Goal: Task Accomplishment & Management: Manage account settings

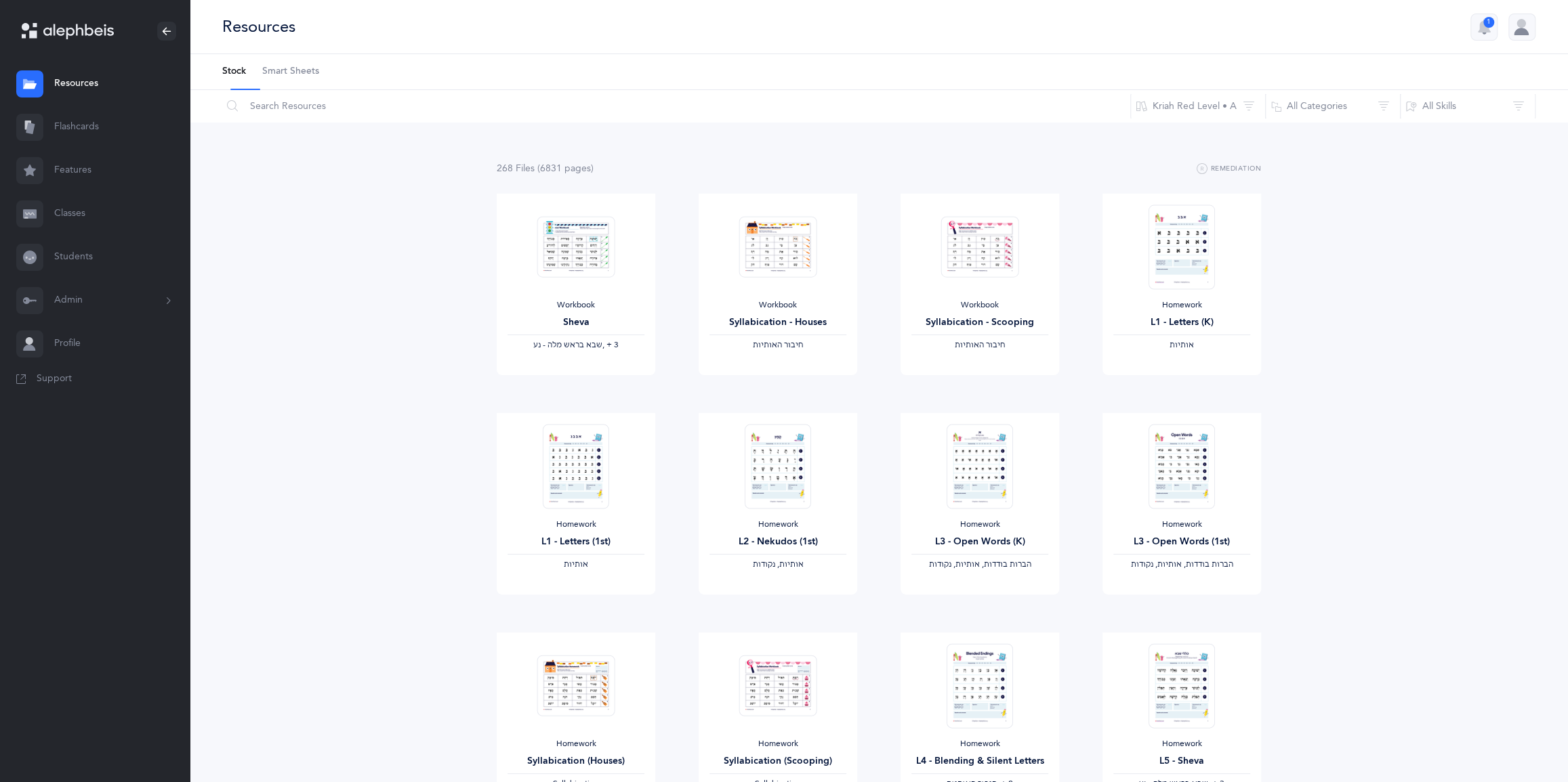
click at [90, 235] on link "Classes" at bounding box center [94, 213] width 189 height 43
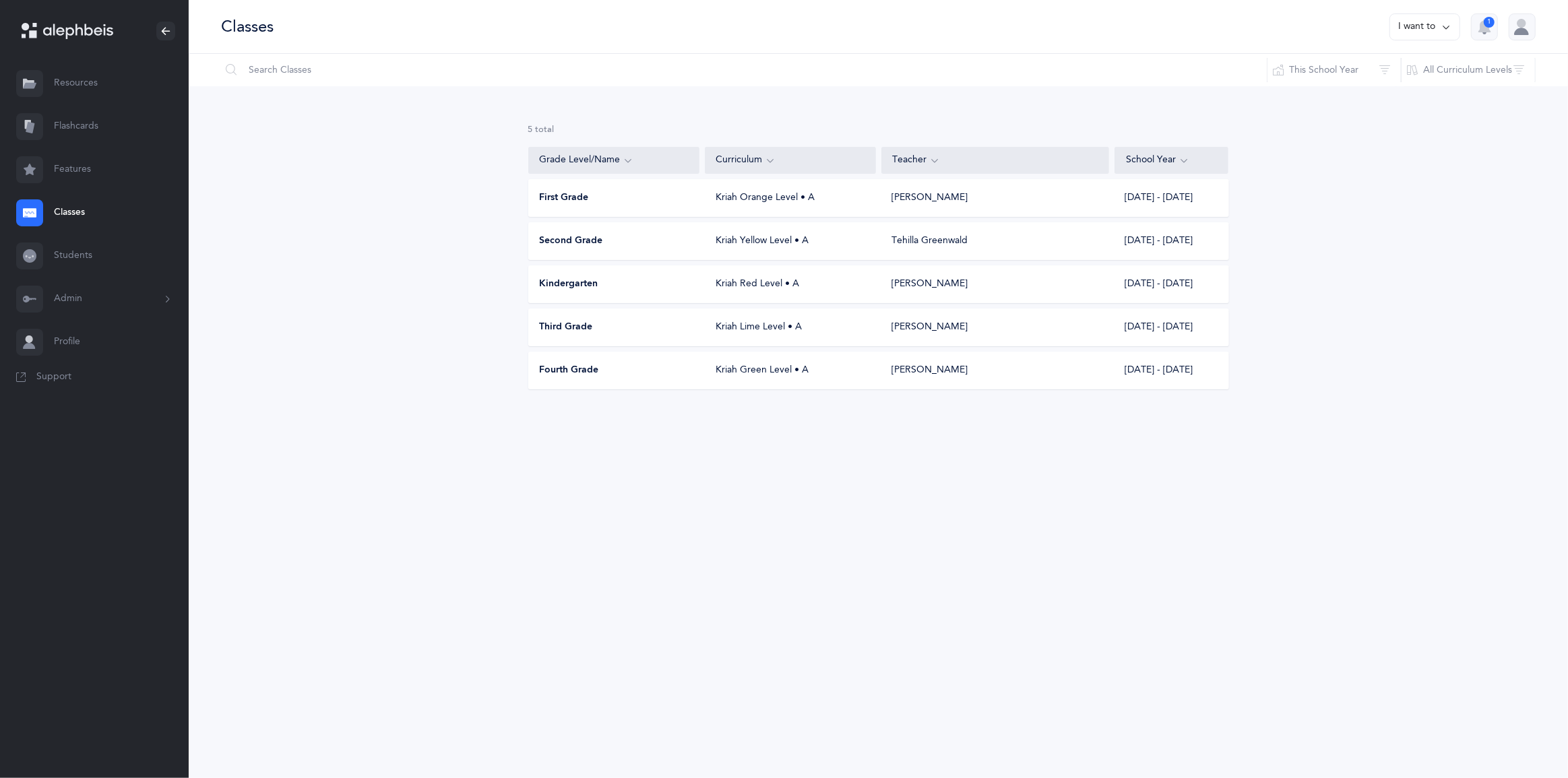
click at [821, 205] on div "Kriah Orange Level • A" at bounding box center [790, 197] width 171 height 14
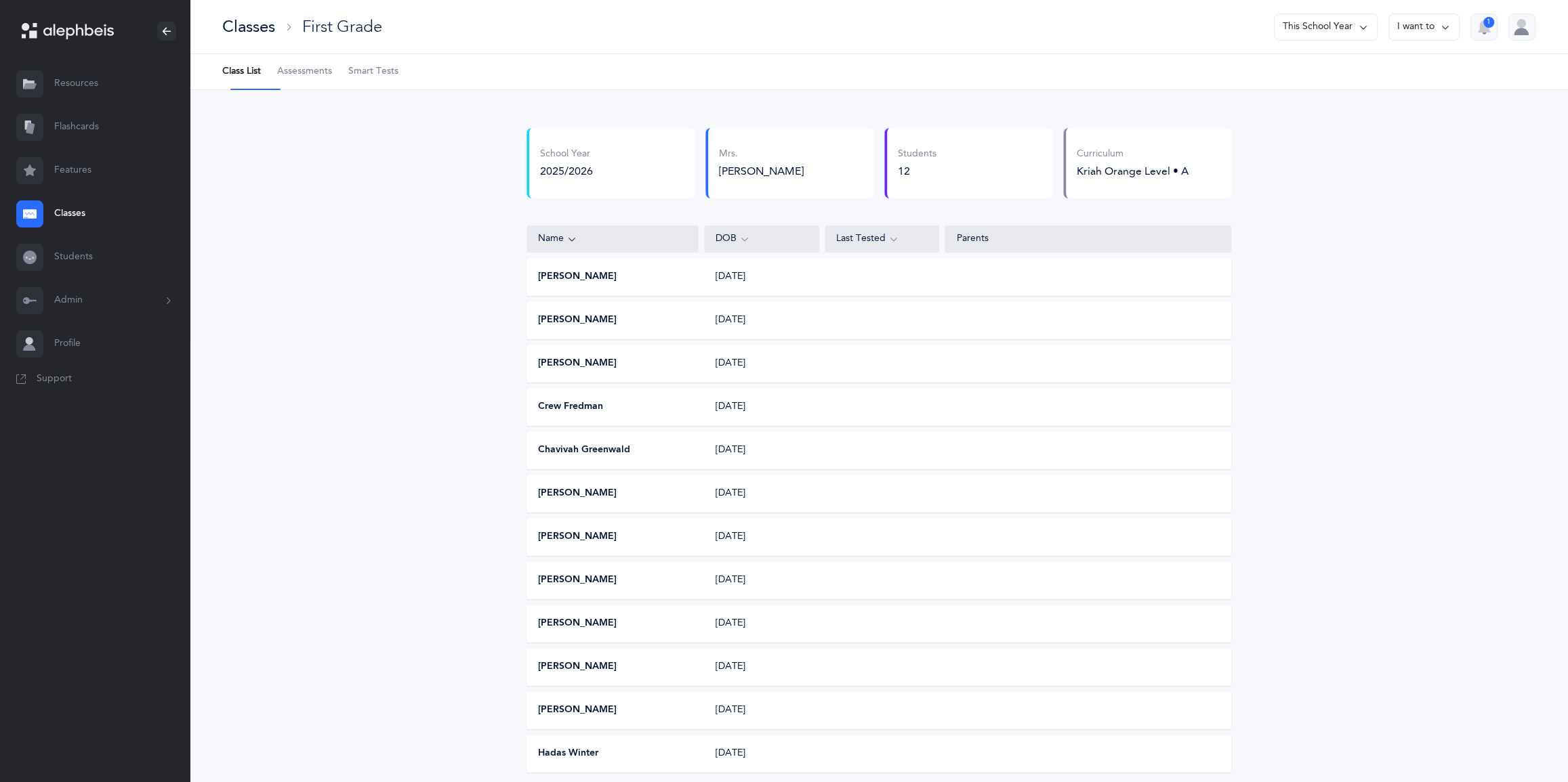
click at [1388, 34] on button "I want to" at bounding box center [1423, 27] width 71 height 27
click at [1358, 79] on button "Edit class" at bounding box center [1399, 77] width 97 height 24
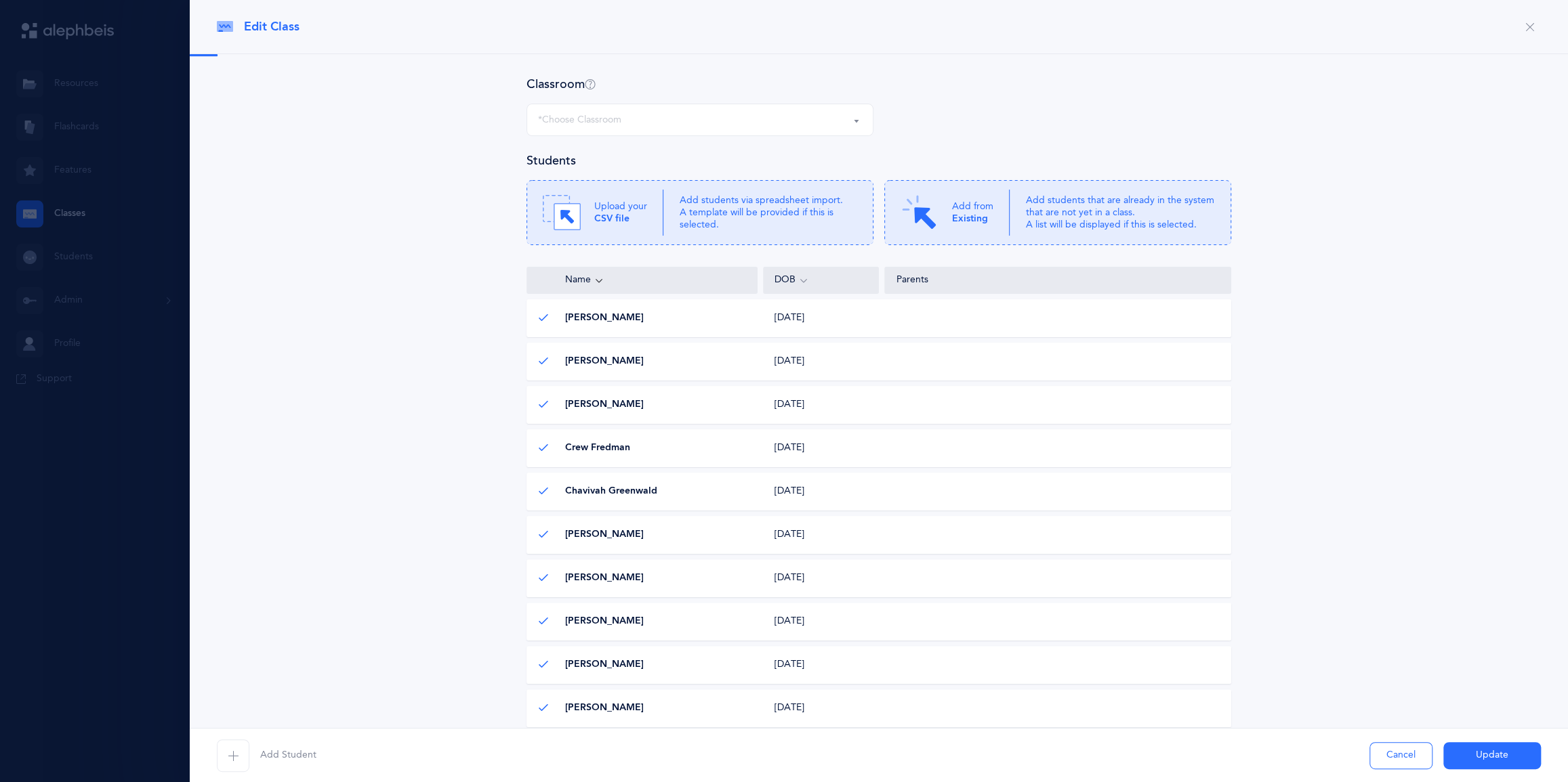
select select "951"
click at [788, 131] on div "First Grade Roz Hirschhorn, Kriah Orange Level • A" at bounding box center [700, 119] width 324 height 23
click at [787, 131] on div "First Grade Roz Hirschhorn, Kriah Orange Level • A" at bounding box center [700, 119] width 324 height 23
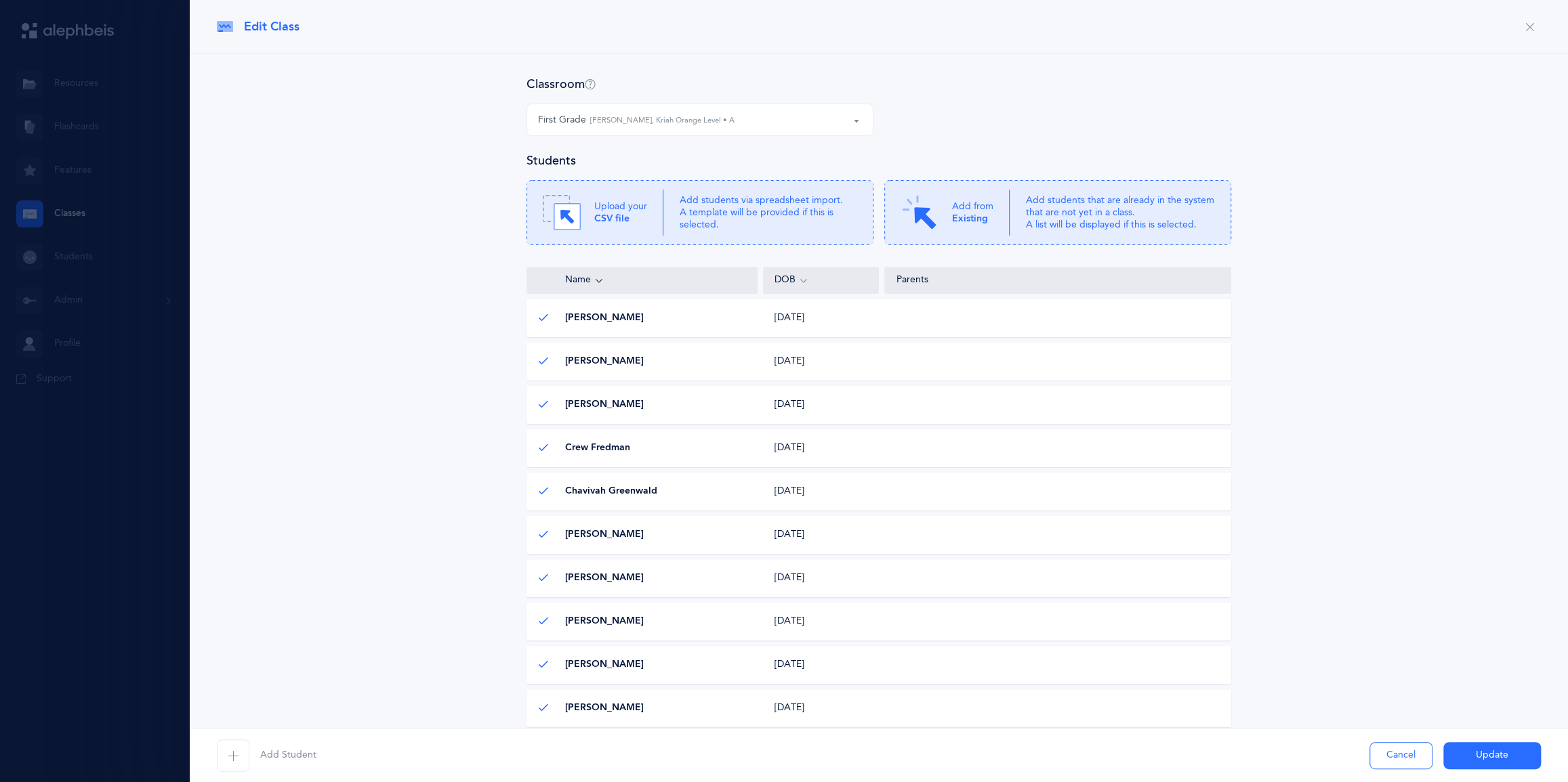
click at [59, 261] on div at bounding box center [784, 391] width 1568 height 782
click at [1382, 742] on button "Cancel" at bounding box center [1401, 755] width 63 height 27
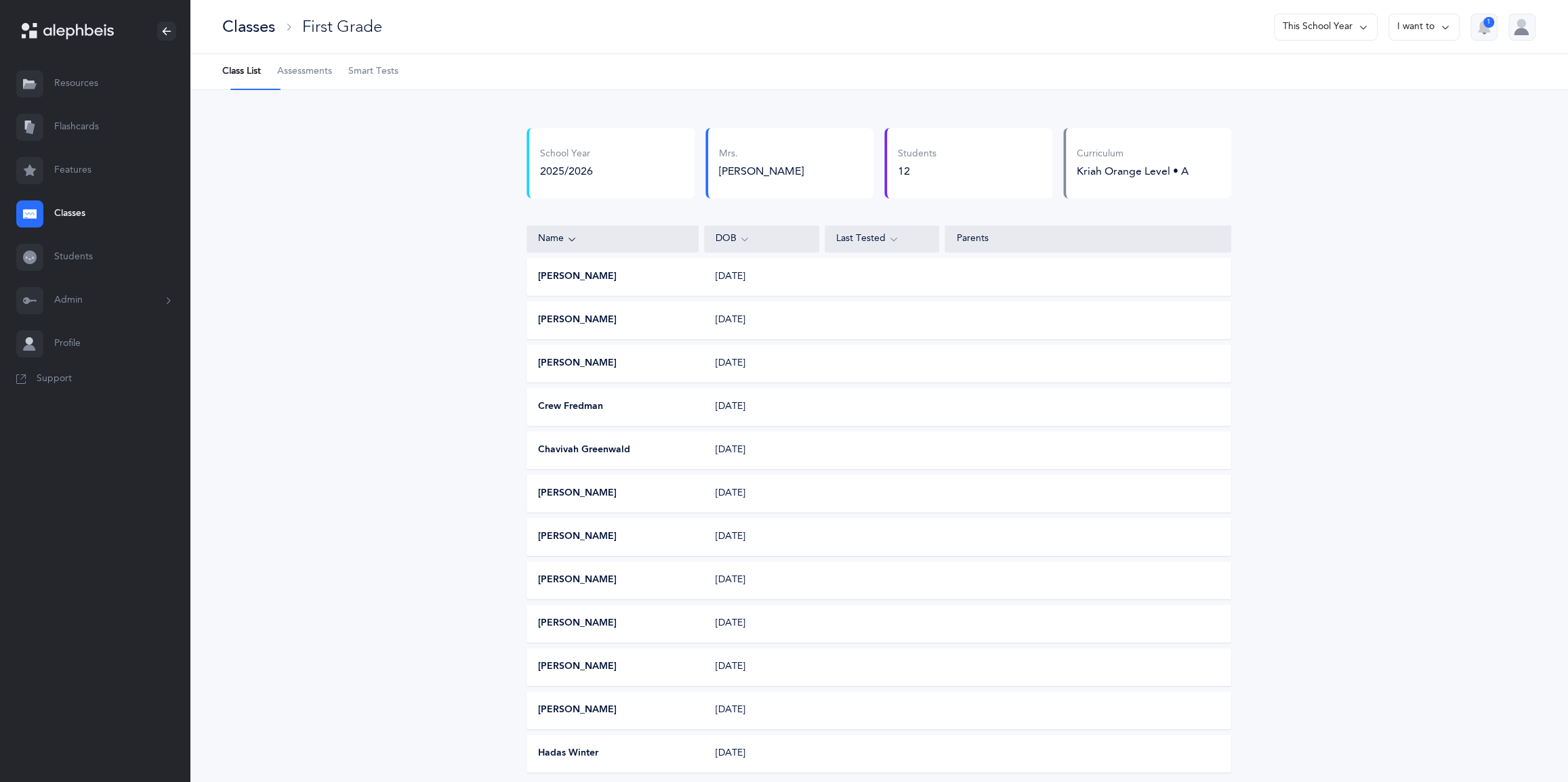
click at [78, 235] on link "Classes" at bounding box center [94, 213] width 189 height 43
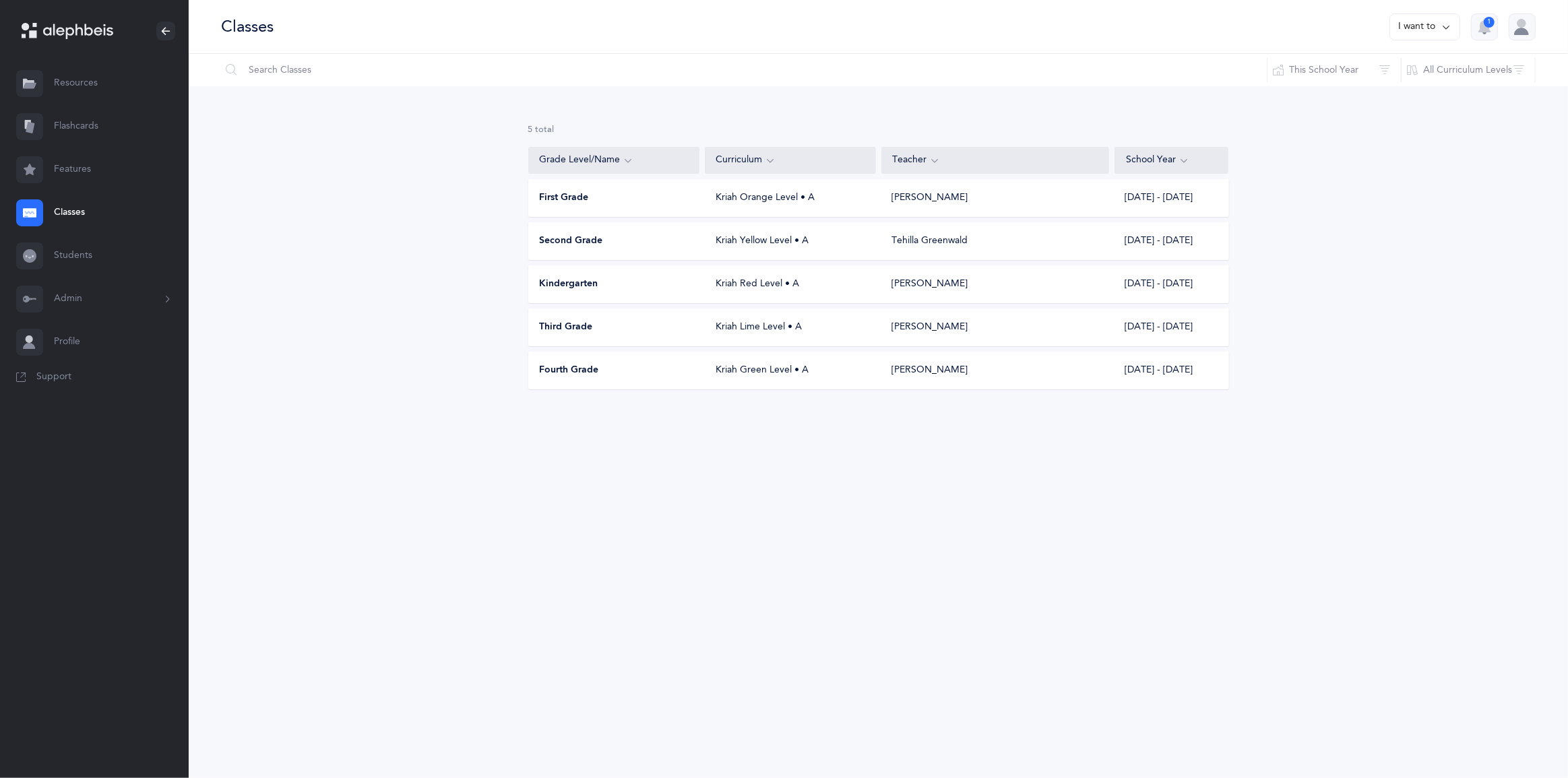
click at [814, 291] on div "Kriah Red Level • A" at bounding box center [790, 284] width 171 height 14
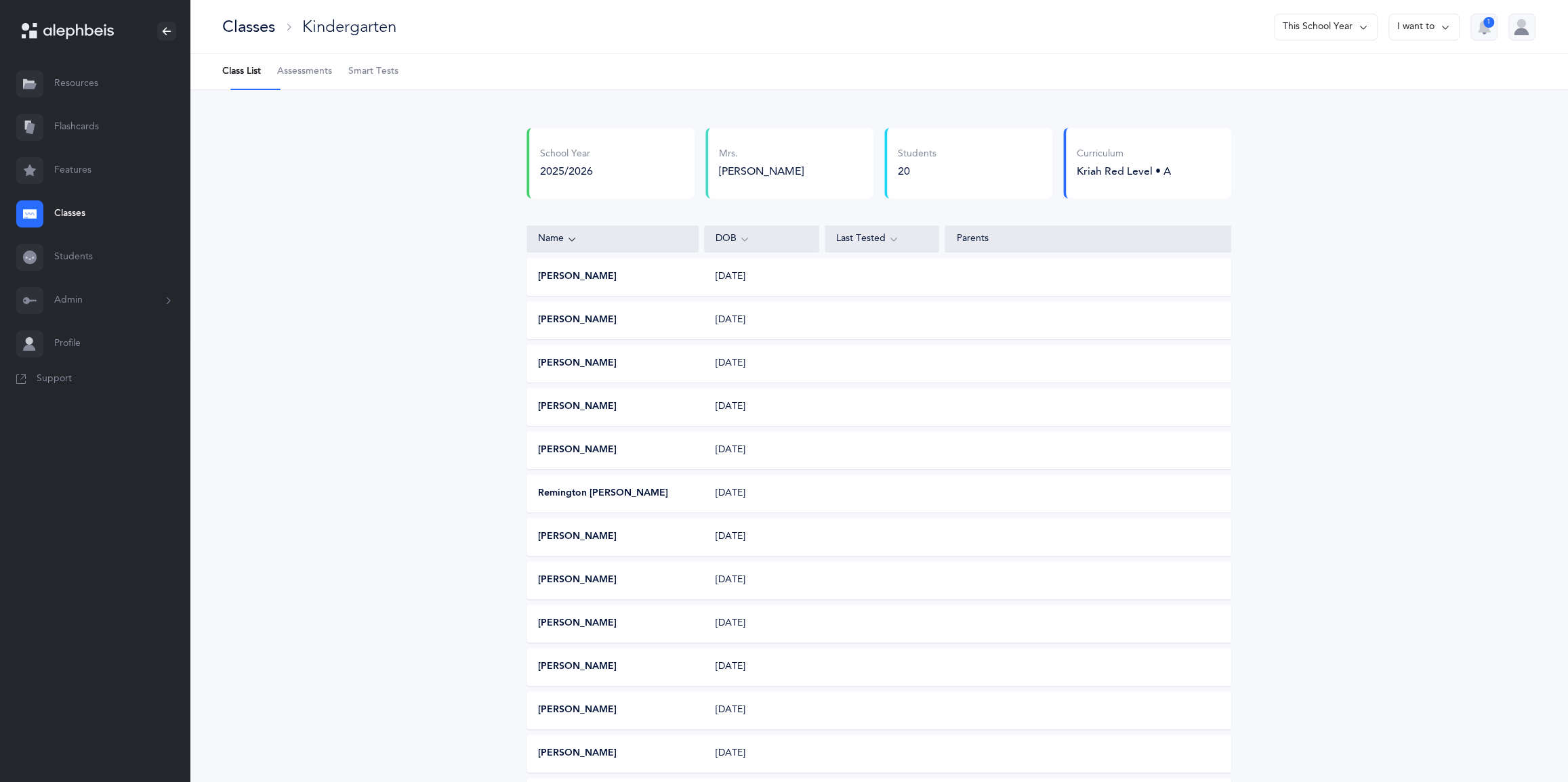
click at [1388, 31] on button "I want to" at bounding box center [1423, 27] width 71 height 27
click at [1355, 82] on button "Edit class" at bounding box center [1399, 77] width 97 height 24
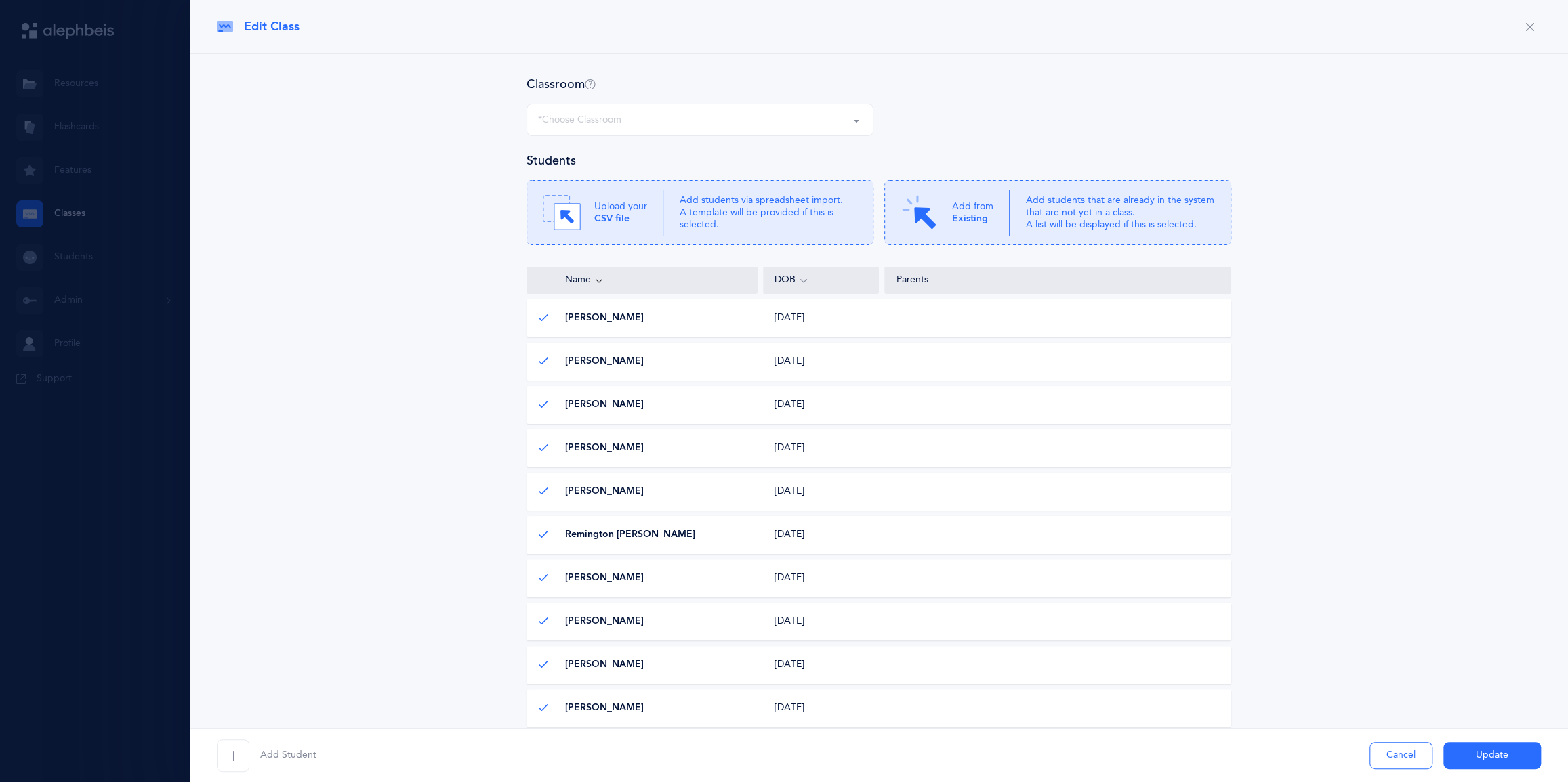
select select "1323"
click at [671, 126] on small "Shana Katz, Kriah Red Level • A" at bounding box center [665, 121] width 132 height 11
click at [111, 307] on div at bounding box center [784, 391] width 1568 height 782
click at [1369, 747] on button "Cancel" at bounding box center [1401, 755] width 63 height 27
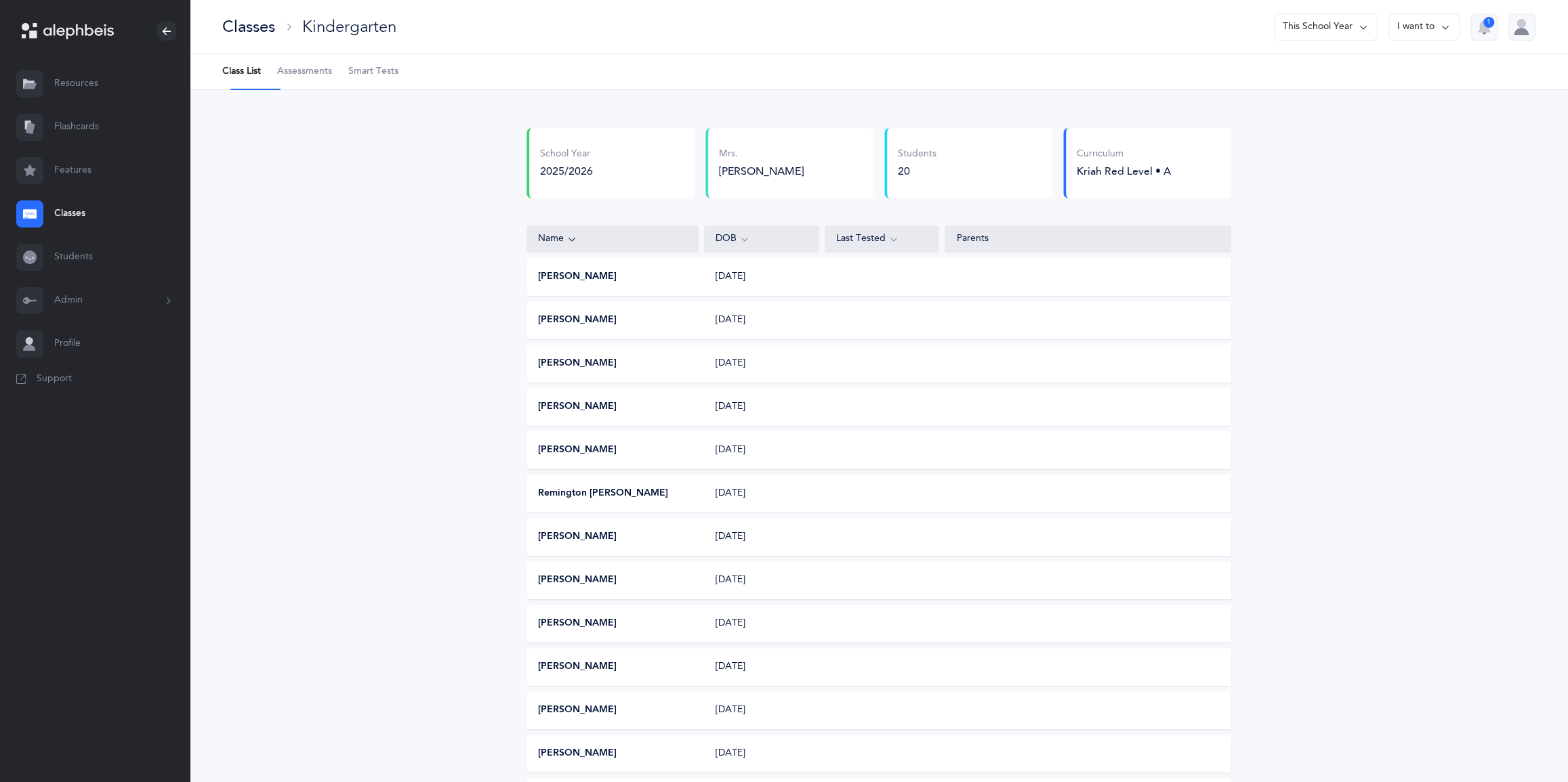
click at [77, 322] on button "Admin" at bounding box center [94, 300] width 189 height 43
click at [101, 412] on link "Classrooms" at bounding box center [122, 397] width 136 height 30
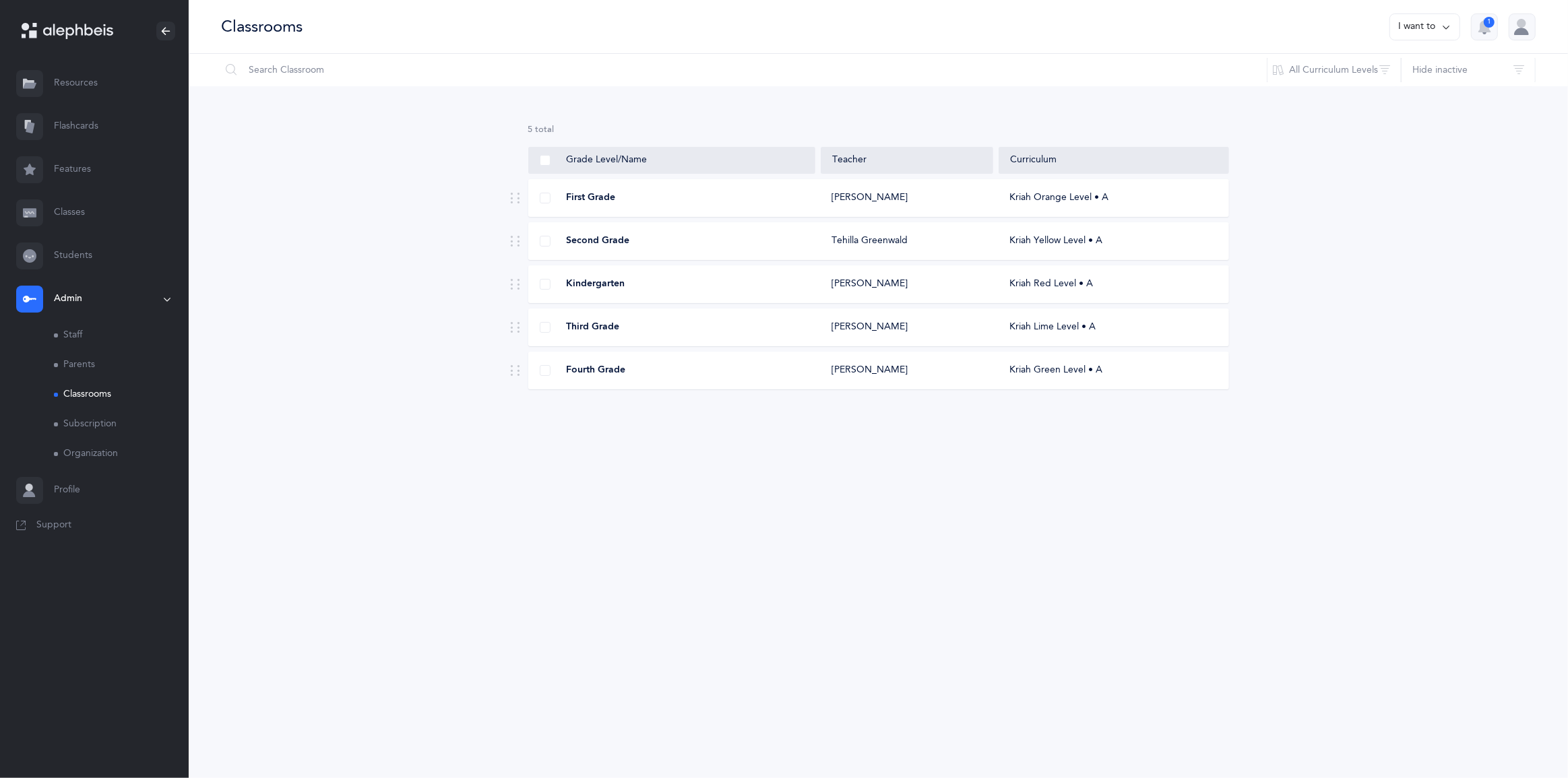
click at [735, 205] on div "First Grade" at bounding box center [672, 197] width 288 height 14
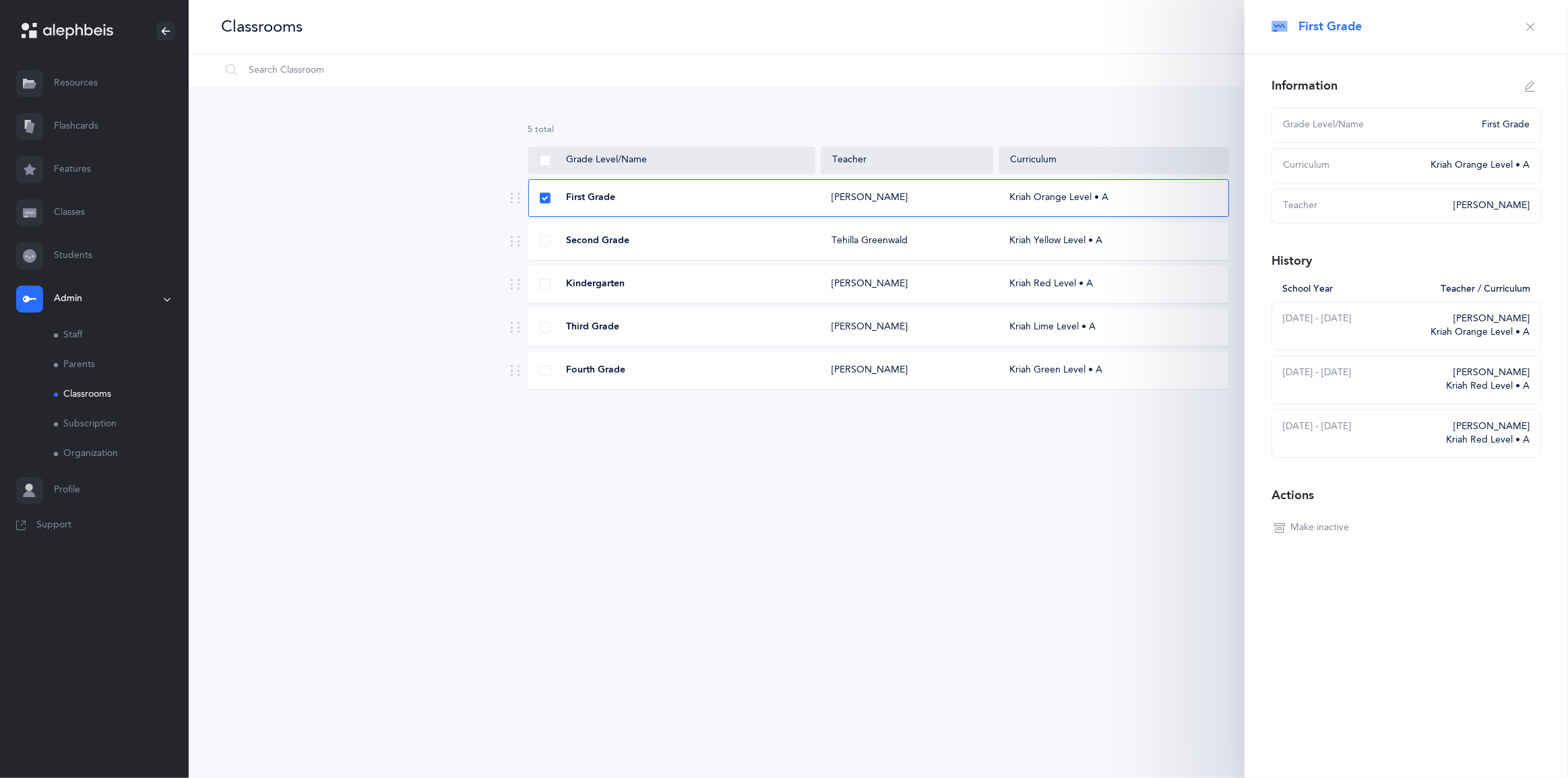
click at [1437, 326] on div "[PERSON_NAME]" at bounding box center [1481, 319] width 99 height 14
click at [1431, 326] on div "[PERSON_NAME]" at bounding box center [1481, 319] width 99 height 14
click at [1423, 173] on div "Kriah Orange Level • A" at bounding box center [1476, 165] width 107 height 14
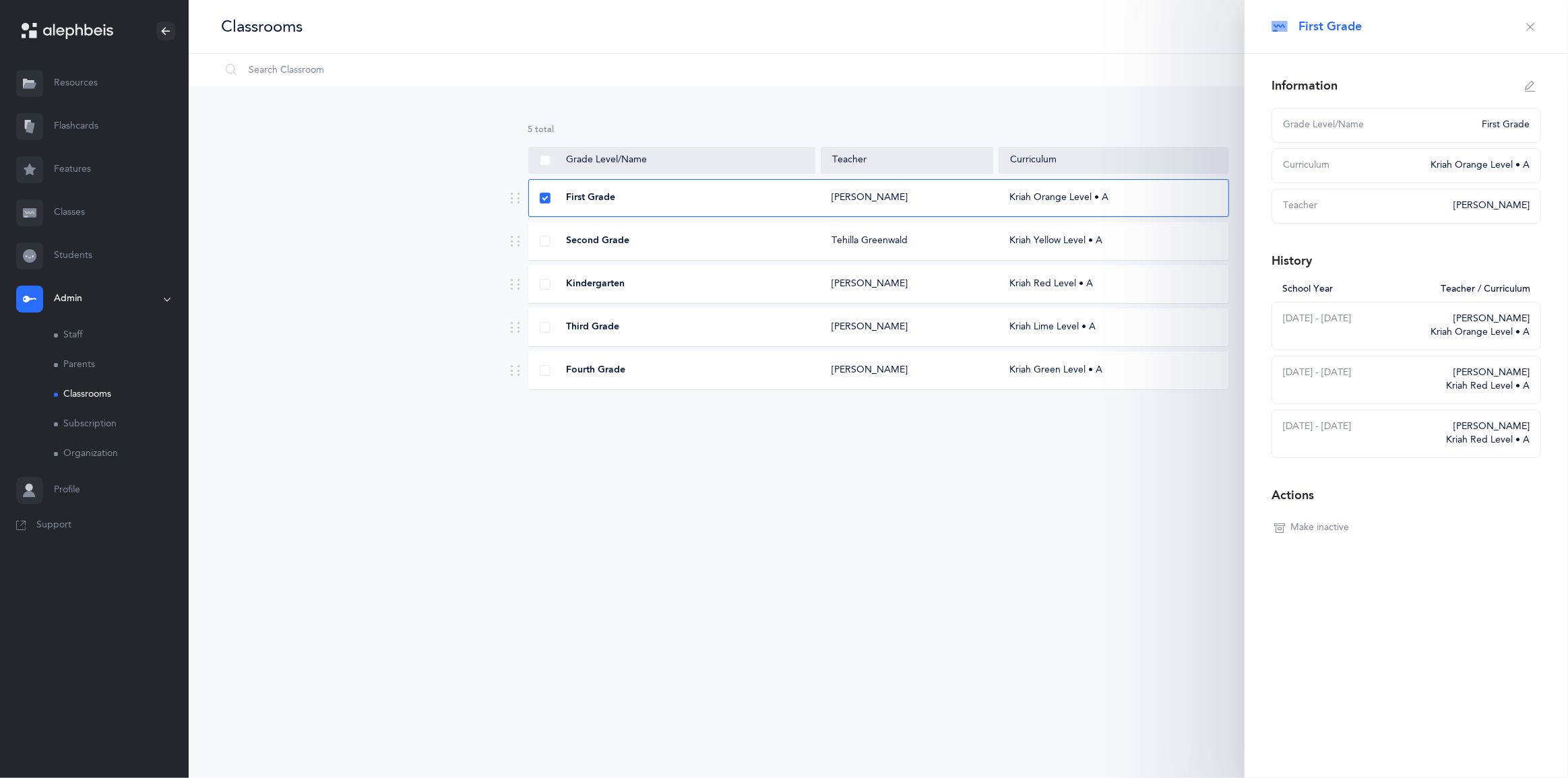
click at [1423, 173] on div "Kriah Orange Level • A" at bounding box center [1476, 165] width 107 height 14
click at [1365, 173] on div "Curriculum" at bounding box center [1353, 165] width 140 height 14
click at [1525, 92] on icon "button" at bounding box center [1530, 86] width 11 height 11
type input "First Grade"
select select "3"
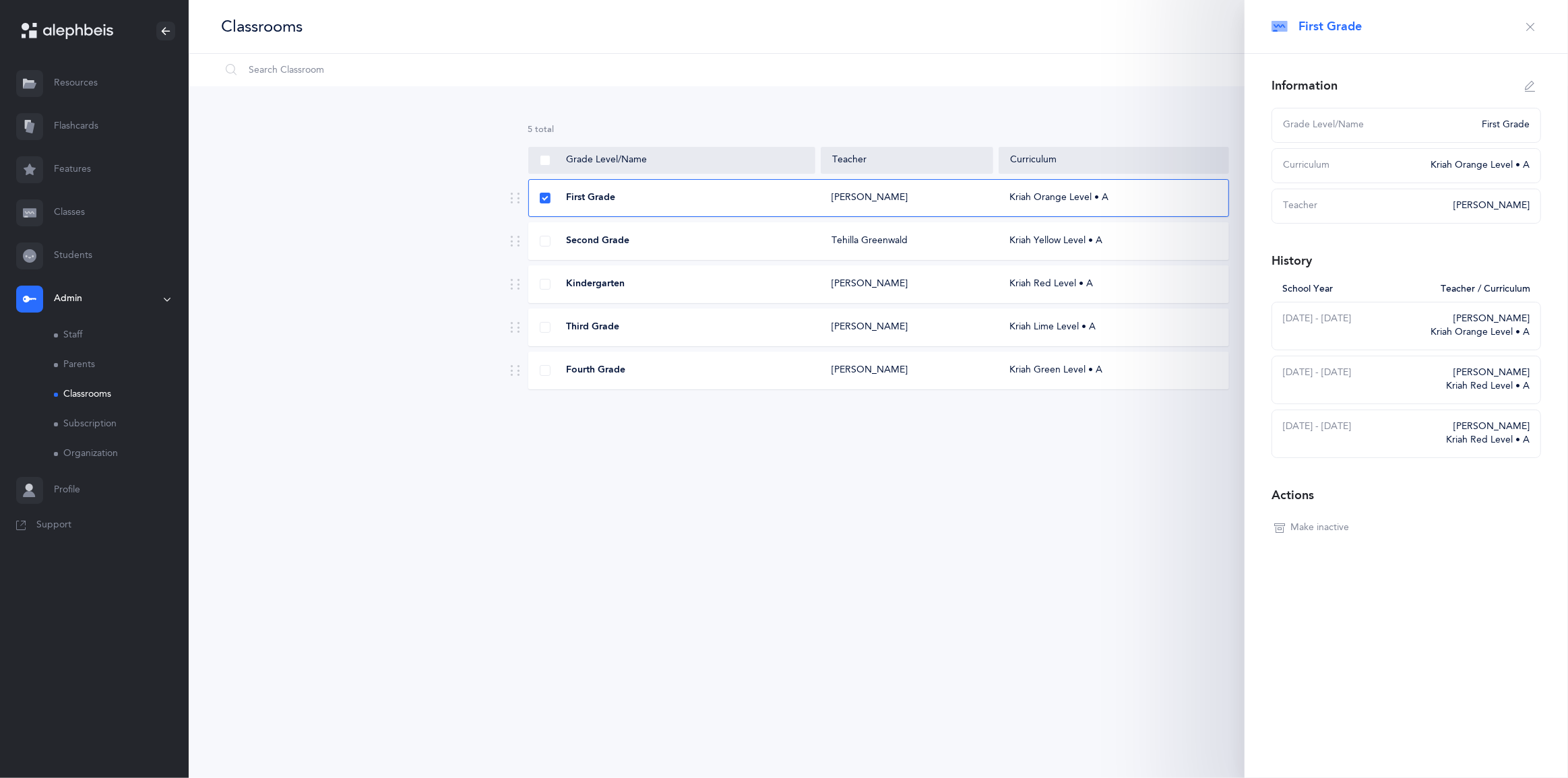
select select "1932"
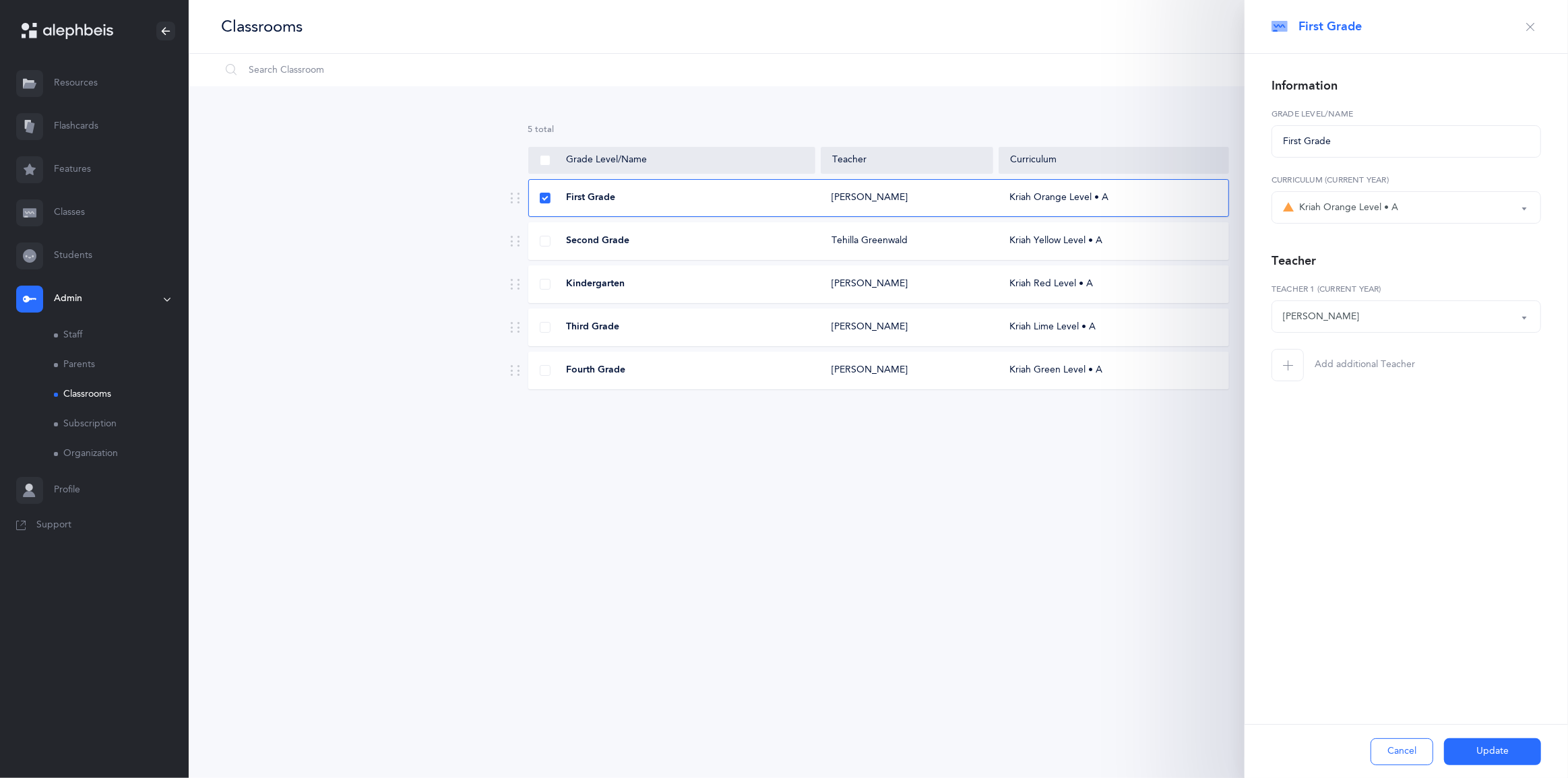
click at [1414, 224] on button "Kriah Orange Level • A" at bounding box center [1405, 207] width 269 height 32
click at [1374, 343] on span "Kriah Red Level • A" at bounding box center [1350, 336] width 84 height 12
select select "2"
click at [1492, 745] on button "Update" at bounding box center [1493, 751] width 97 height 27
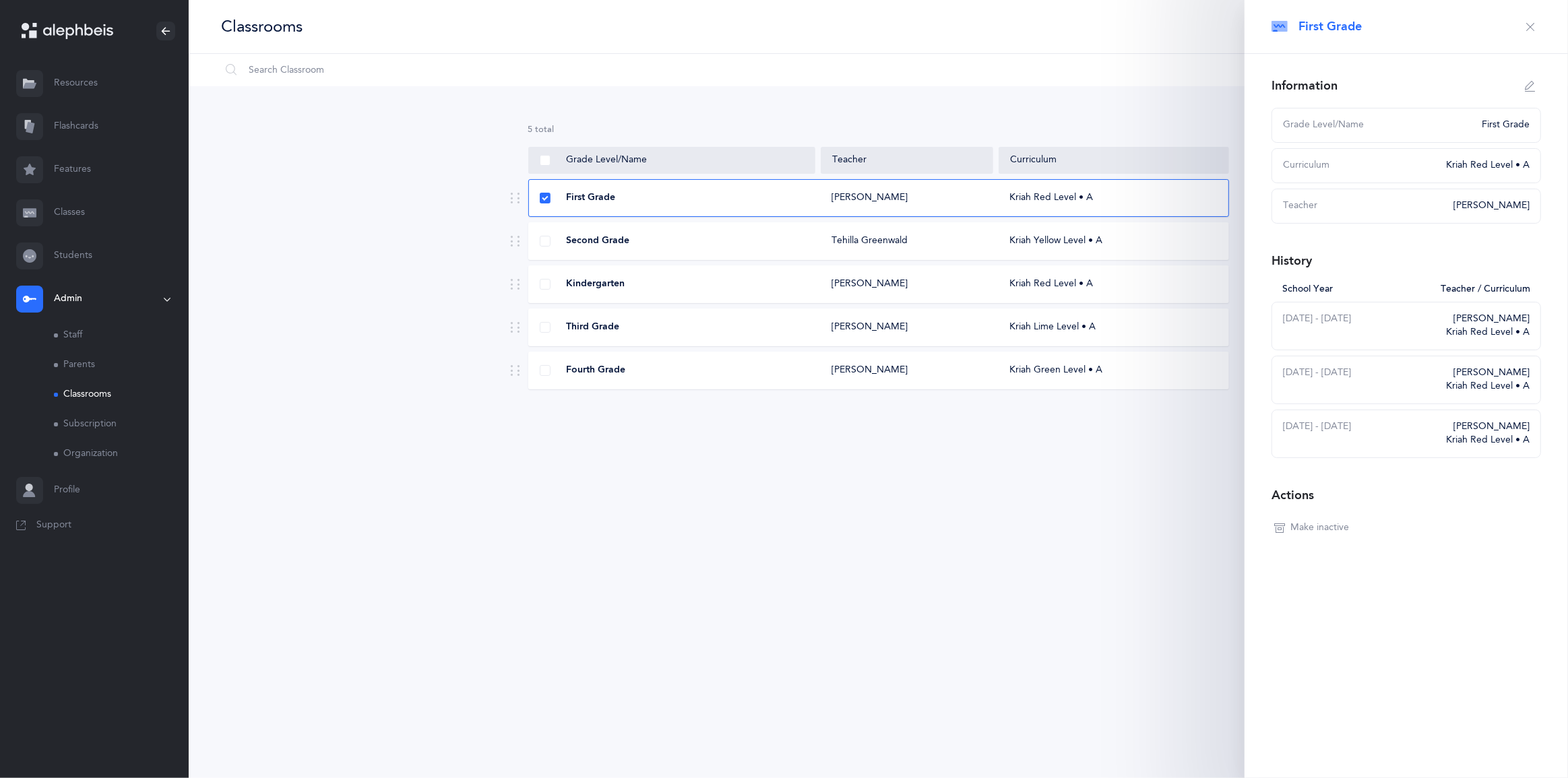
click at [1525, 92] on icon "button" at bounding box center [1530, 86] width 11 height 11
type input "First Grade"
select select "2"
select select "1932"
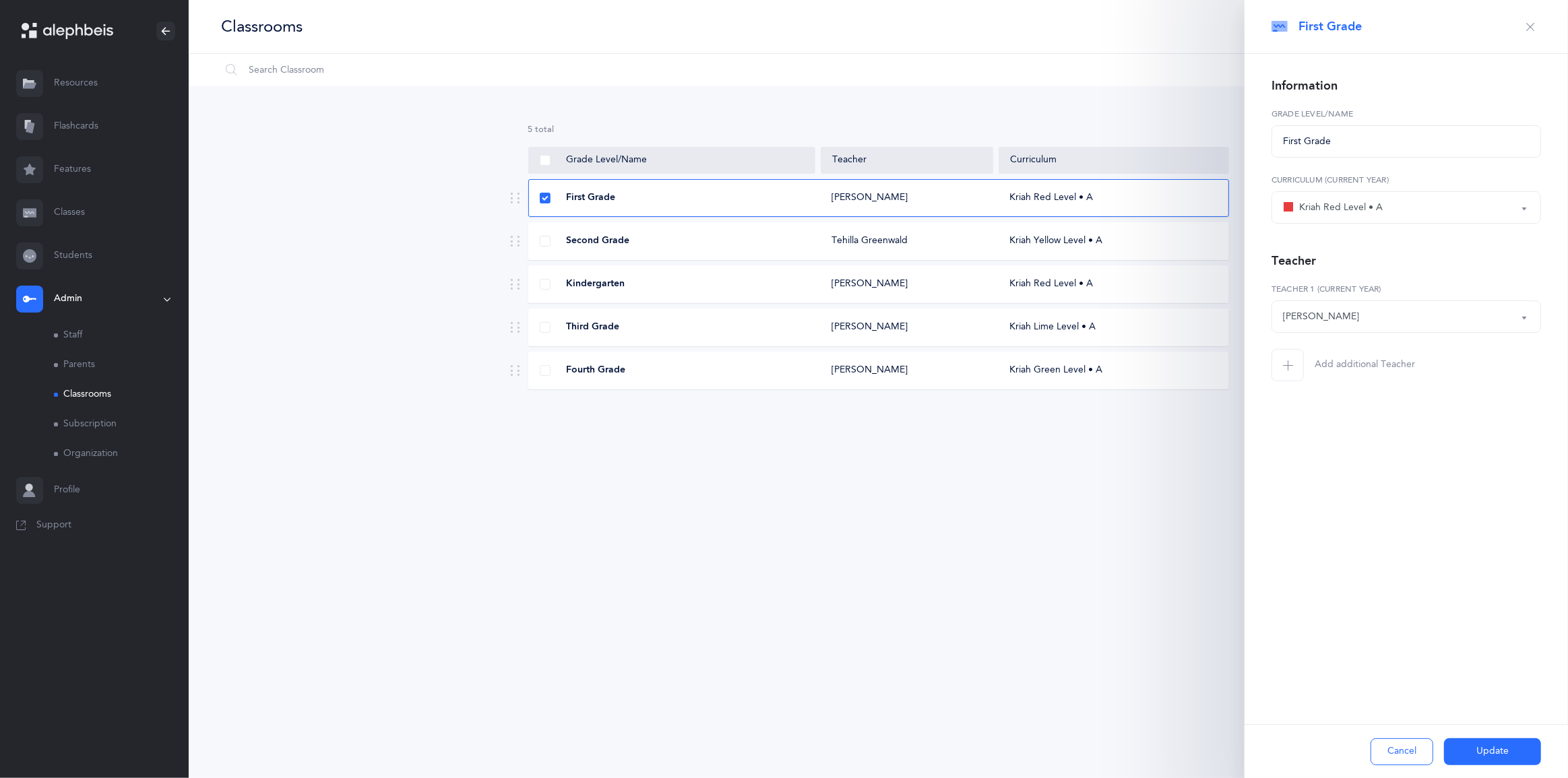
click at [1428, 219] on div "Kriah Red Level • A" at bounding box center [1406, 207] width 247 height 23
click at [1387, 383] on span "Kriah Orange Level • A" at bounding box center [1359, 377] width 99 height 12
select select "3"
click at [1486, 739] on button "Update" at bounding box center [1493, 751] width 97 height 27
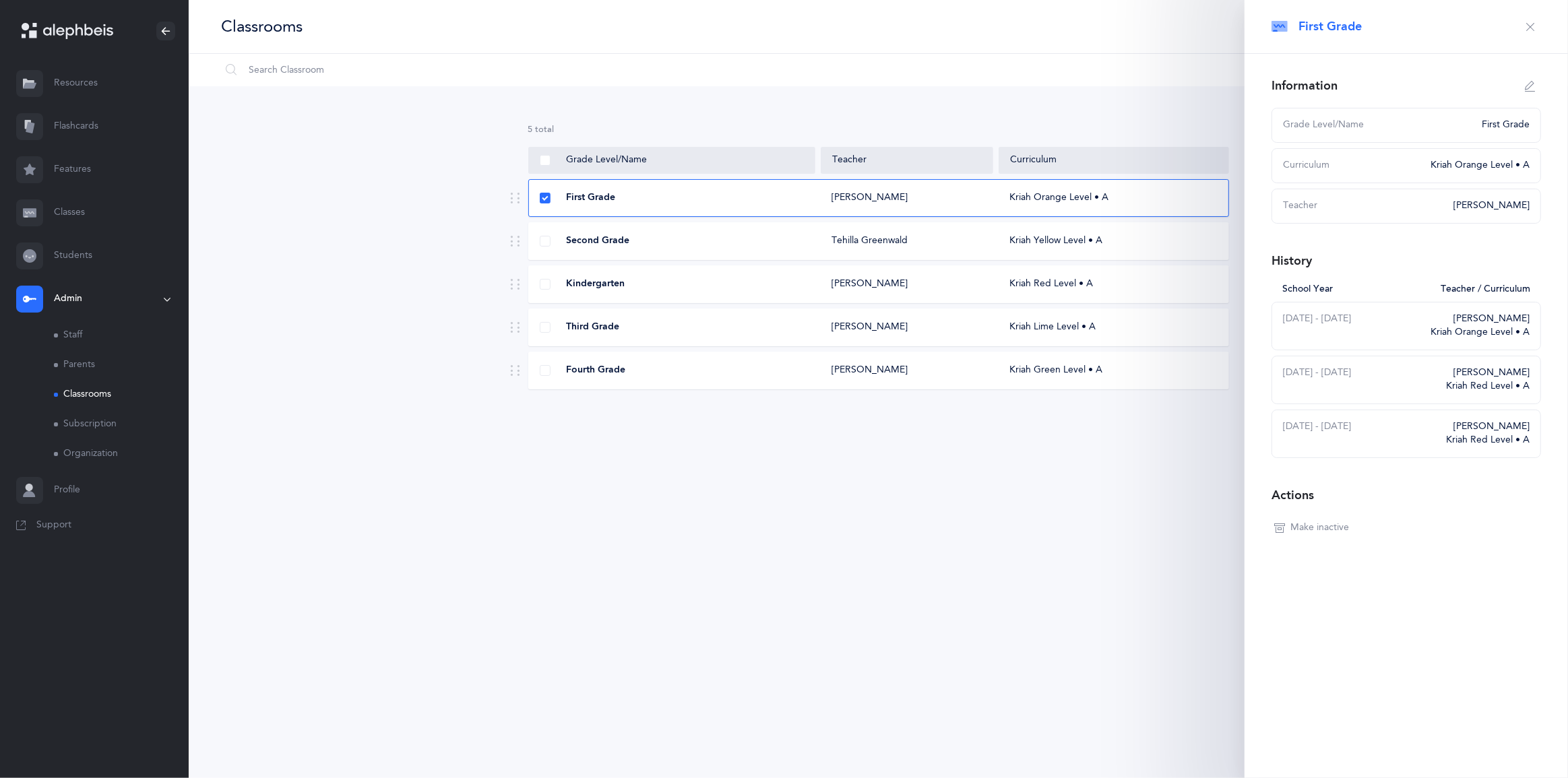
click at [393, 127] on div "5 results total Grade Level/Name Teacher Curriculum First Grade Roz Hirschhorn …" at bounding box center [878, 267] width 1380 height 363
click at [1525, 31] on icon "button" at bounding box center [1530, 27] width 11 height 11
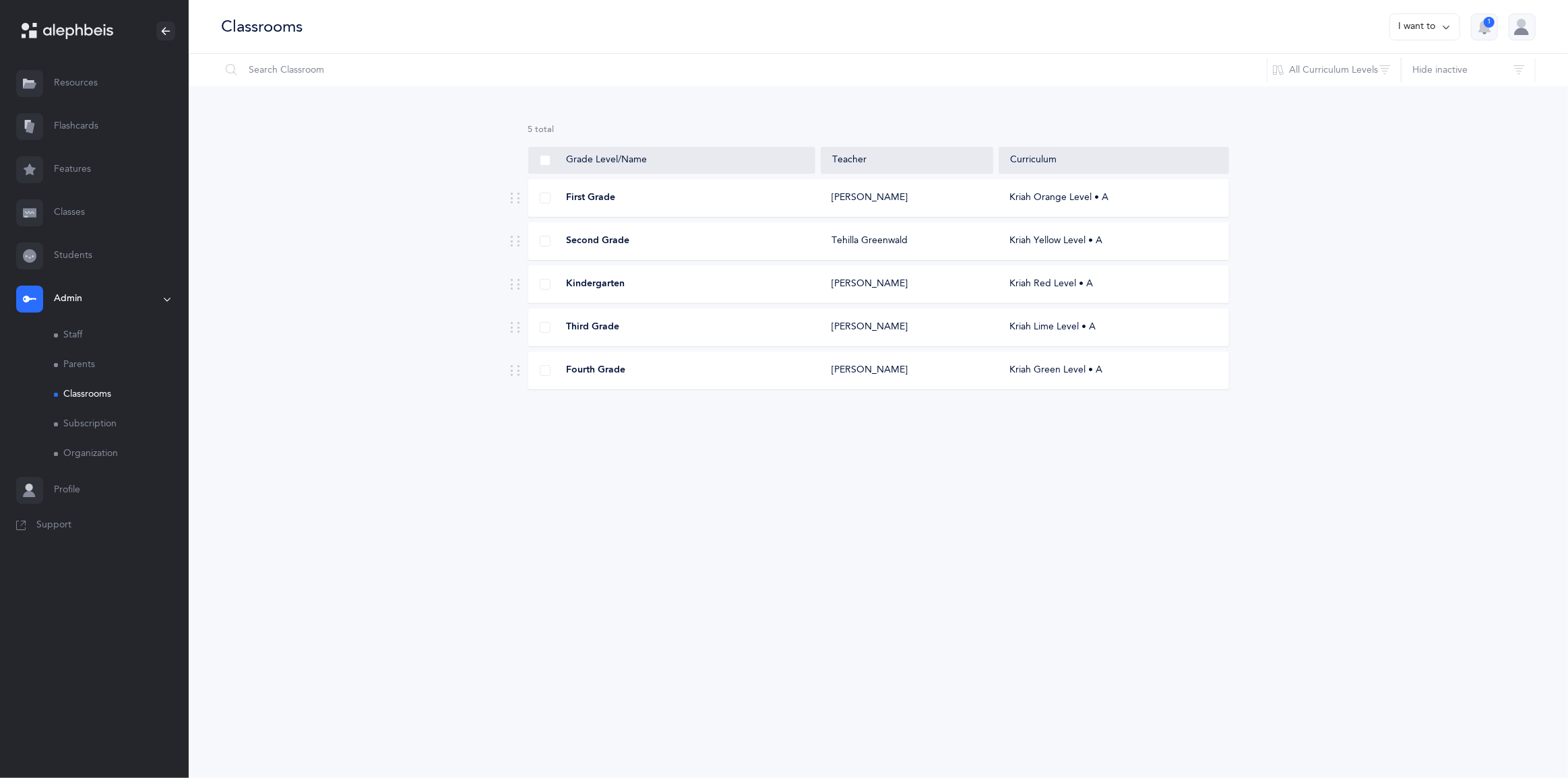
click at [1398, 34] on button "I want to" at bounding box center [1425, 27] width 71 height 27
click at [1362, 82] on button "Add new classroom" at bounding box center [1396, 76] width 105 height 24
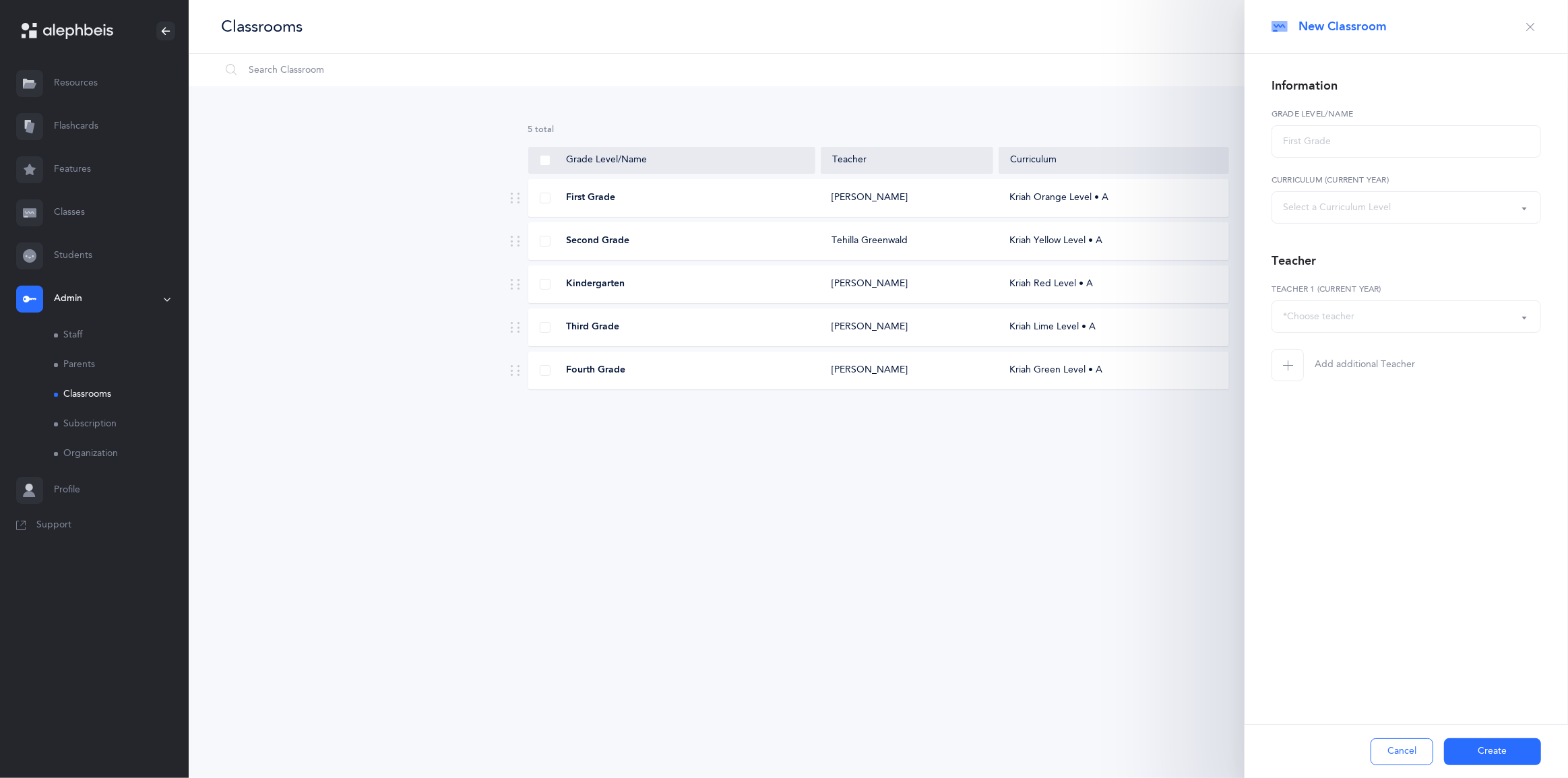
select select
click at [1366, 158] on input "text" at bounding box center [1405, 141] width 269 height 32
type input "Fifth Grade"
click at [1391, 215] on div "Select a Curriculum Level" at bounding box center [1337, 208] width 107 height 14
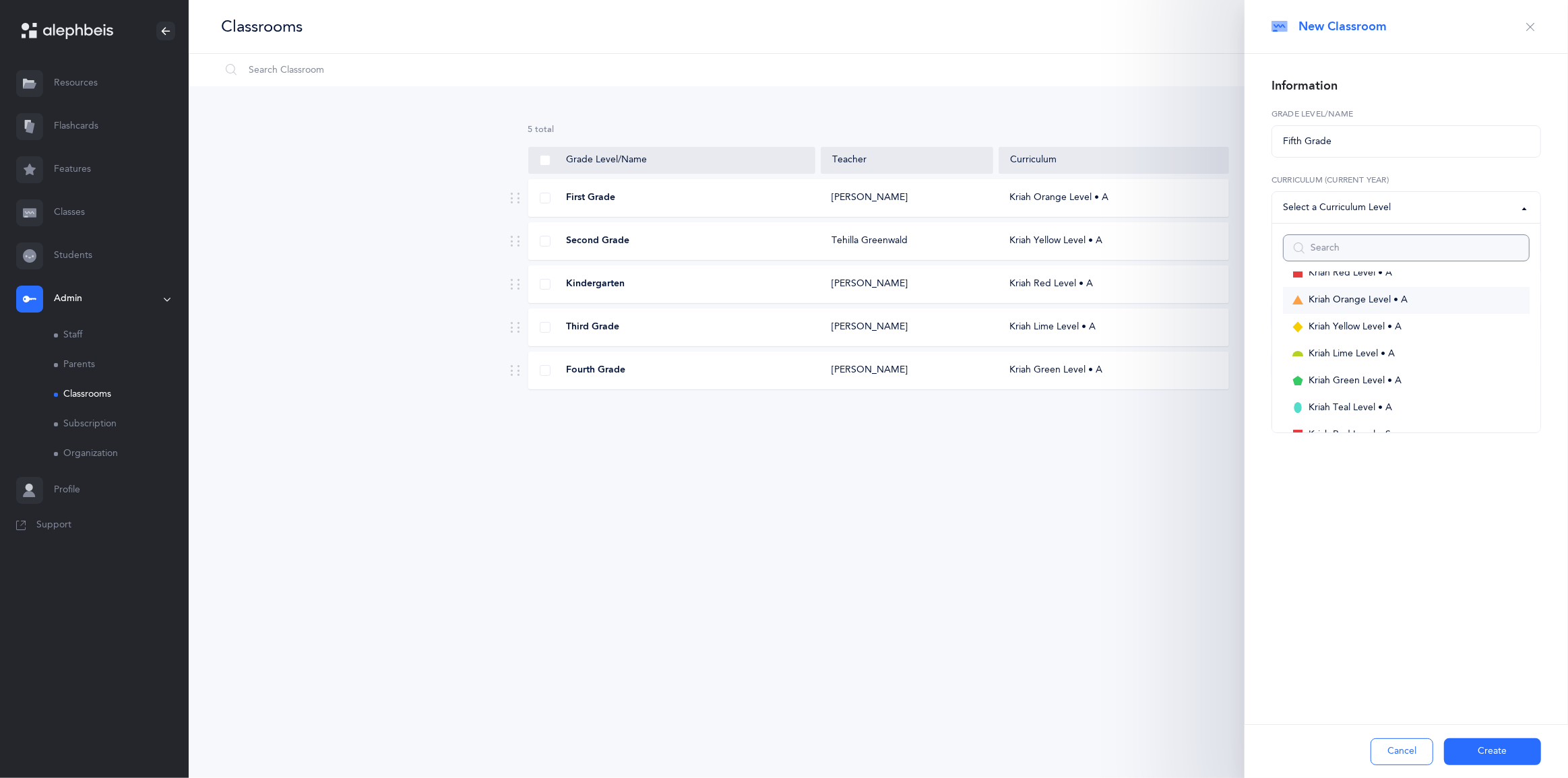
scroll to position [122, 0]
click at [1360, 369] on span "Kriah Teal Level • A" at bounding box center [1350, 363] width 84 height 12
select select "13"
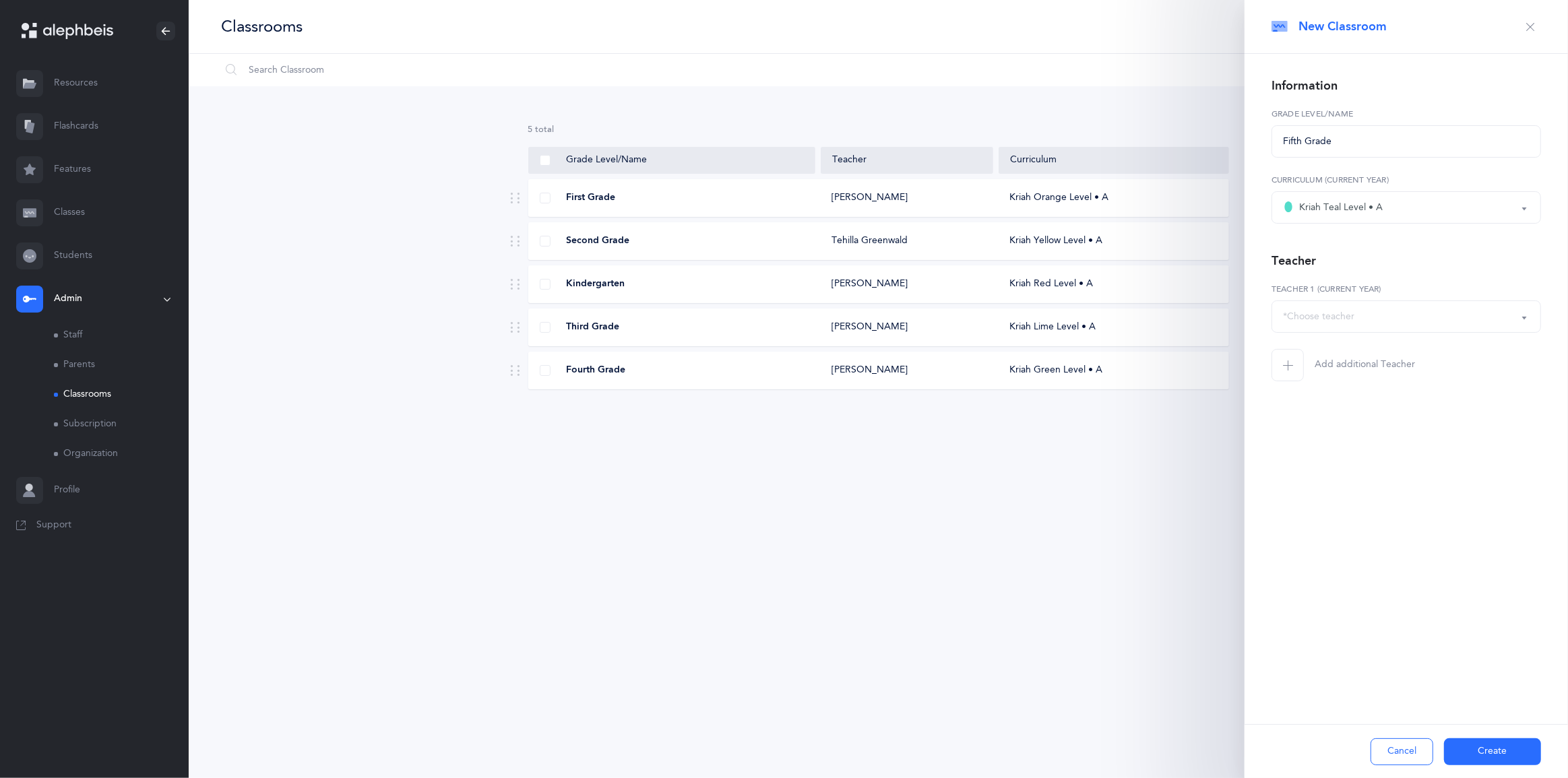
click at [1352, 324] on div "*Choose teacher" at bounding box center [1319, 316] width 72 height 14
click at [1355, 423] on span "[PERSON_NAME]" at bounding box center [1330, 417] width 76 height 12
select select "921"
click at [1483, 750] on button "Create" at bounding box center [1493, 751] width 97 height 27
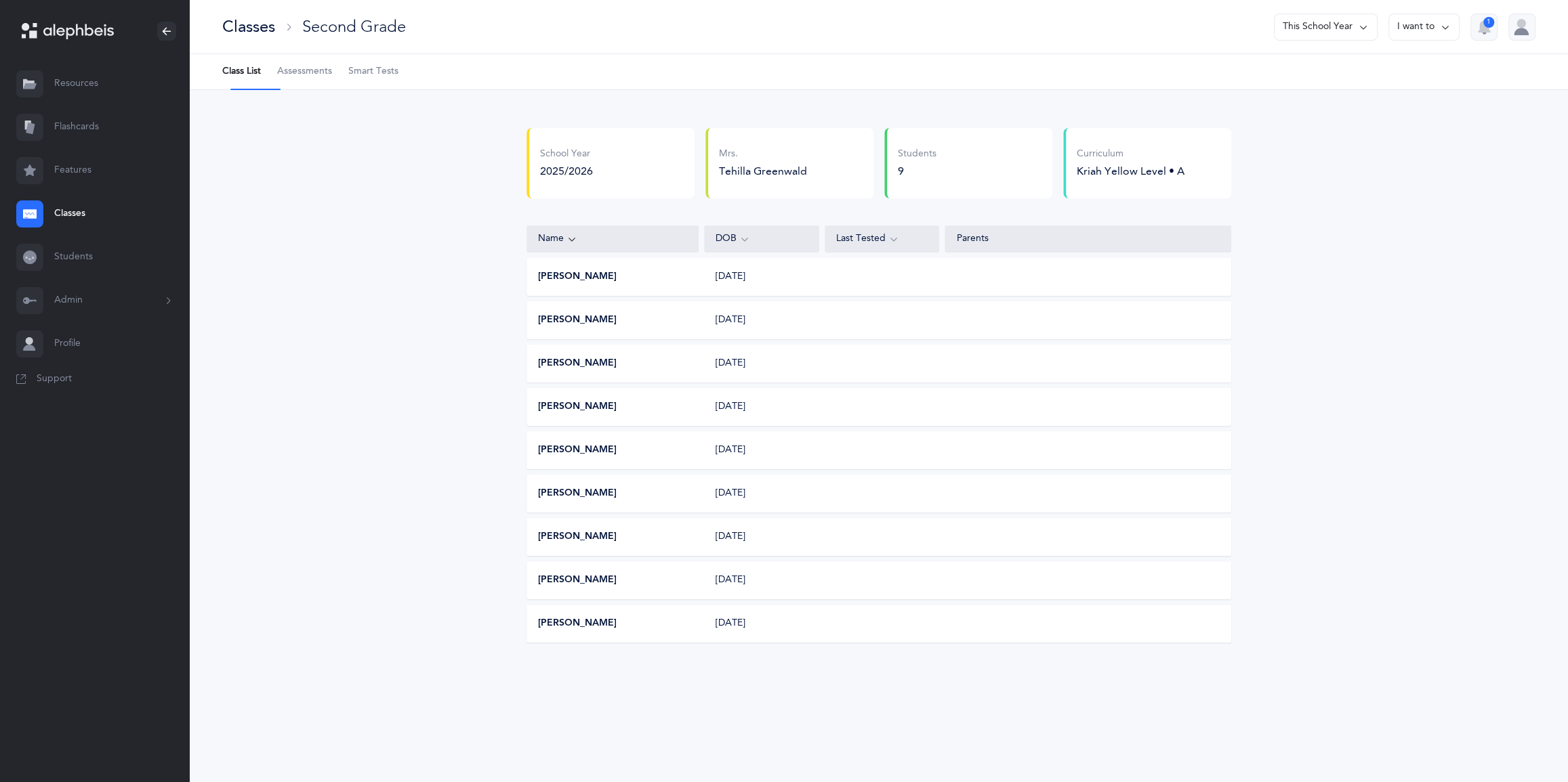
click at [67, 235] on link "Classes" at bounding box center [94, 213] width 189 height 43
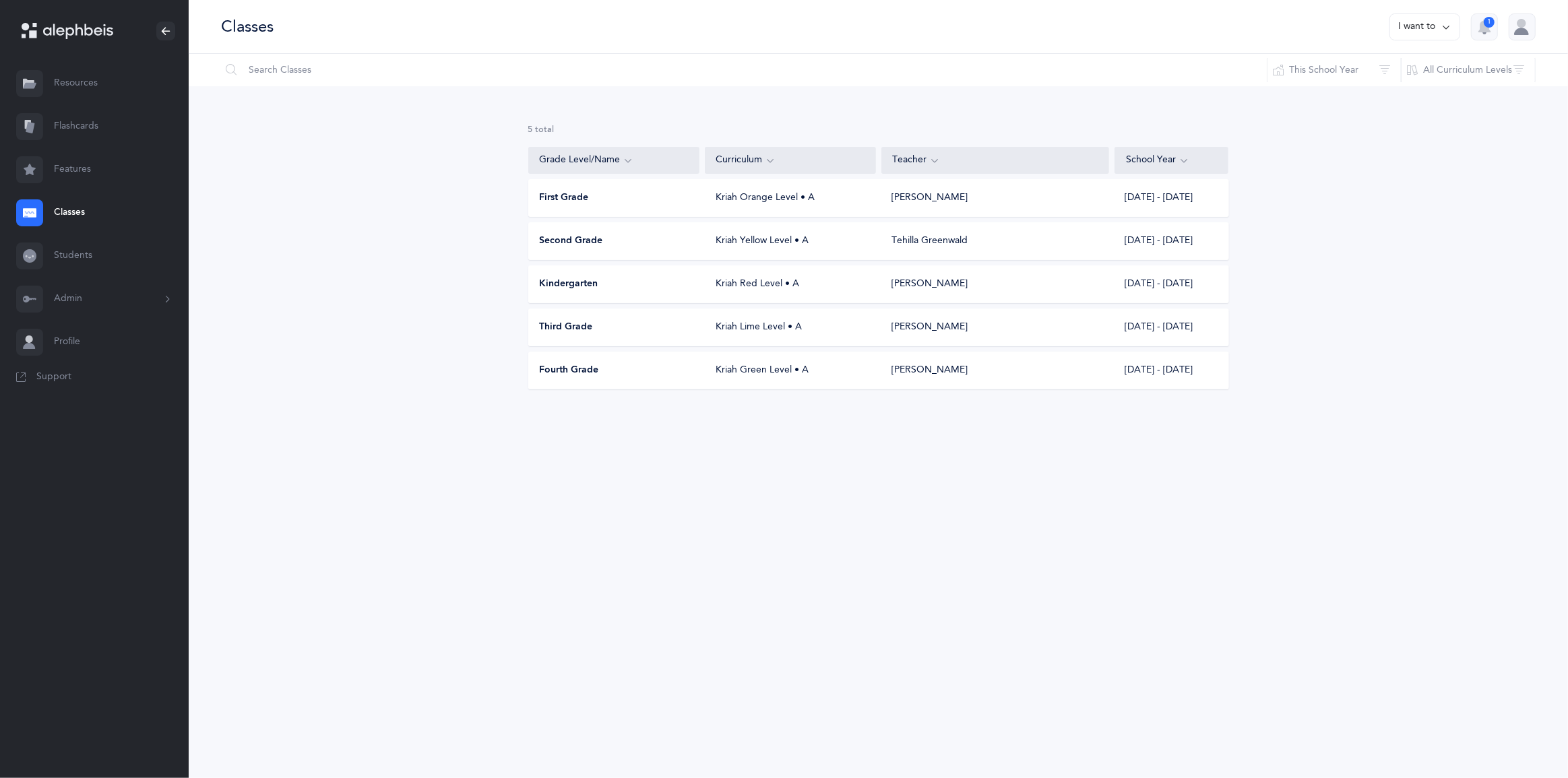
click at [754, 334] on div "Kriah Lime Level • A" at bounding box center [790, 327] width 171 height 14
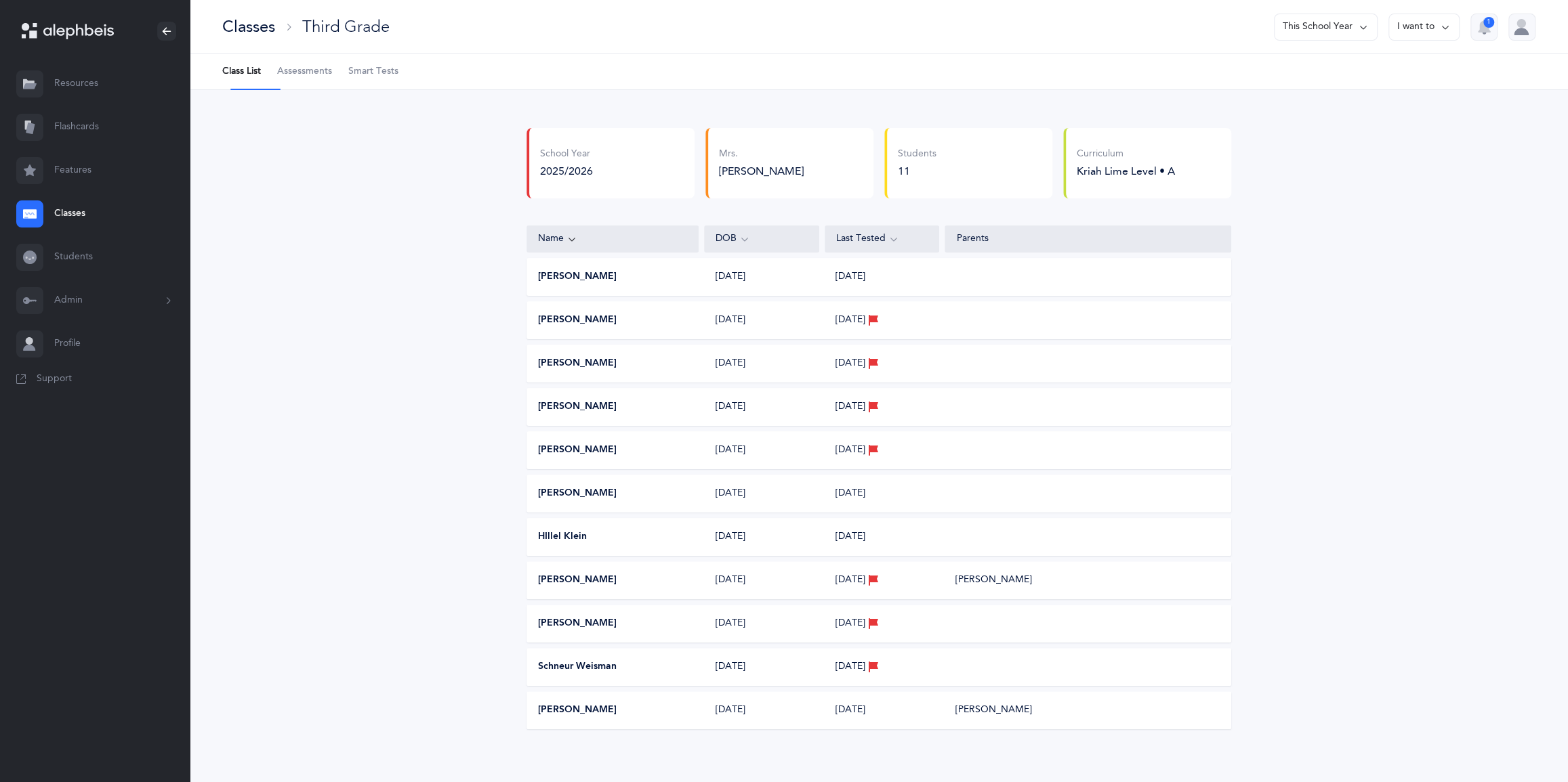
click at [332, 78] on span "Assessments" at bounding box center [304, 71] width 54 height 14
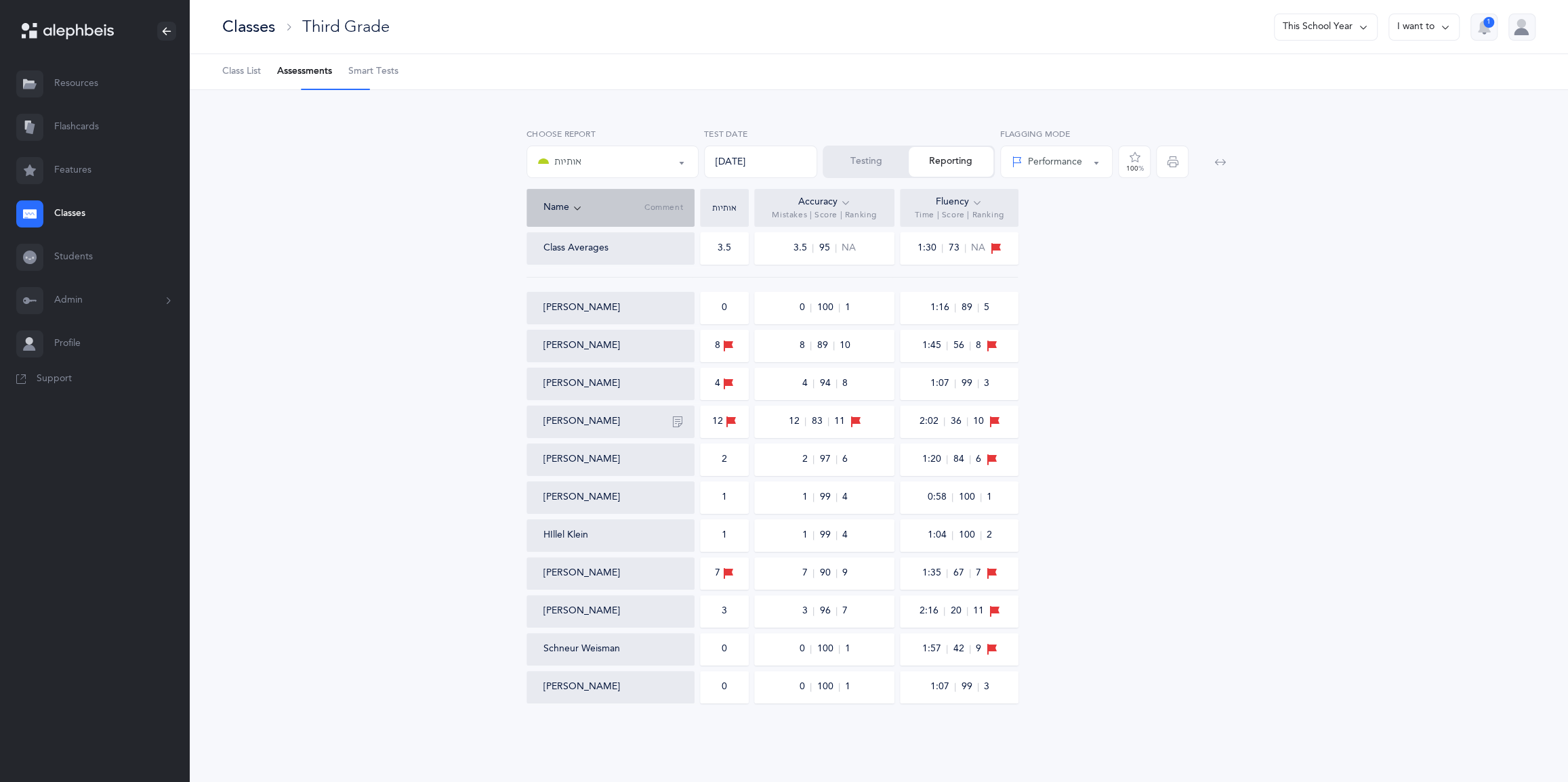
scroll to position [61, 0]
click at [863, 147] on button "Testing" at bounding box center [866, 162] width 85 height 30
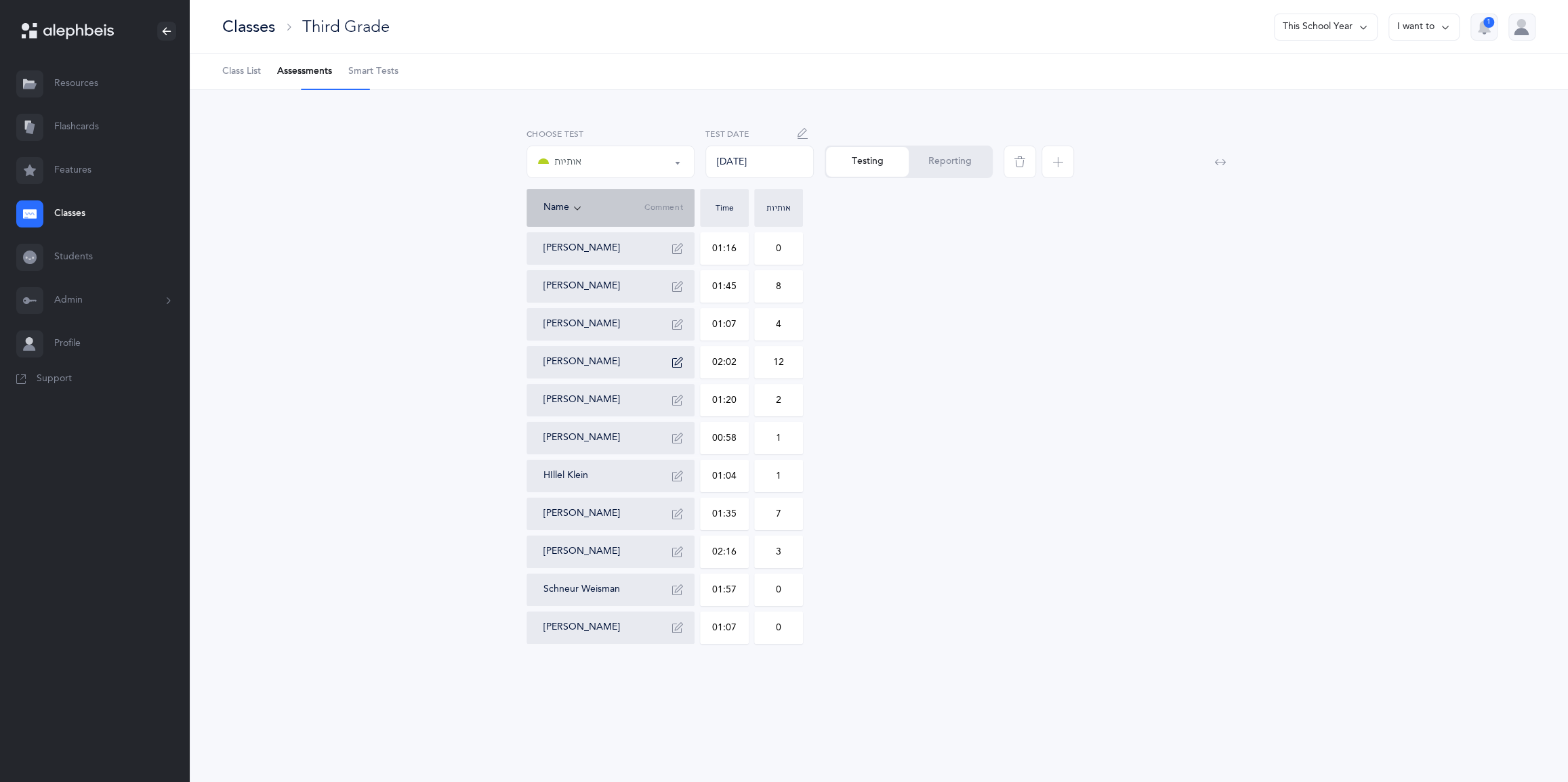
scroll to position [48, 0]
click at [940, 147] on button "Reporting" at bounding box center [950, 162] width 83 height 30
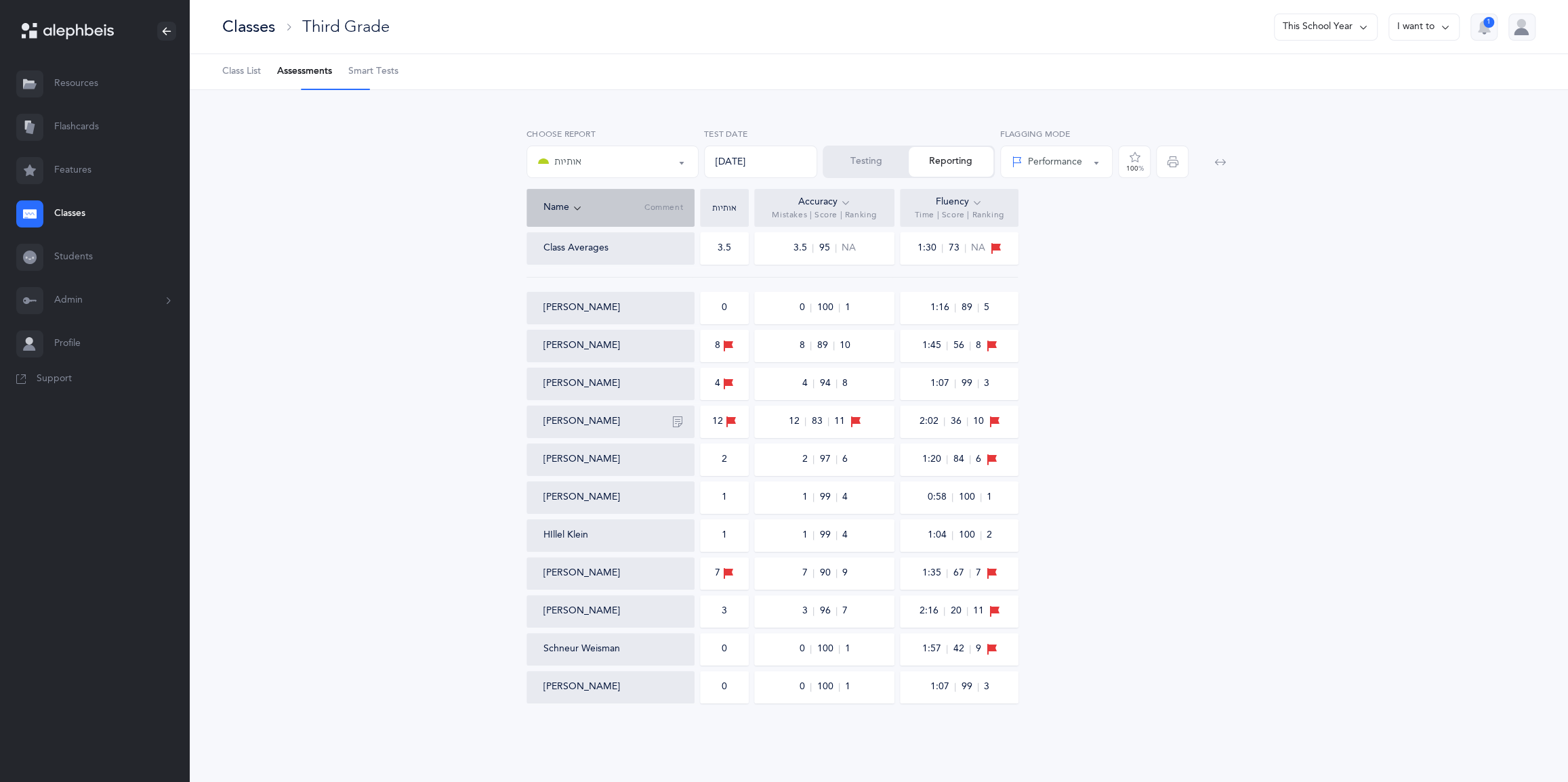
click at [665, 150] on div "אותיות" at bounding box center [612, 162] width 149 height 23
click at [828, 455] on span "97" at bounding box center [827, 460] width 18 height 9
click at [836, 493] on span "99" at bounding box center [827, 498] width 18 height 9
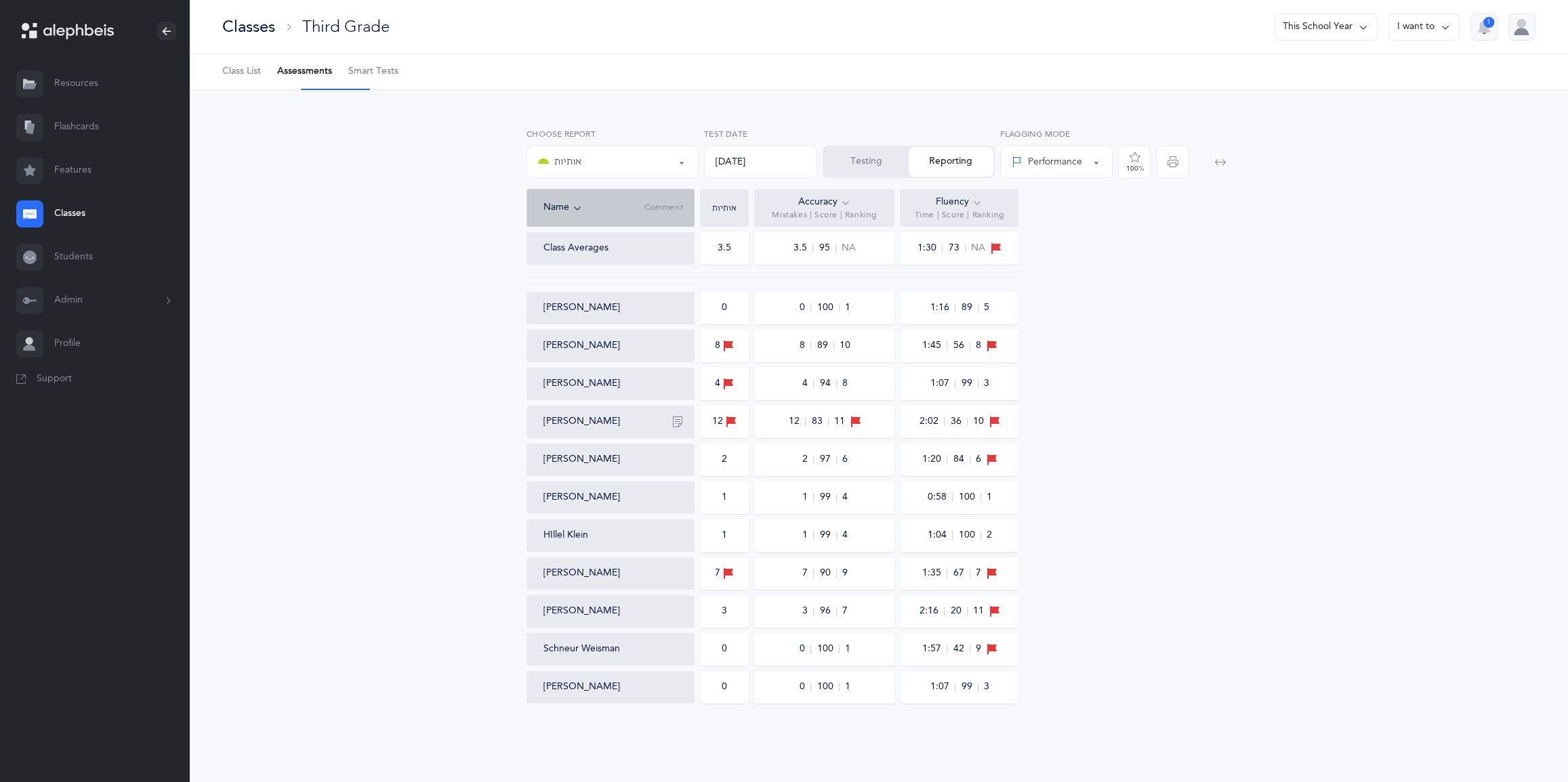
click at [828, 529] on div "1 99 4" at bounding box center [825, 535] width 46 height 14
click at [821, 569] on span "90" at bounding box center [827, 573] width 18 height 9
click at [818, 611] on div "3 96 7" at bounding box center [825, 611] width 140 height 32
click at [822, 650] on span "100" at bounding box center [827, 649] width 23 height 9
click at [828, 692] on span "100" at bounding box center [827, 688] width 23 height 9
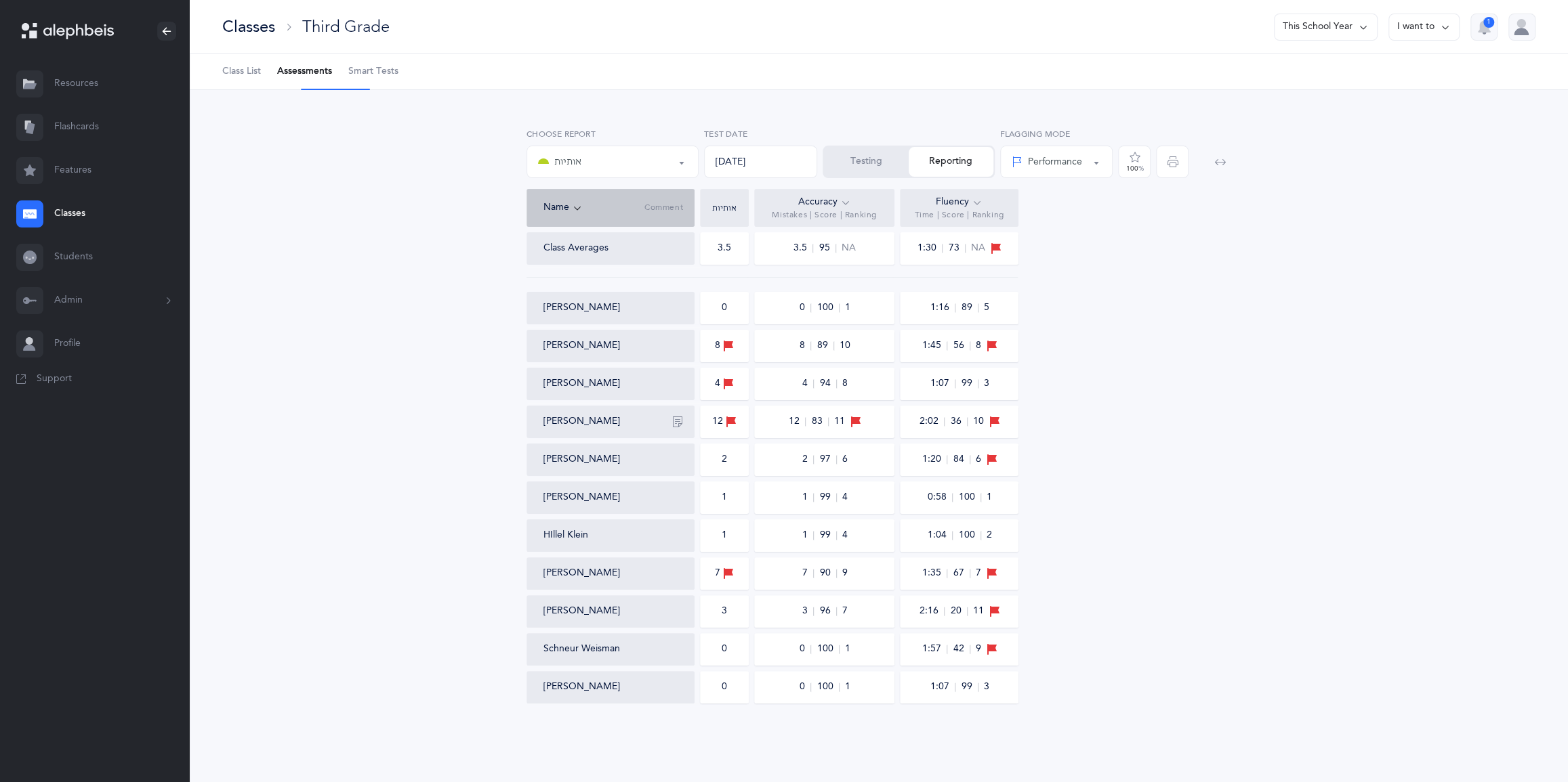
click at [816, 342] on span "89" at bounding box center [825, 346] width 18 height 9
click at [826, 379] on span "94" at bounding box center [827, 384] width 18 height 9
click at [814, 417] on span "83" at bounding box center [819, 422] width 18 height 9
drag, startPoint x: 791, startPoint y: 281, endPoint x: 904, endPoint y: 284, distance: 113.0
click at [969, 279] on div "Class Averages 3.5 3.5 95 NA 1:30 73 NA [PERSON_NAME] 0 0 100 1 1:16 89 5 Maya …" at bounding box center [878, 468] width 705 height 472
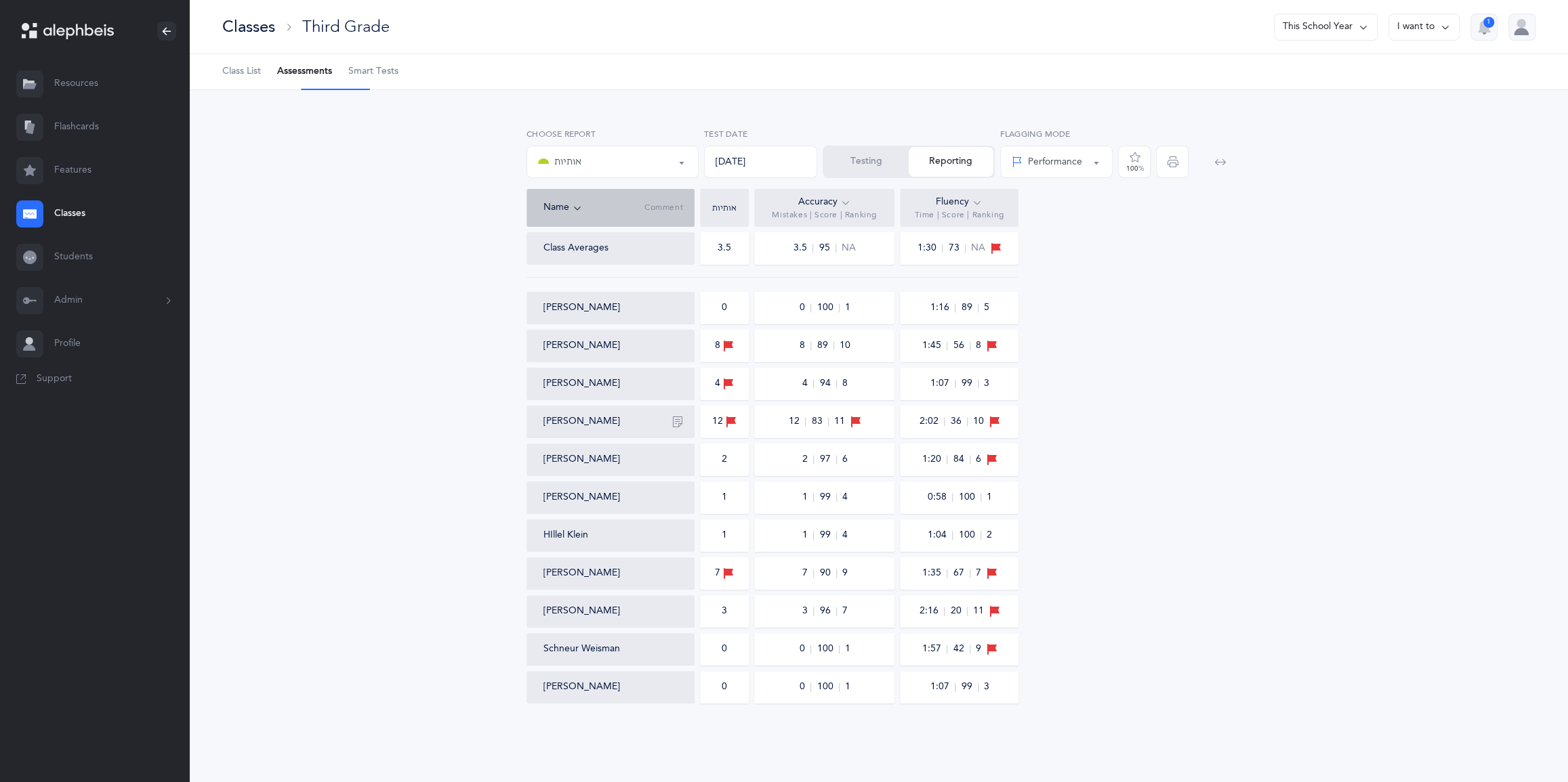
click at [810, 330] on div "8 89 10" at bounding box center [825, 345] width 140 height 32
drag, startPoint x: 795, startPoint y: 279, endPoint x: 1016, endPoint y: 265, distance: 221.4
click at [1016, 265] on div "Class Averages 3.5 3.5 95 NA 1:30 73 NA [PERSON_NAME] 0 0 100 1 1:16 89 5 Maya …" at bounding box center [878, 468] width 705 height 472
drag, startPoint x: 788, startPoint y: 326, endPoint x: 1032, endPoint y: 315, distance: 244.2
click at [1032, 315] on div "Class Averages 3.5 3.5 95 NA 1:30 73 NA [PERSON_NAME] 0 0 100 1 1:16 89 5 Maya …" at bounding box center [878, 468] width 705 height 472
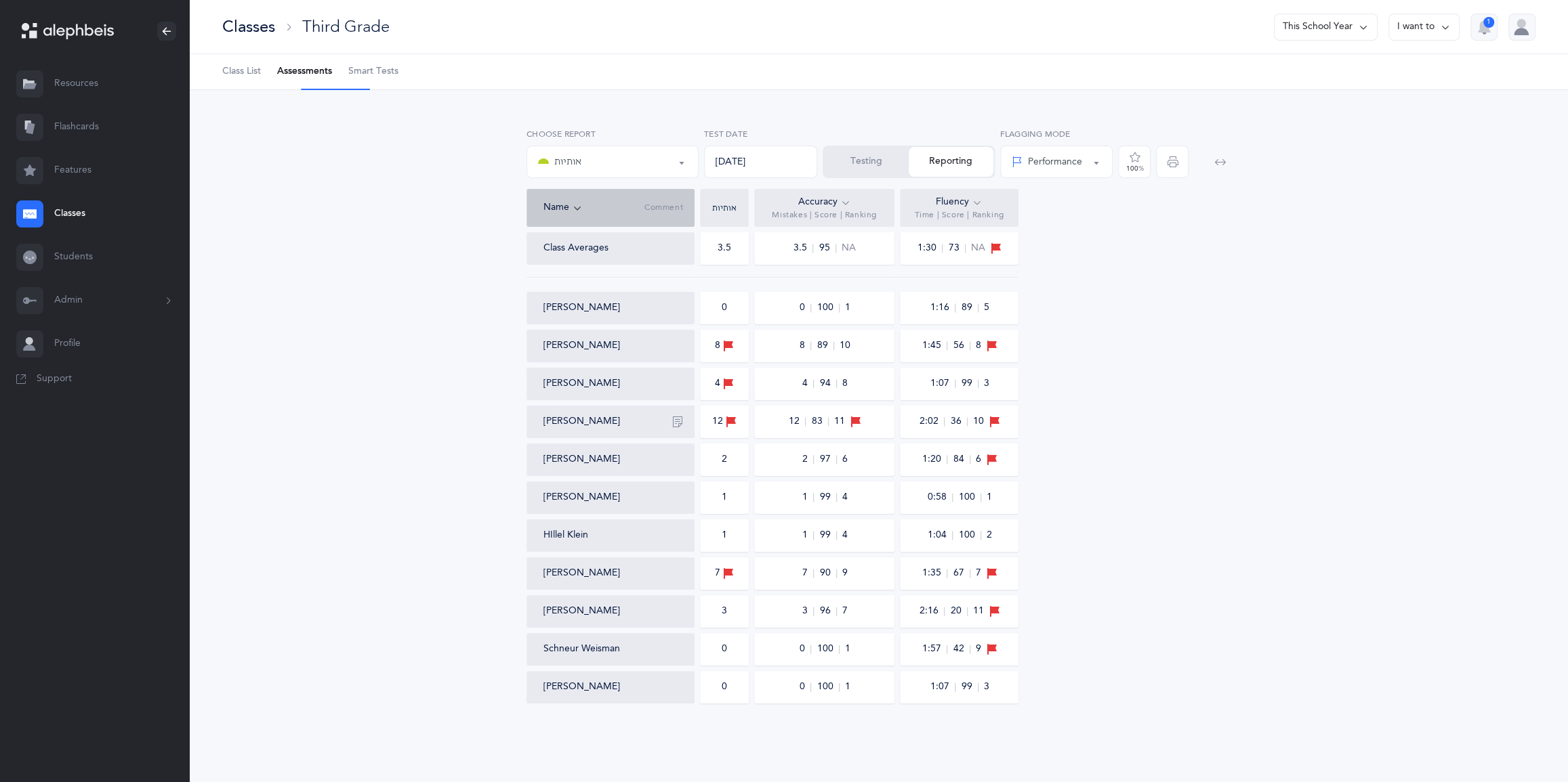
click at [821, 342] on span "89" at bounding box center [825, 346] width 18 height 9
drag, startPoint x: 797, startPoint y: 282, endPoint x: 988, endPoint y: 281, distance: 191.0
click at [988, 281] on div "Class Averages 3.5 3.5 95 NA 1:30 73 NA [PERSON_NAME] 0 0 100 1 1:16 89 5 Maya …" at bounding box center [878, 468] width 705 height 472
click at [826, 379] on span "94" at bounding box center [827, 384] width 18 height 9
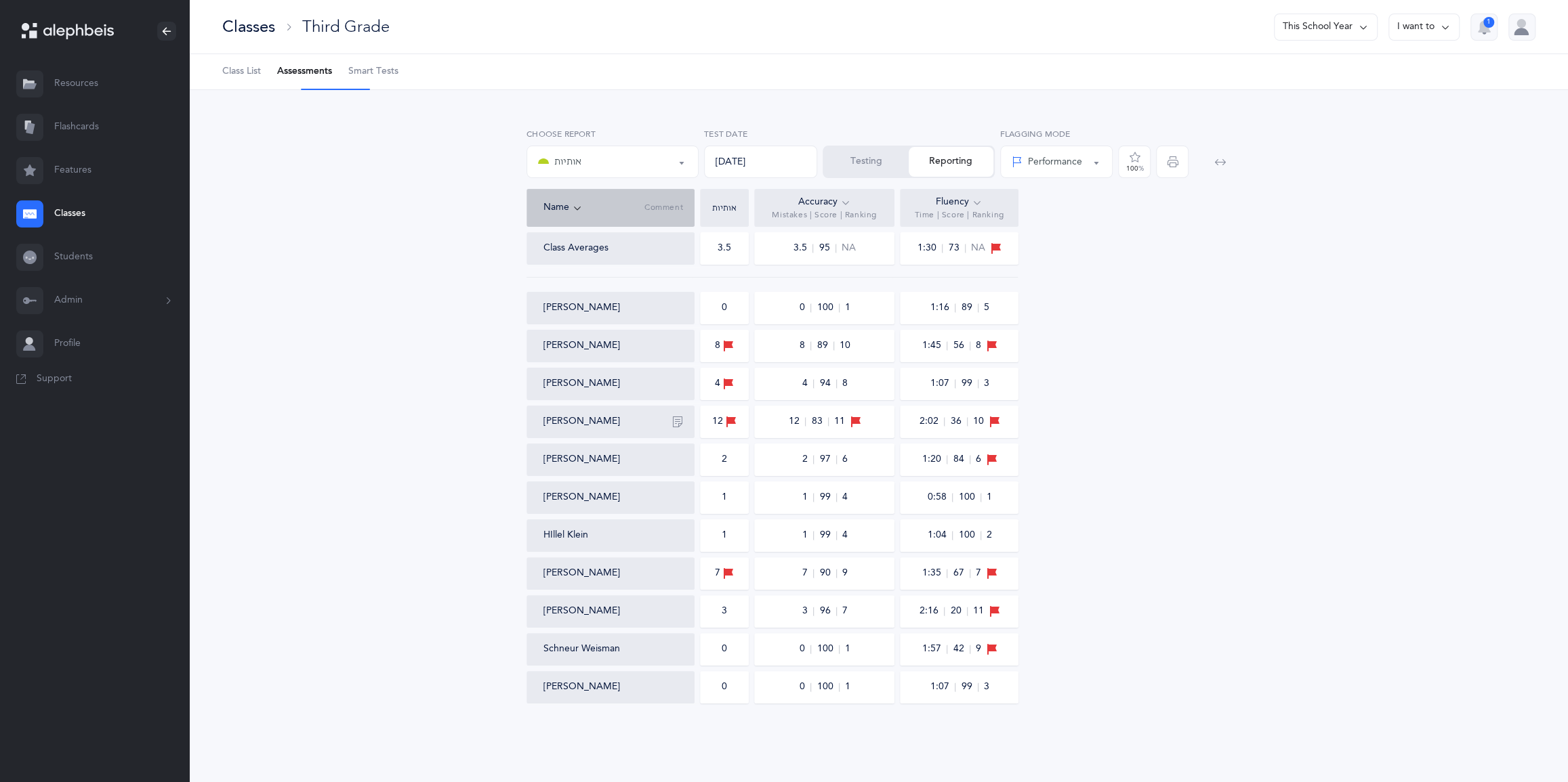
click at [275, 35] on div "Classes" at bounding box center [248, 27] width 53 height 22
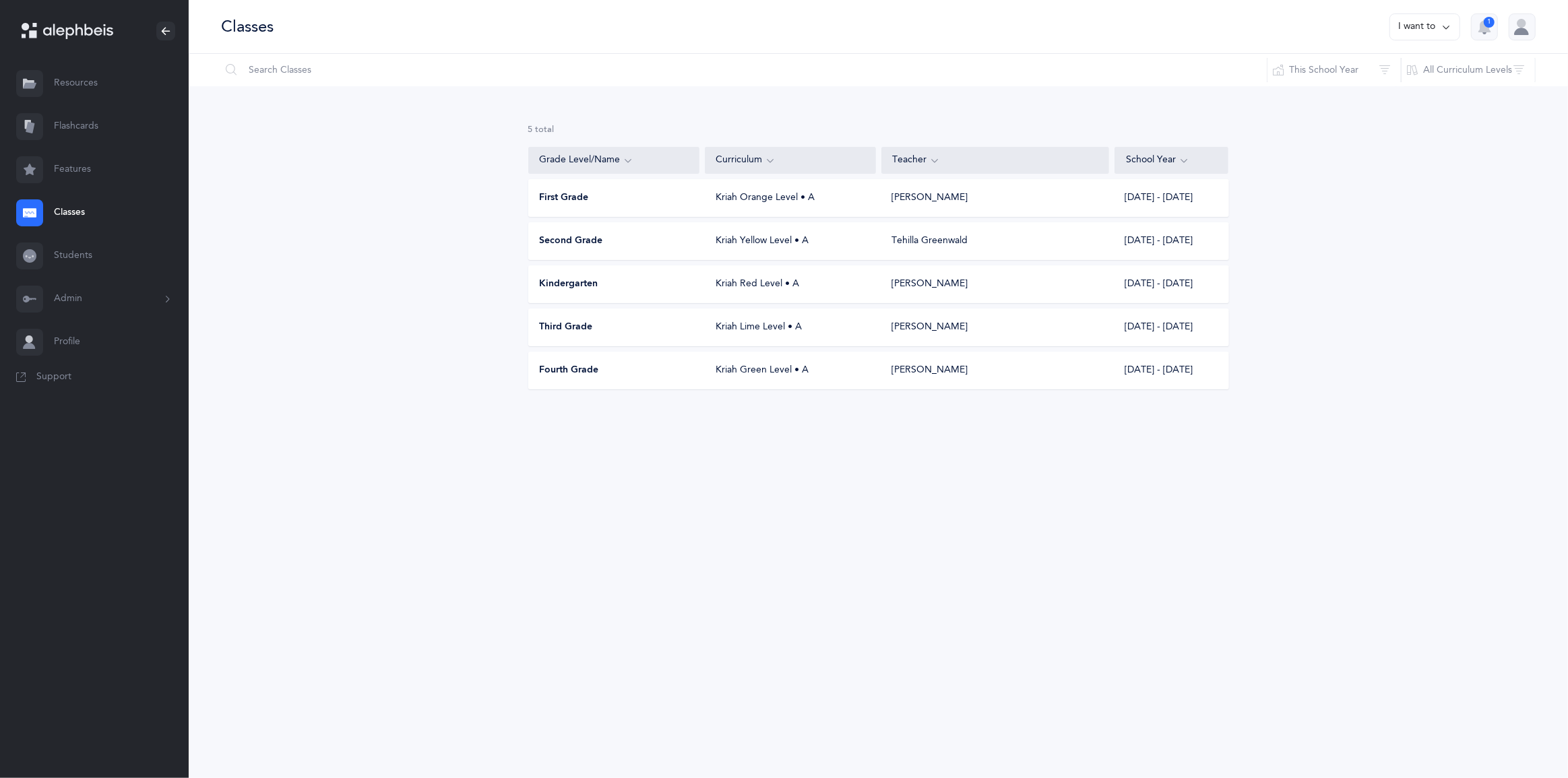
click at [664, 248] on div "Second Grade" at bounding box center [615, 241] width 171 height 14
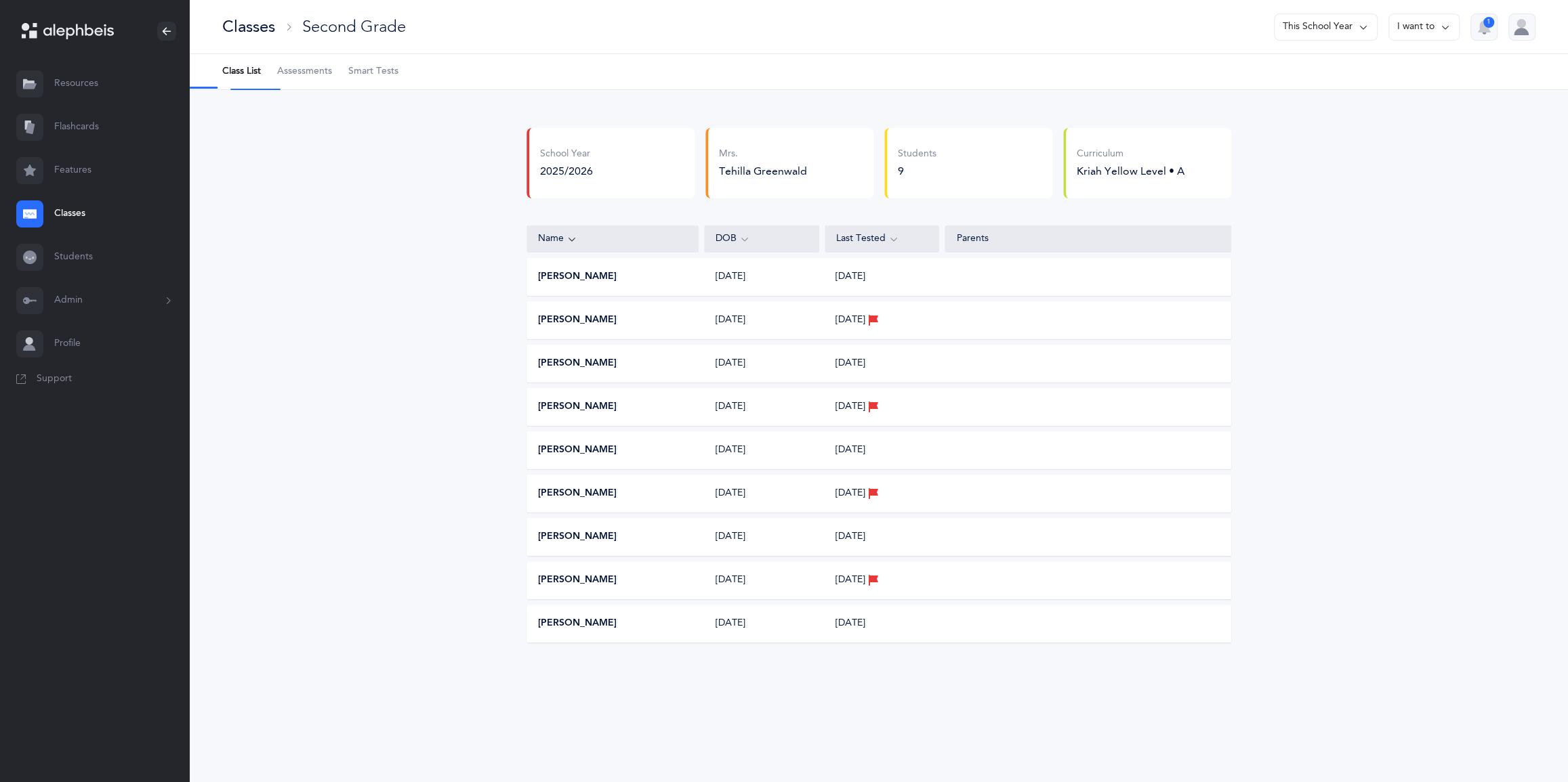
click at [332, 78] on span "Assessments" at bounding box center [304, 71] width 54 height 14
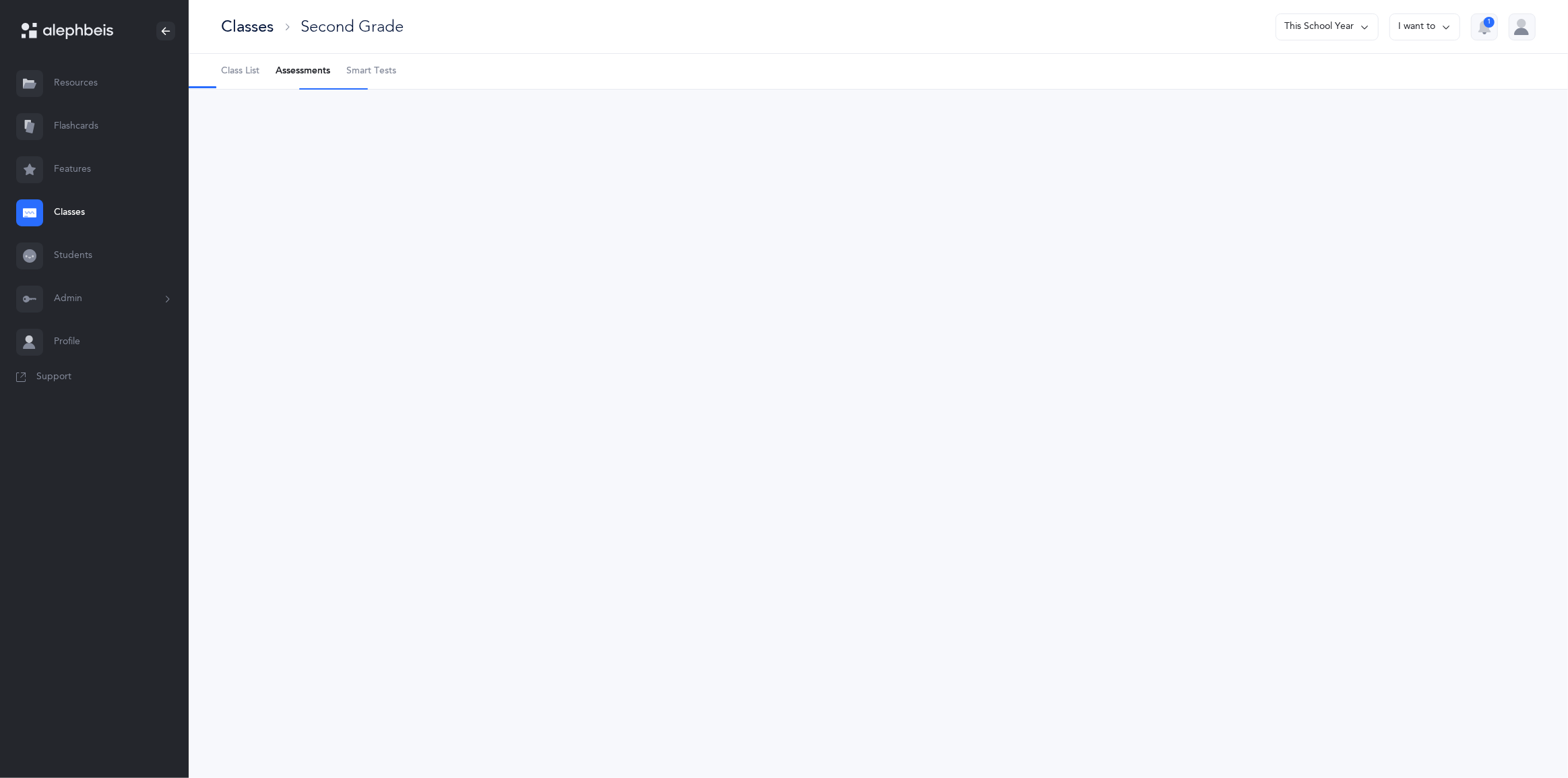
select select "2"
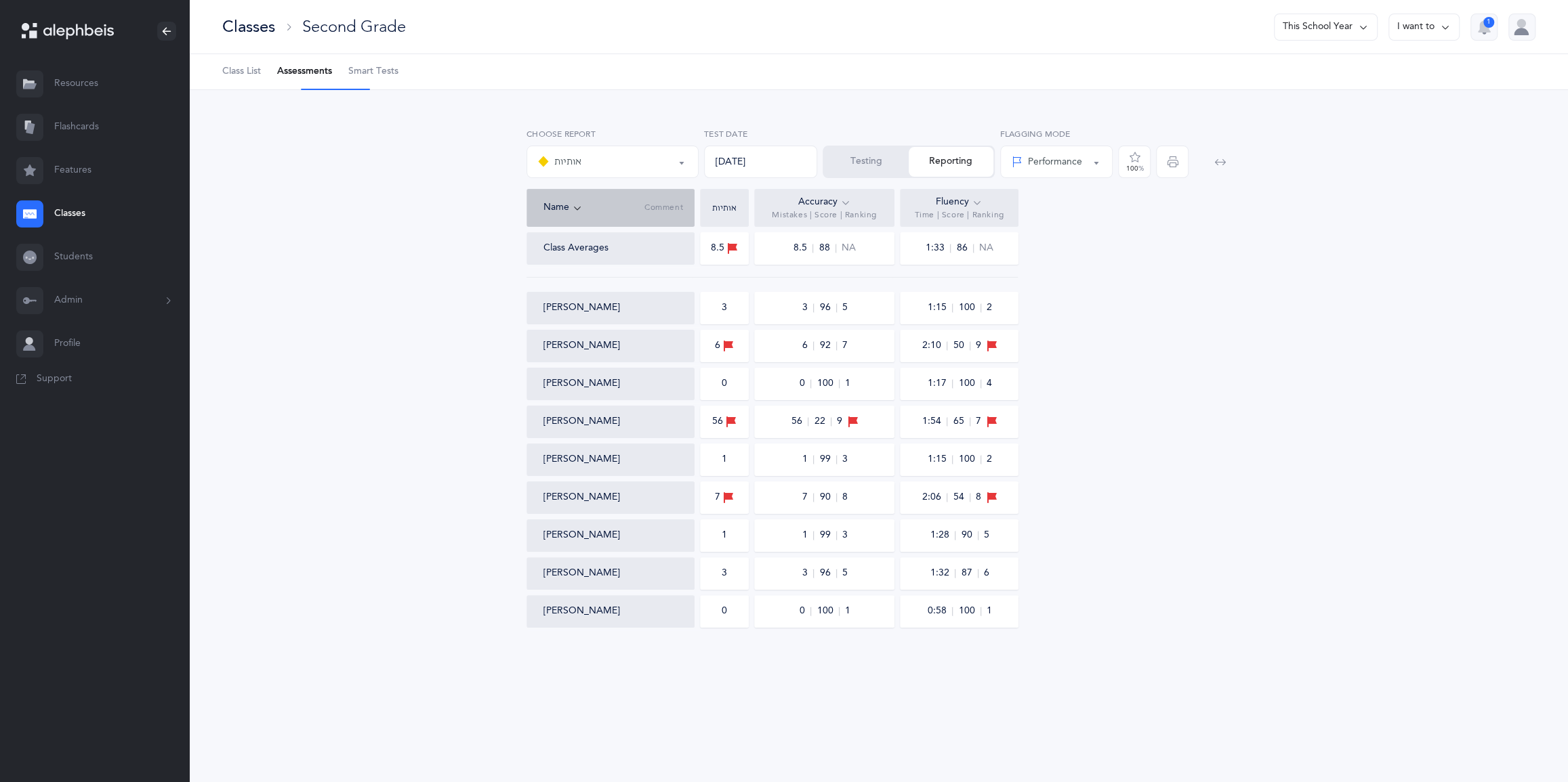
scroll to position [30, 0]
click at [275, 16] on div "Classes" at bounding box center [248, 27] width 53 height 22
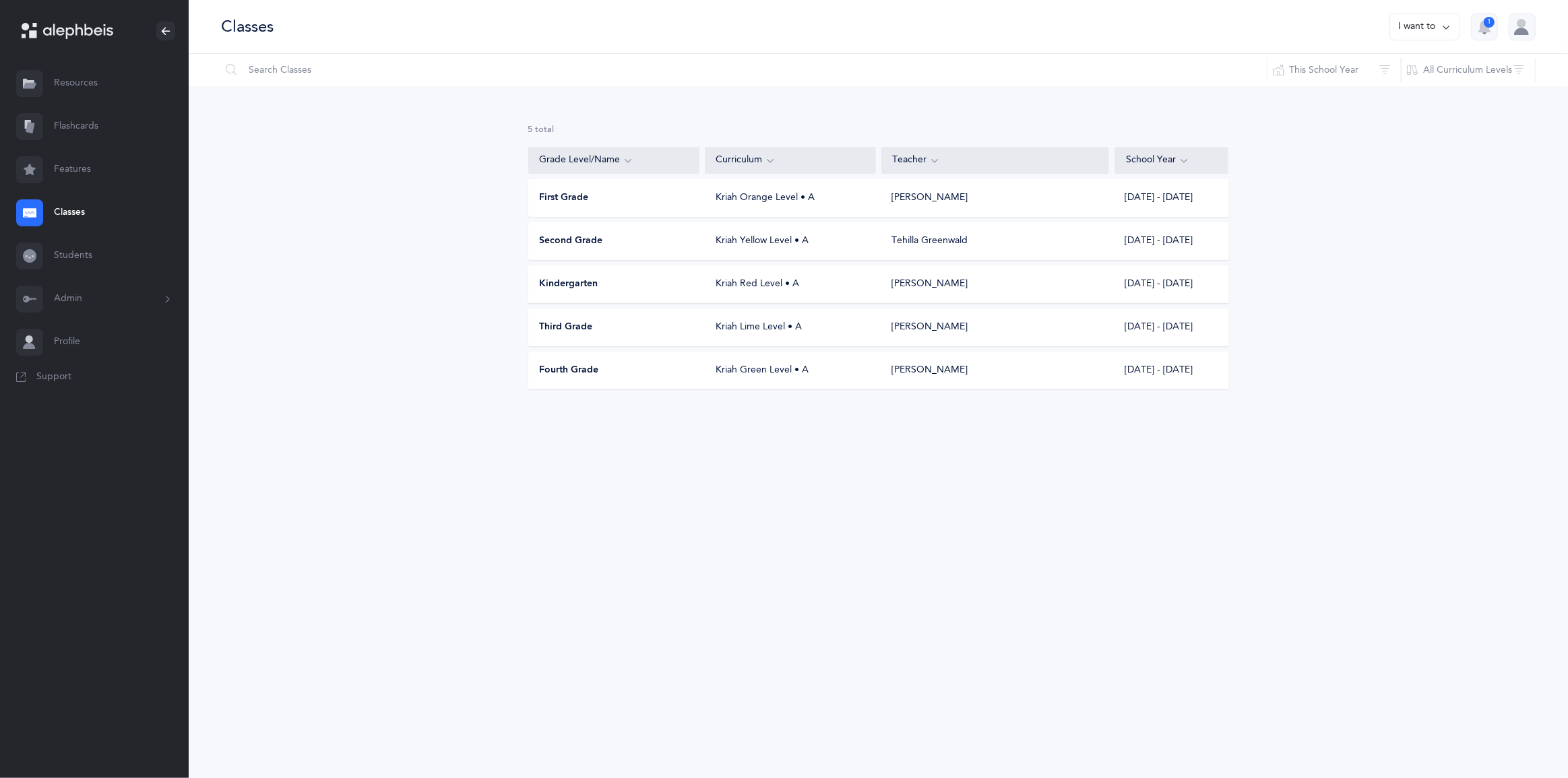
click at [606, 205] on div "First Grade" at bounding box center [615, 197] width 171 height 14
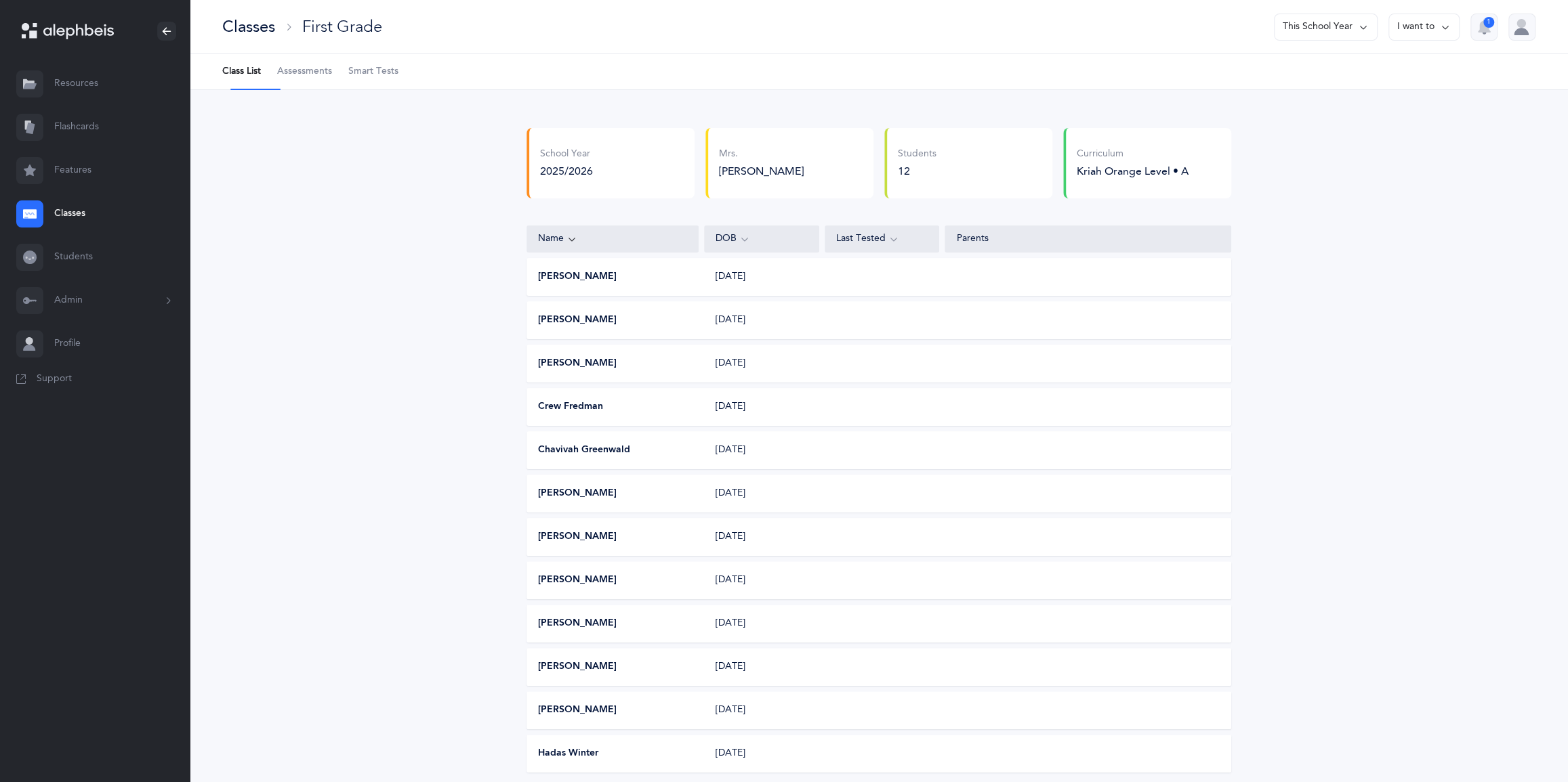
click at [320, 77] on span "Assessments" at bounding box center [304, 71] width 54 height 14
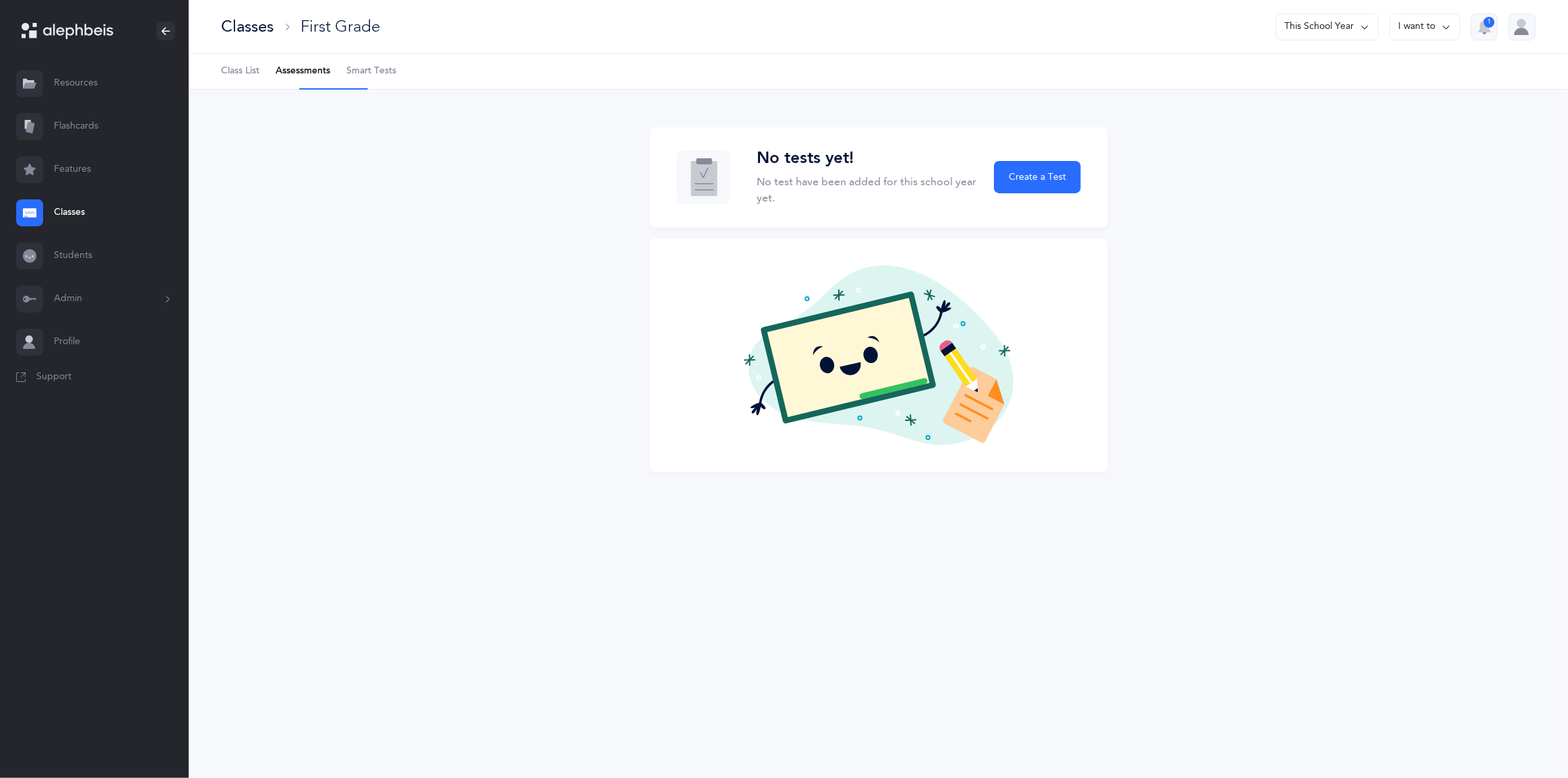
click at [259, 78] on span "Class List" at bounding box center [241, 71] width 39 height 14
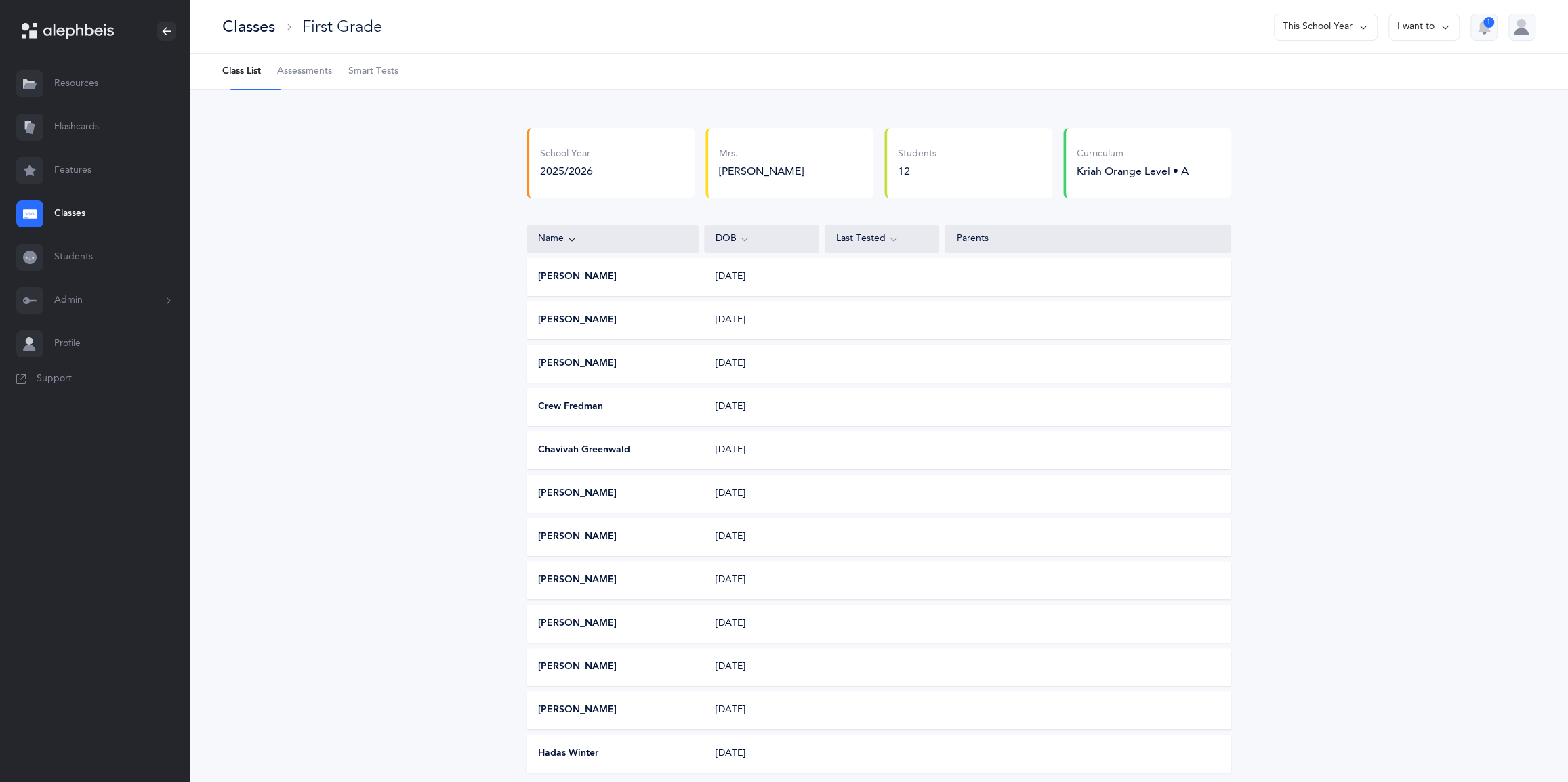
click at [270, 38] on div "Classes" at bounding box center [248, 27] width 53 height 22
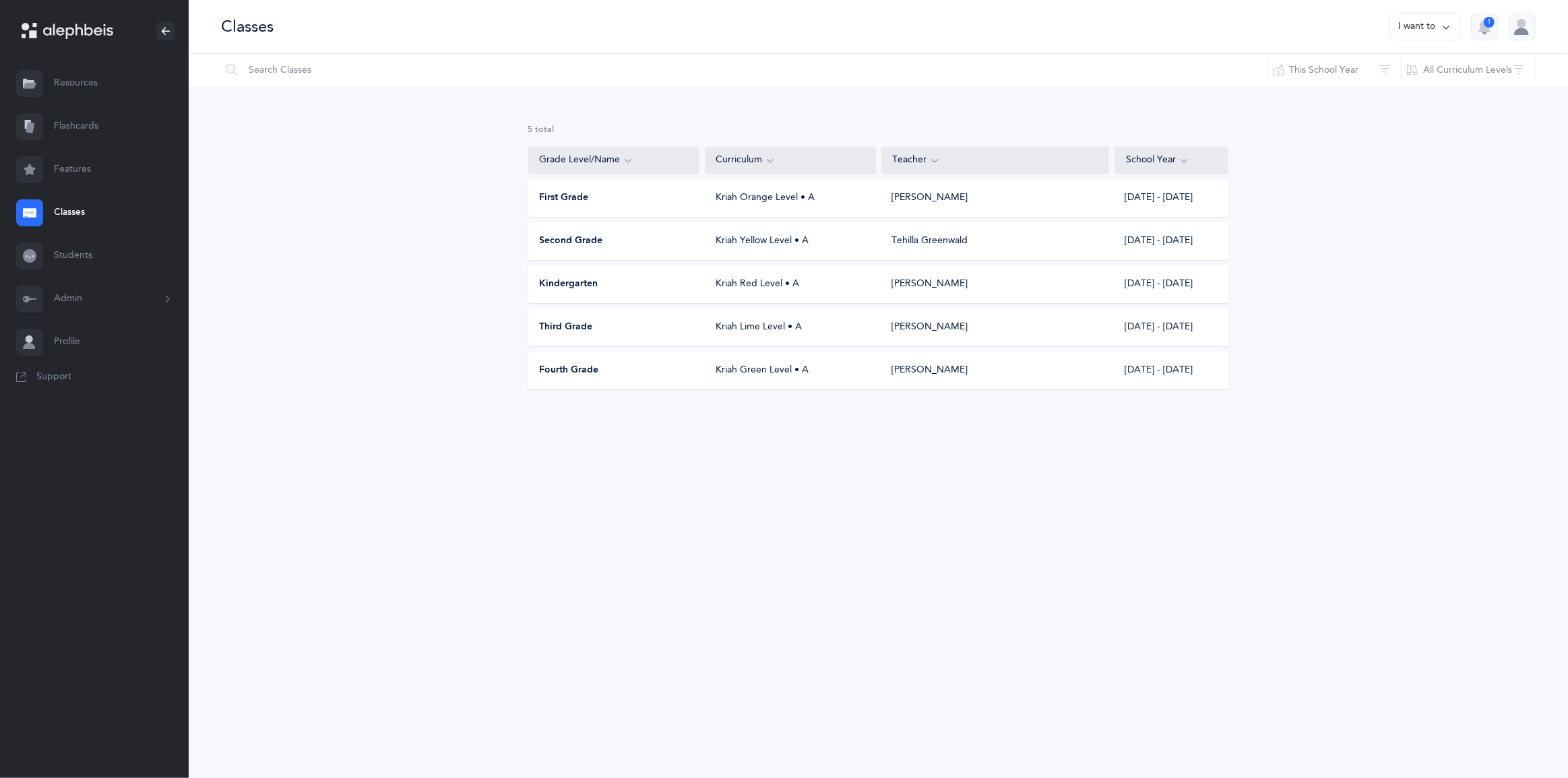
click at [647, 291] on div "Kindergarten" at bounding box center [615, 284] width 171 height 14
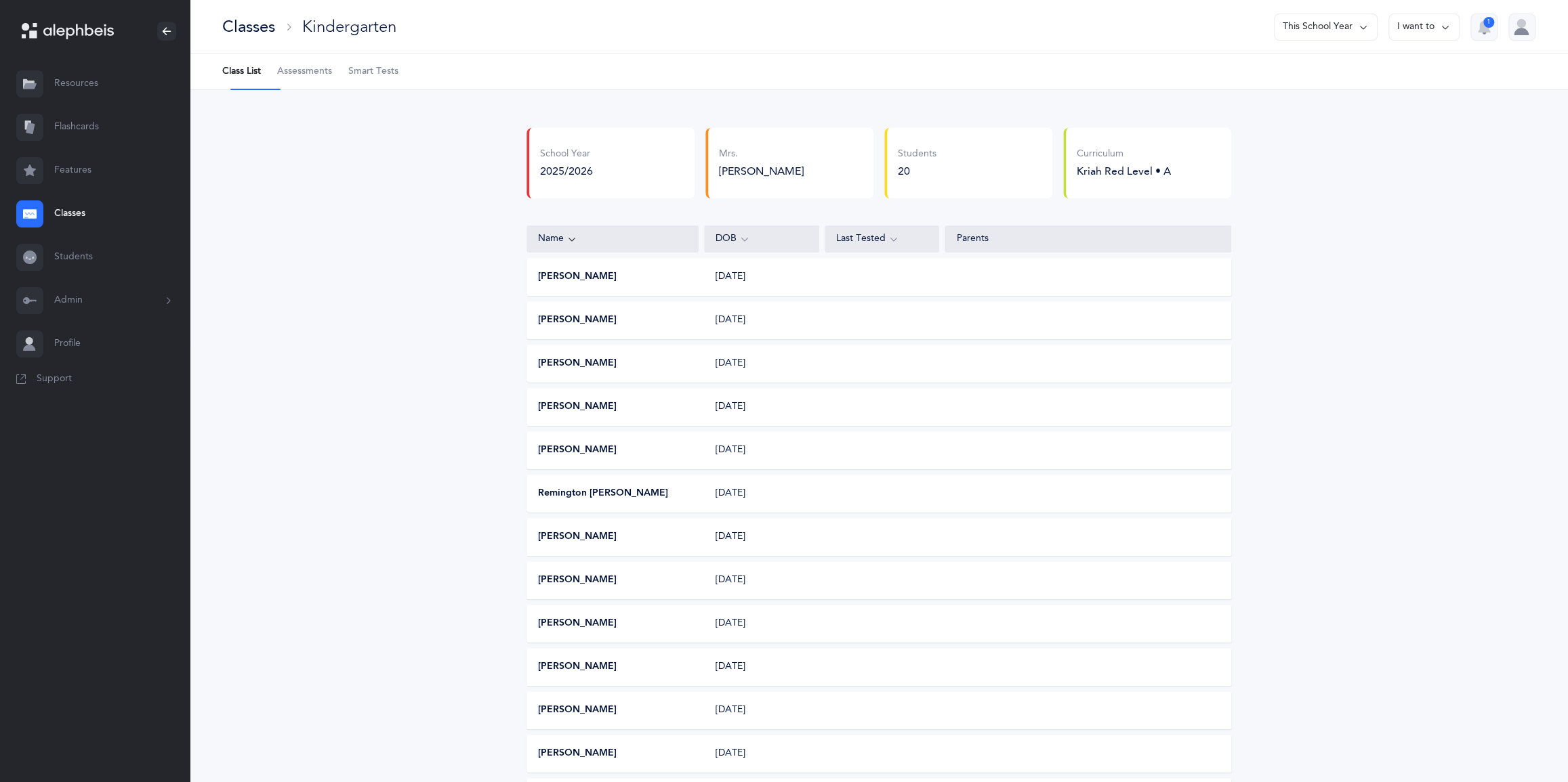
click at [327, 78] on span "Assessments" at bounding box center [304, 71] width 54 height 14
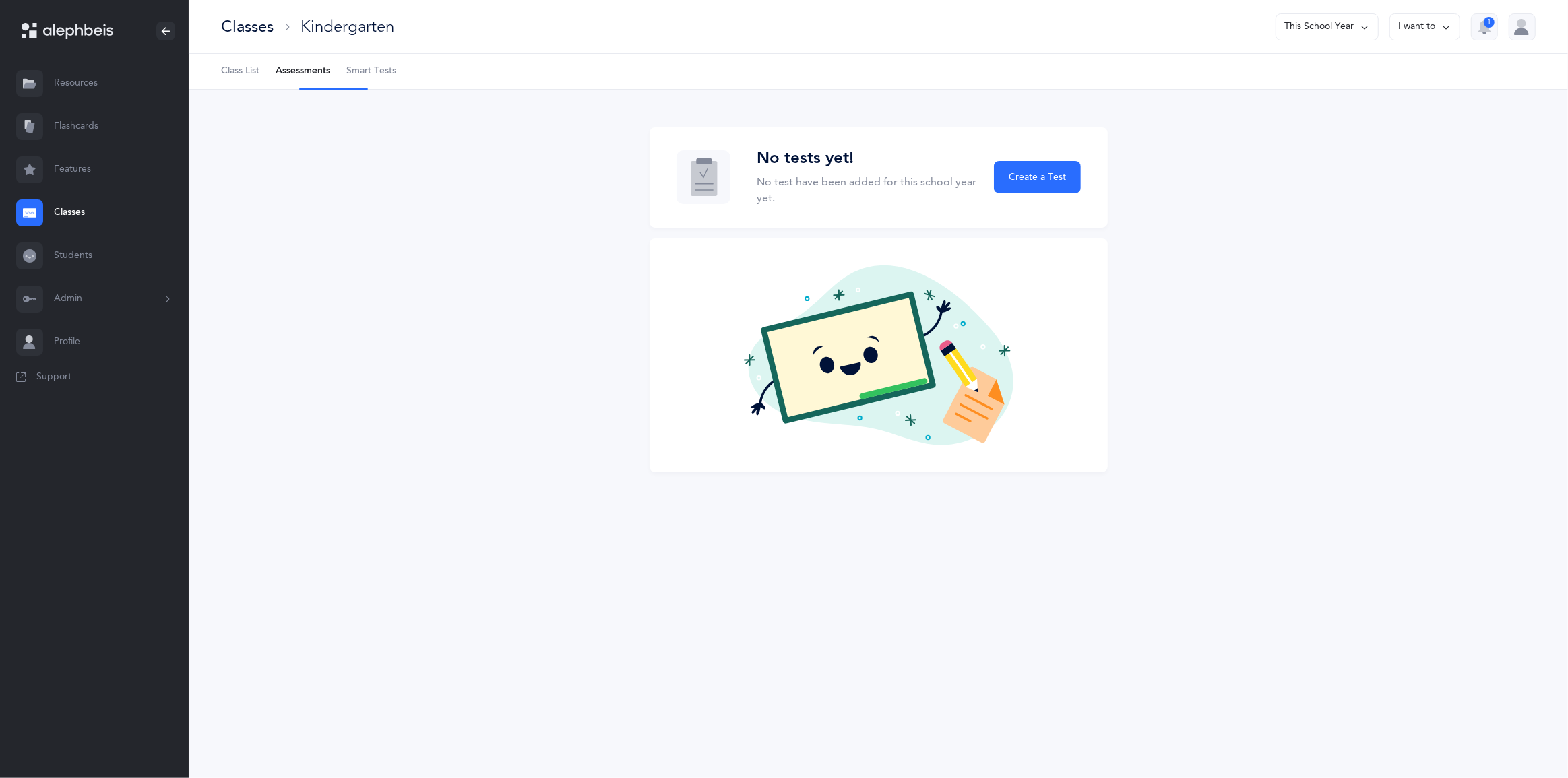
click at [252, 31] on div "Classes" at bounding box center [247, 27] width 52 height 22
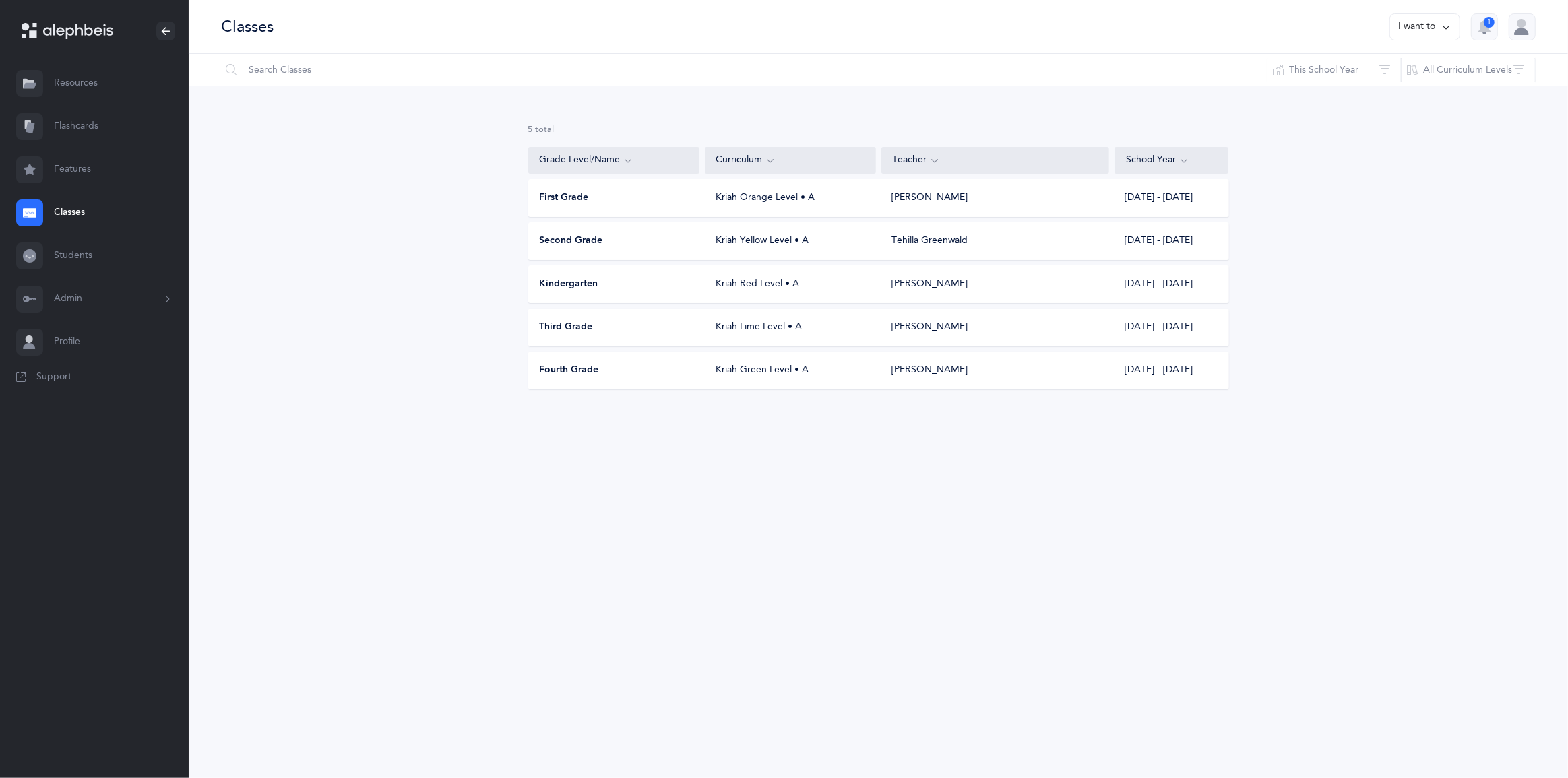
click at [645, 378] on div "Fourth Grade" at bounding box center [615, 370] width 171 height 14
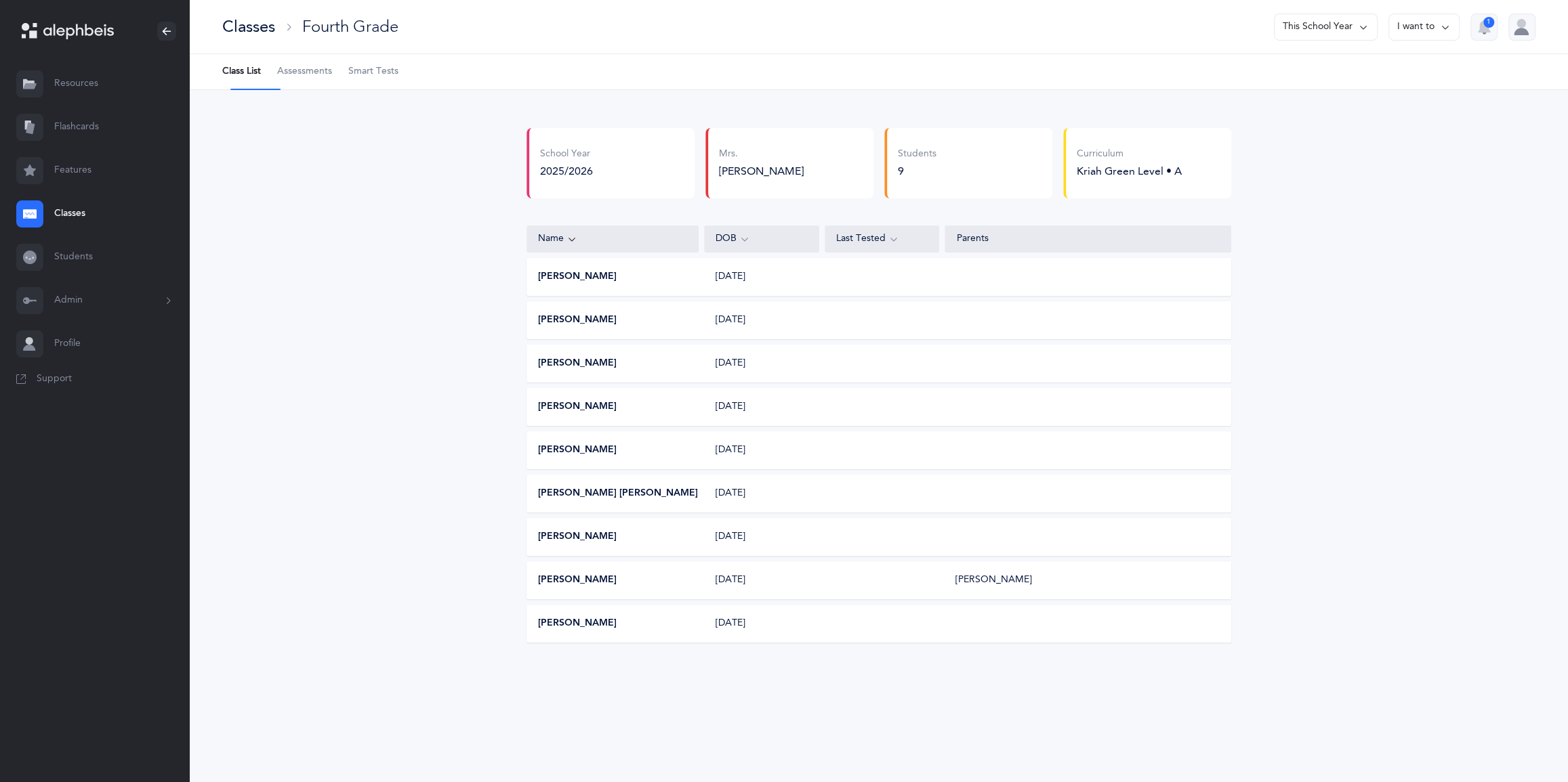
click at [318, 90] on link "Assessments" at bounding box center [304, 72] width 54 height 35
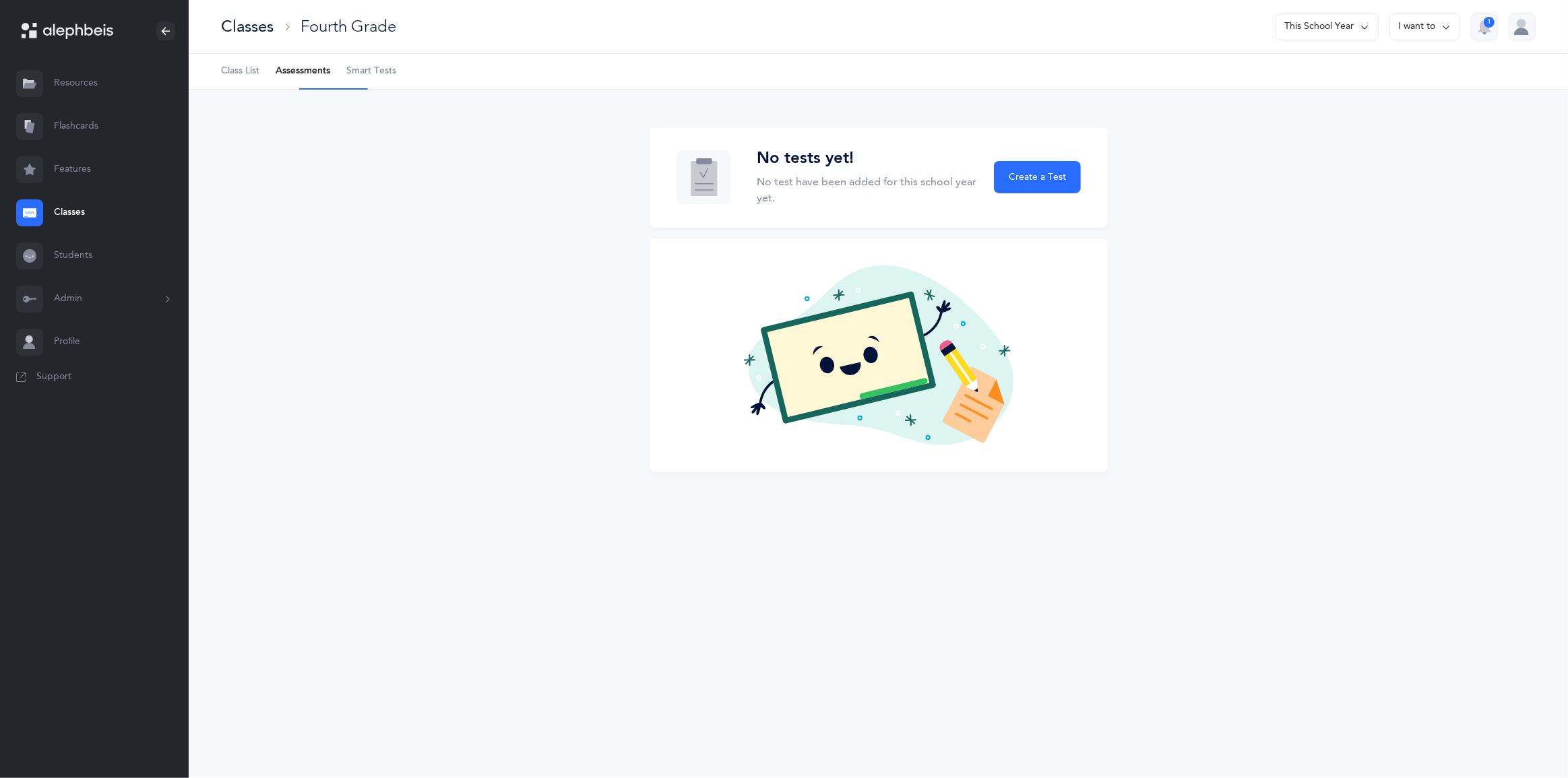
click at [214, 54] on div "Classes Fourth Grade This School Year I want to 1" at bounding box center [878, 27] width 1380 height 54
click at [226, 82] on ul "Class List Assessments Smart Tests" at bounding box center [878, 72] width 1380 height 36
click at [239, 78] on span "Class List" at bounding box center [241, 71] width 39 height 14
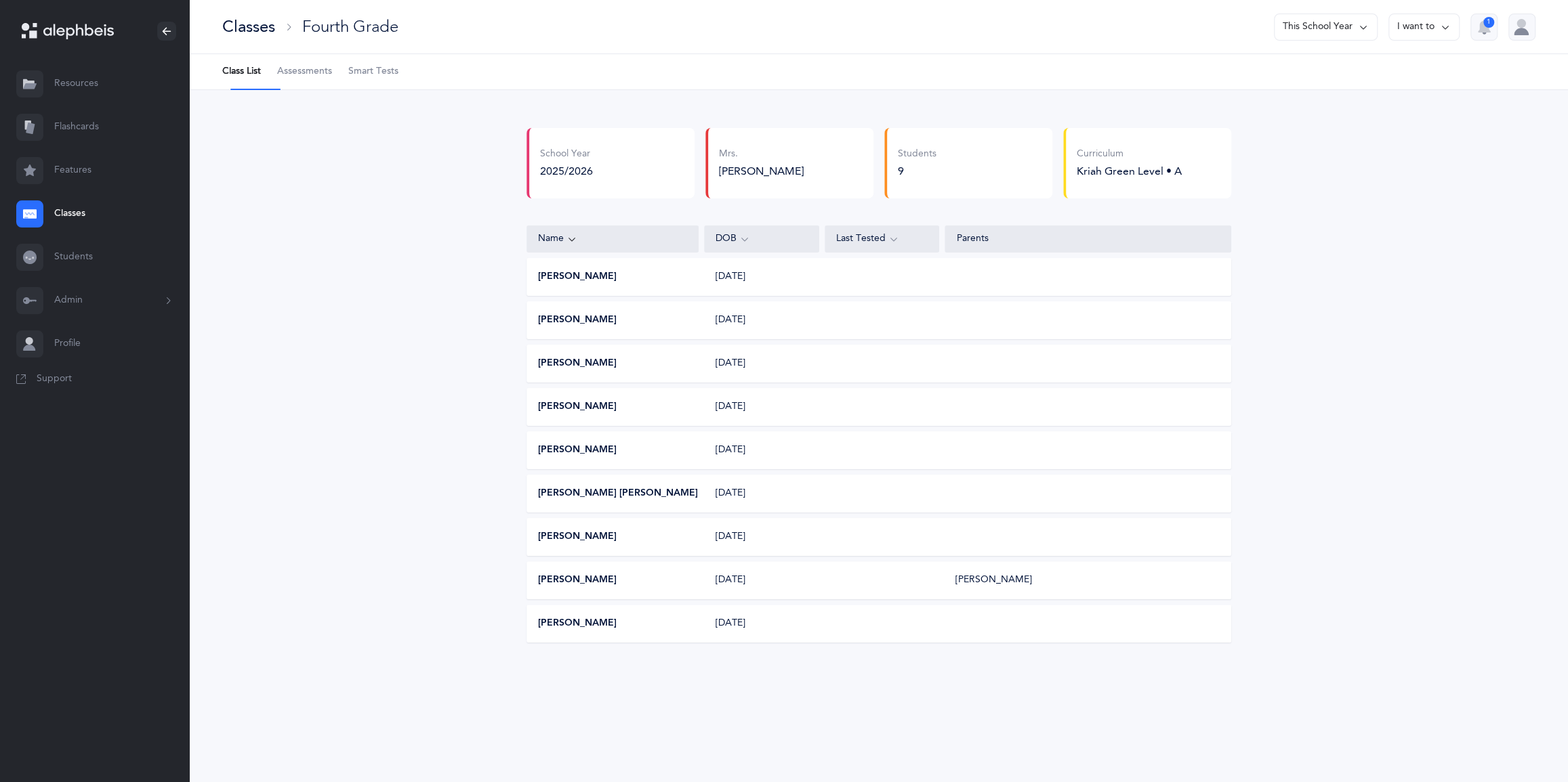
click at [275, 34] on div "Classes" at bounding box center [248, 27] width 53 height 22
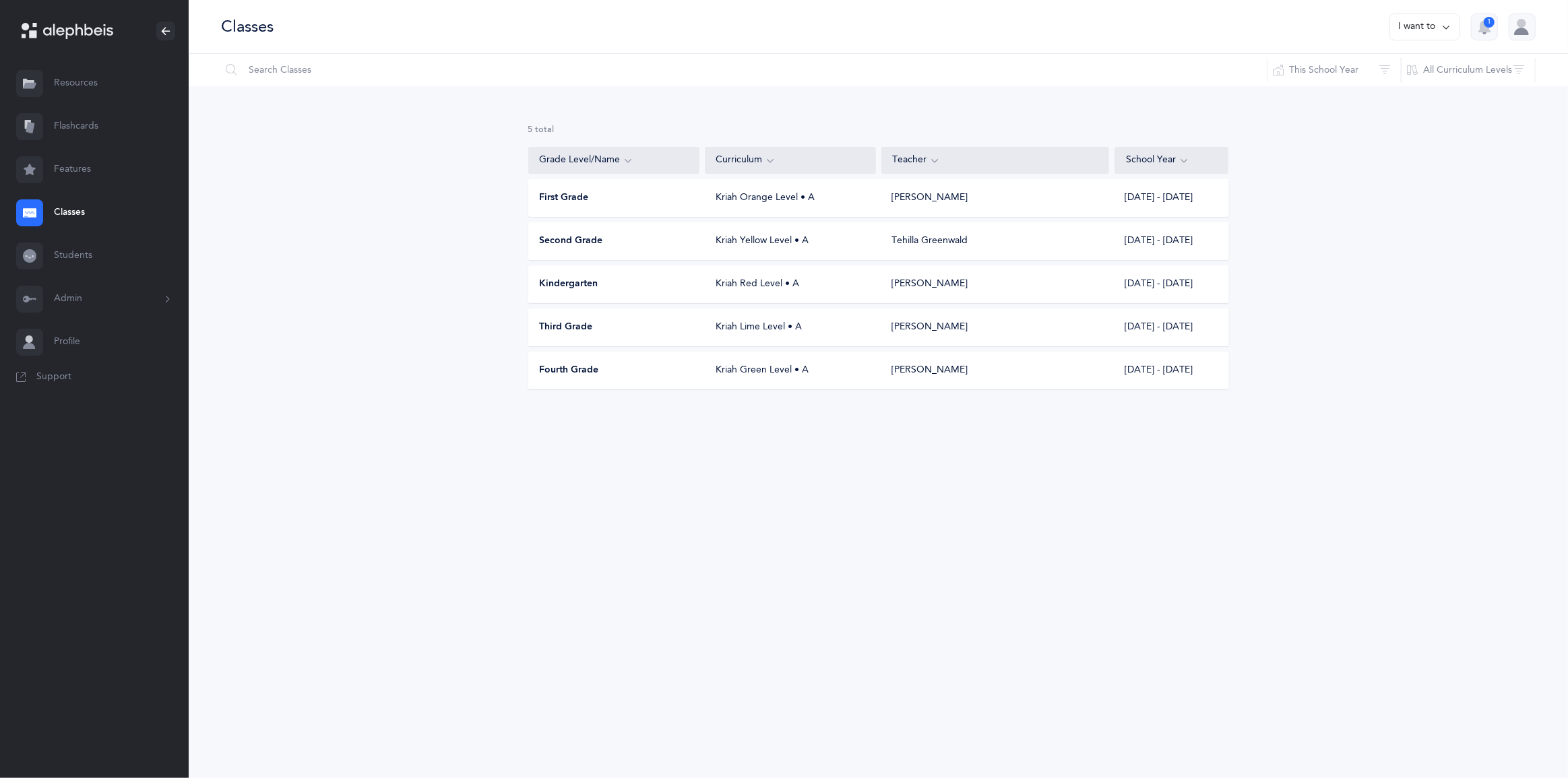
click at [586, 291] on span "Kindergarten" at bounding box center [570, 284] width 59 height 14
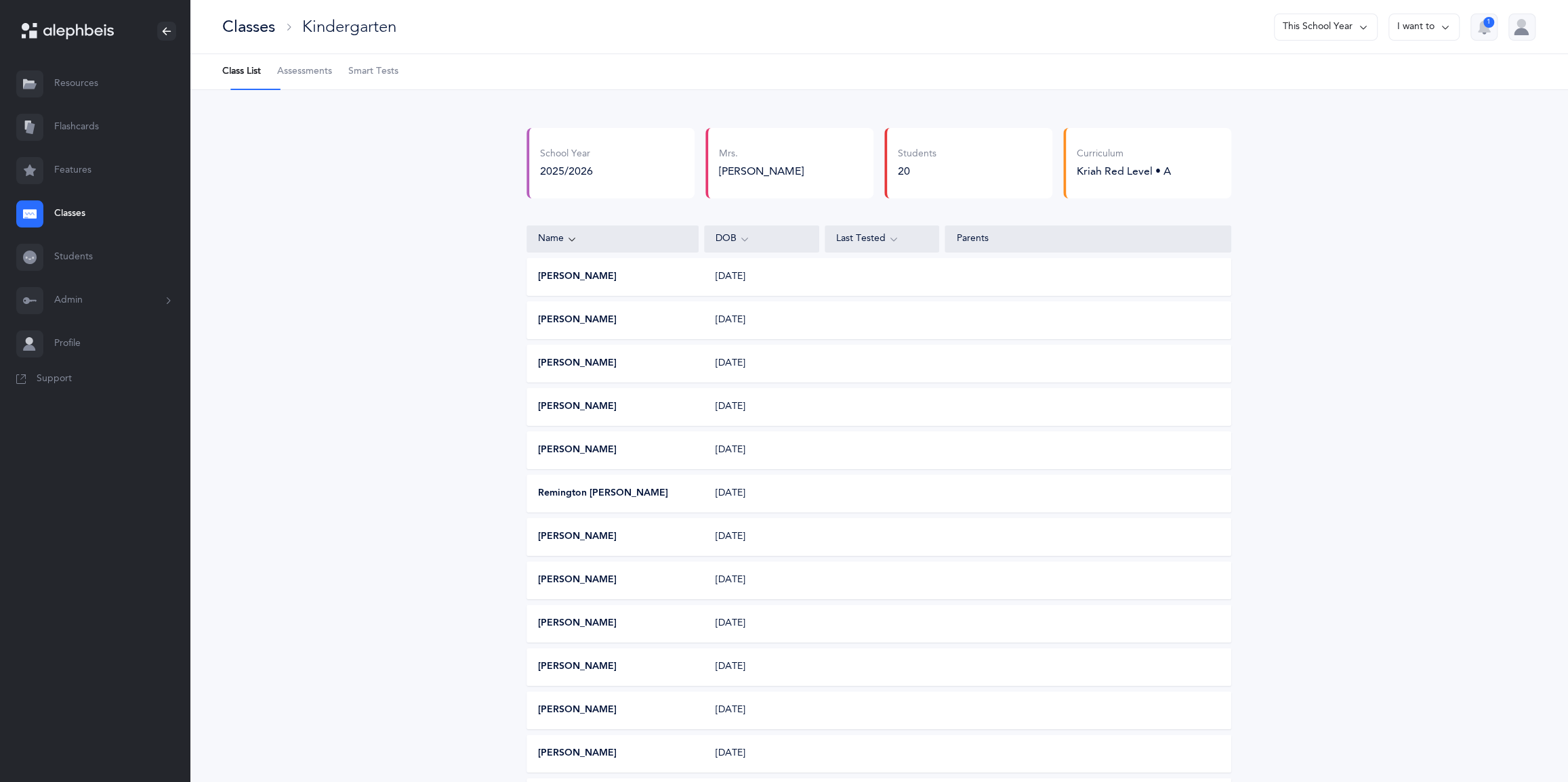
click at [275, 37] on div "Classes" at bounding box center [248, 27] width 53 height 22
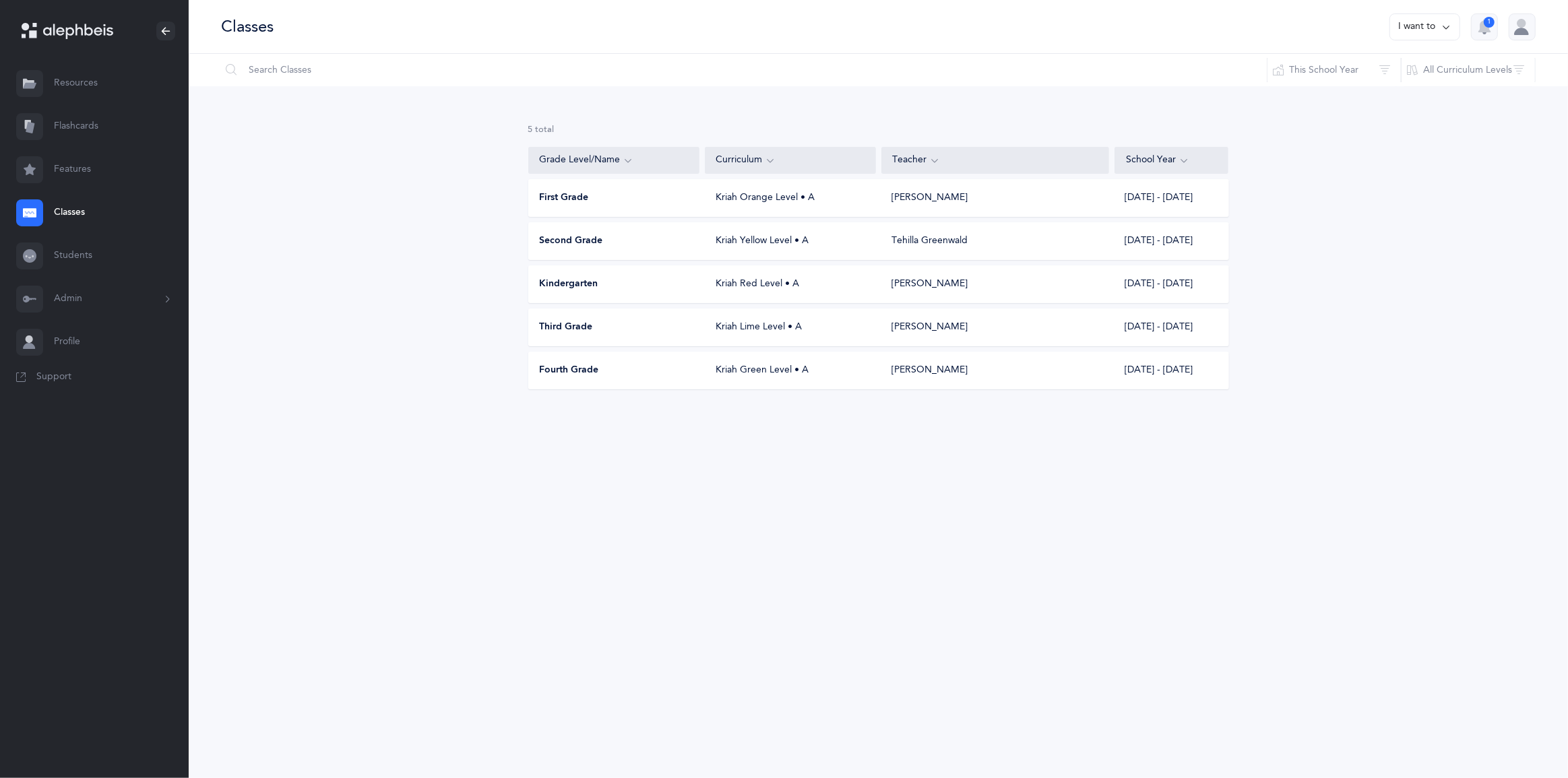
click at [584, 215] on div "First Grade Kriah Orange Level • A [PERSON_NAME] [DATE] - [DATE]" at bounding box center [878, 197] width 701 height 38
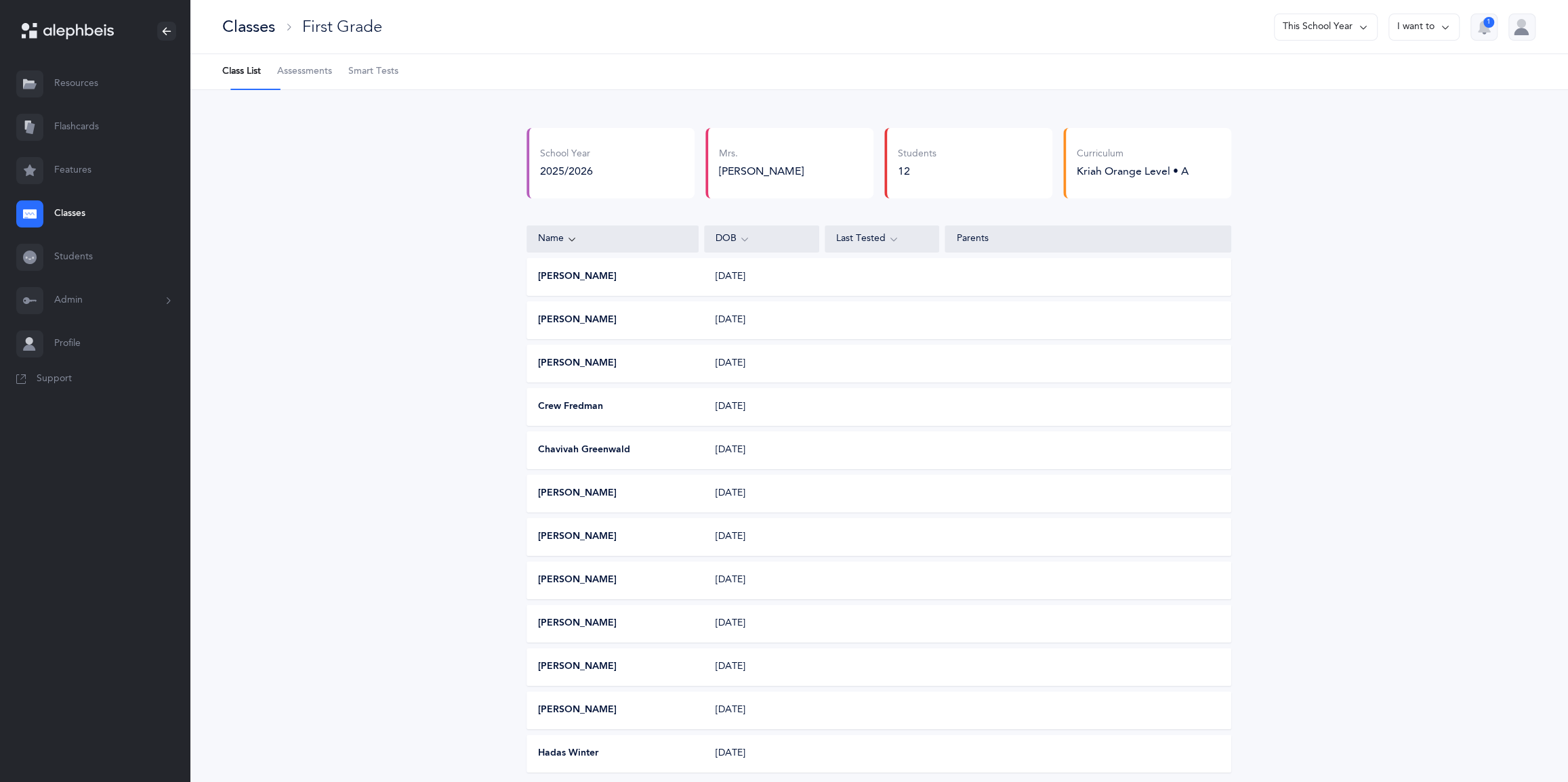
click at [255, 34] on div "Classes" at bounding box center [248, 27] width 53 height 22
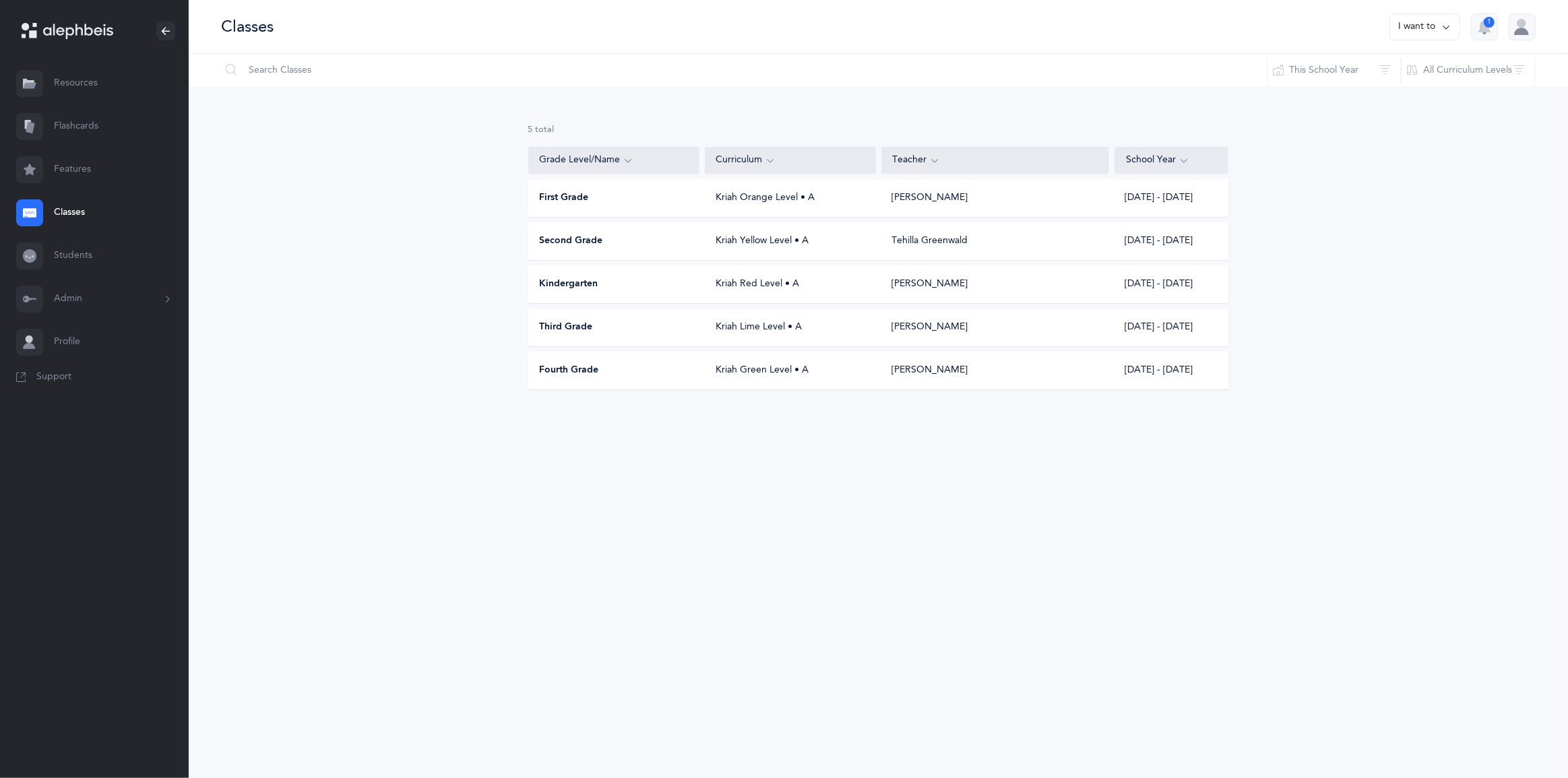
click at [602, 248] on span "Second Grade" at bounding box center [571, 241] width 63 height 14
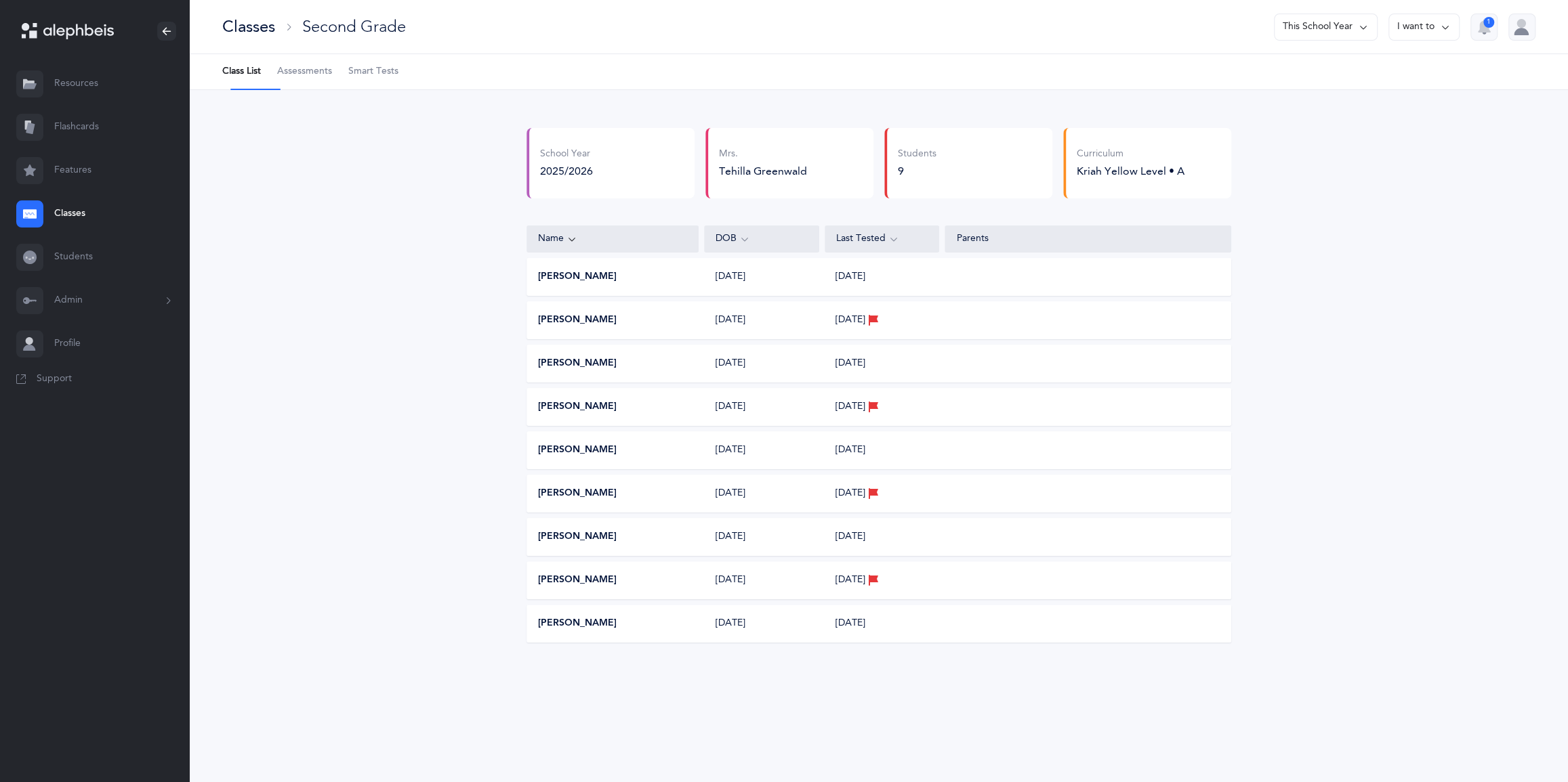
click at [259, 38] on div "Classes" at bounding box center [248, 27] width 53 height 22
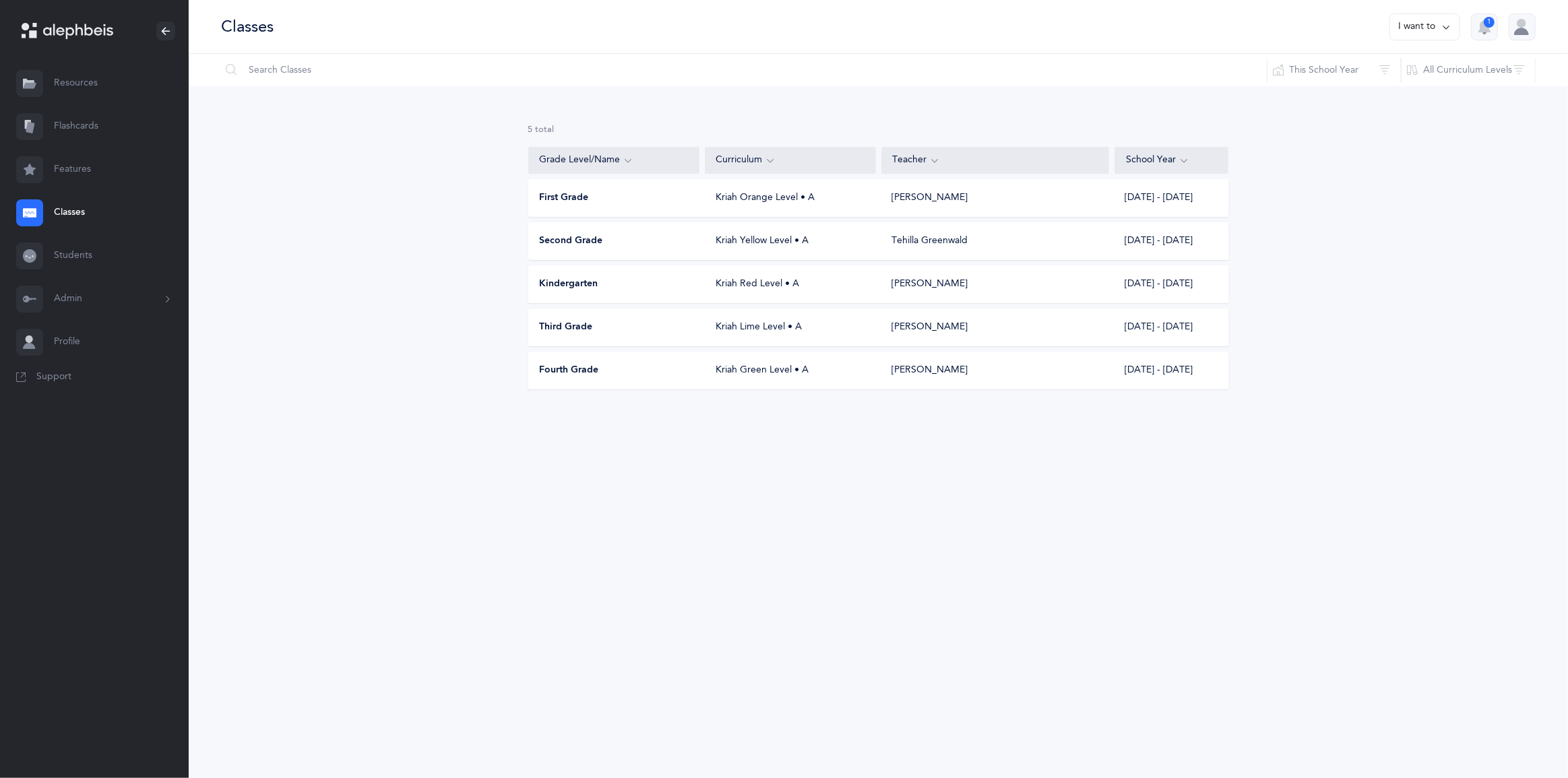
click at [593, 334] on span "Third Grade" at bounding box center [567, 327] width 53 height 14
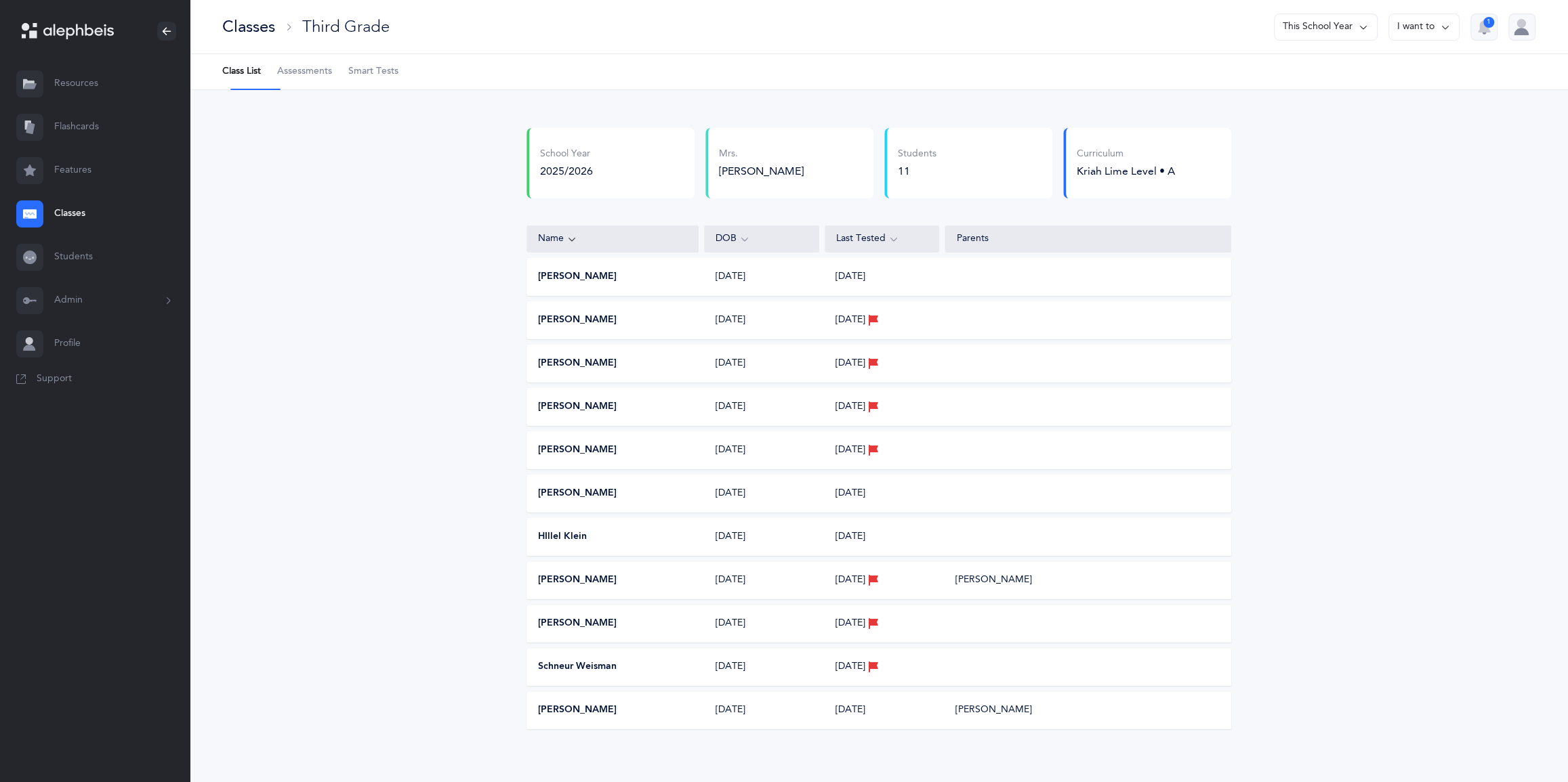
click at [273, 34] on div "Classes" at bounding box center [248, 27] width 53 height 22
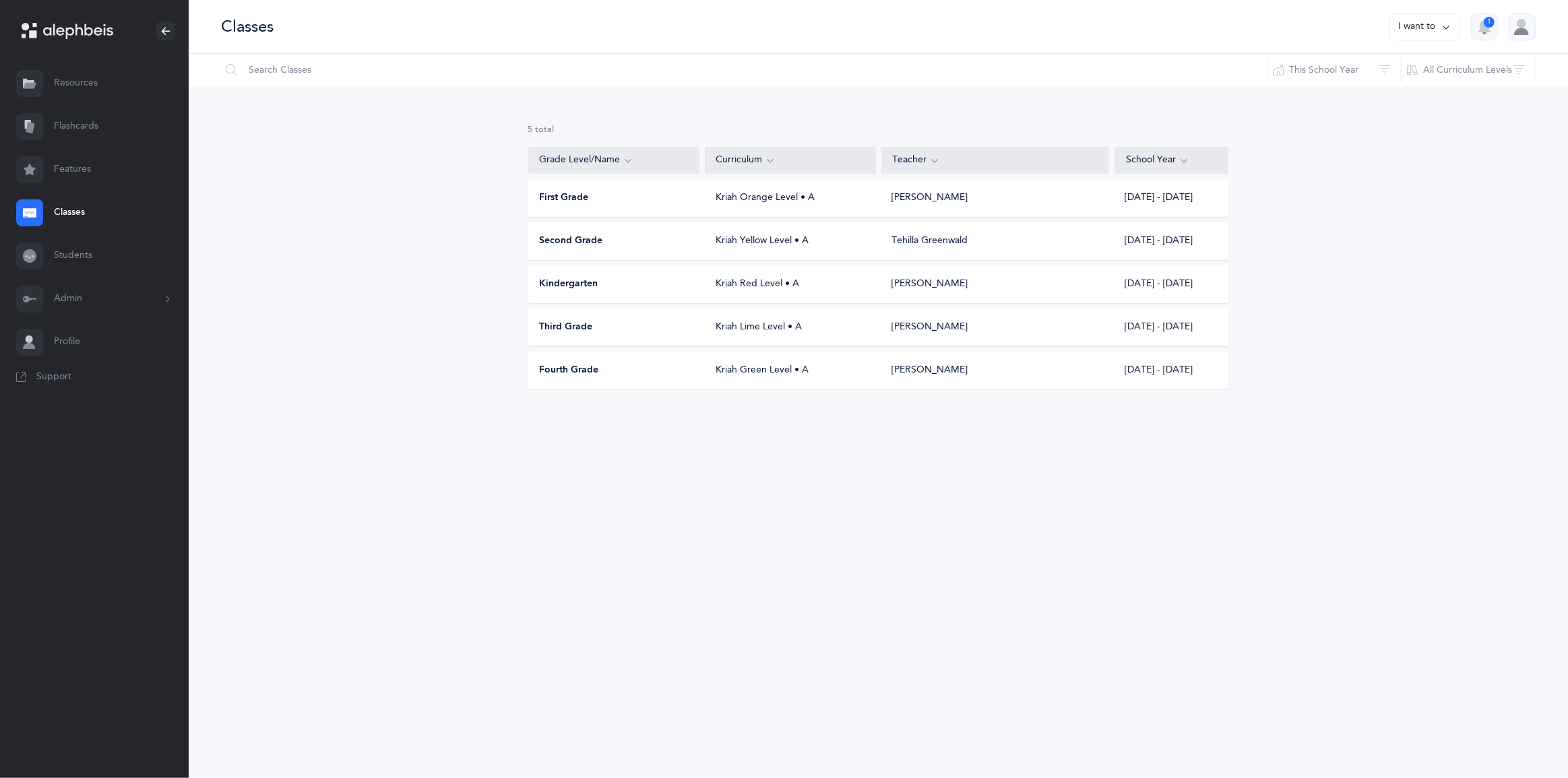
click at [633, 389] on div "Fourth Grade Kriah Green Level • A [PERSON_NAME] [DATE] - [DATE]" at bounding box center [878, 370] width 701 height 38
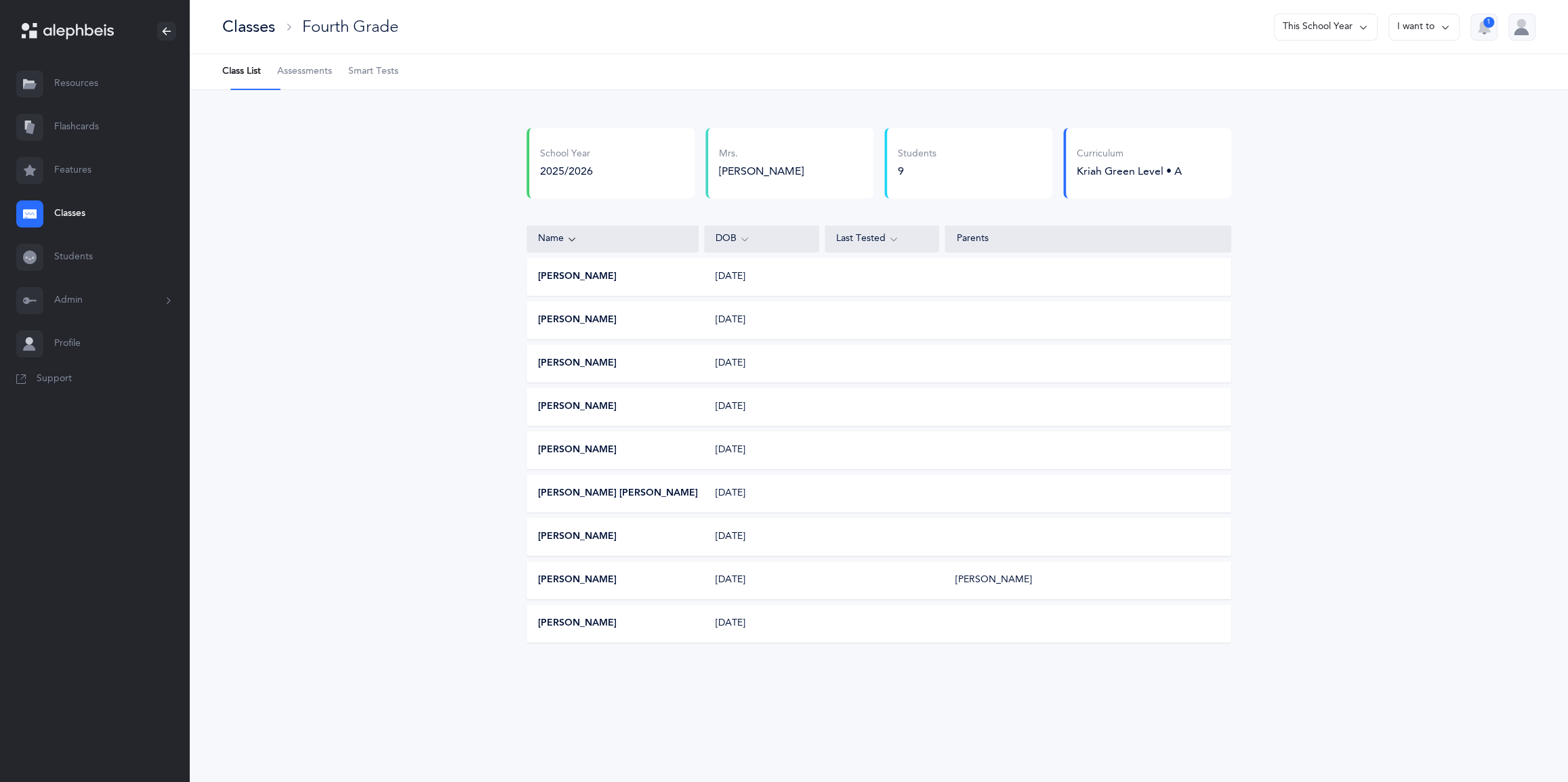
scroll to position [63, 0]
